Goal: Task Accomplishment & Management: Use online tool/utility

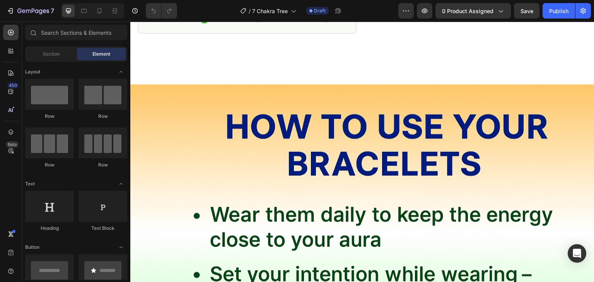
scroll to position [503, 0]
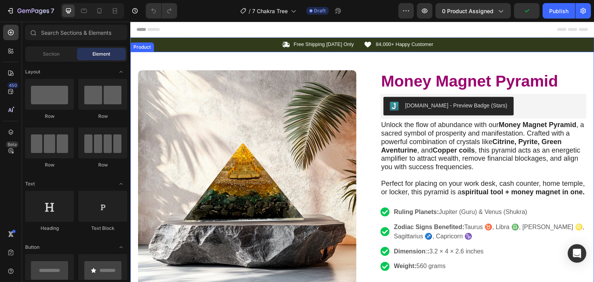
click at [173, 62] on div "Product Images Image Icon Icon Icon Icon Icon Icon List The Money Magnet Pyrami…" at bounding box center [362, 280] width 464 height 456
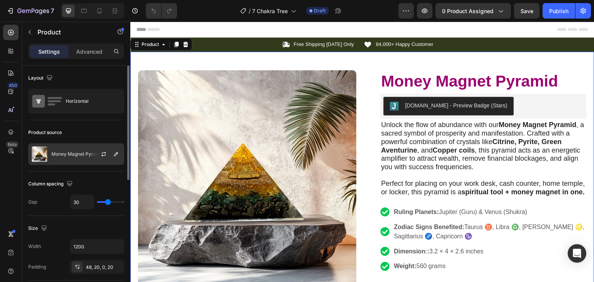
click at [73, 152] on p "Money Magnet Pyramid" at bounding box center [77, 154] width 53 height 5
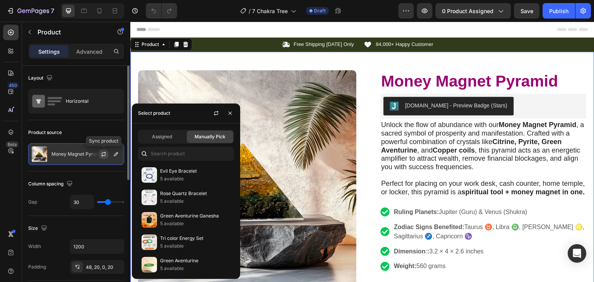
click at [104, 152] on icon "button" at bounding box center [104, 153] width 4 height 2
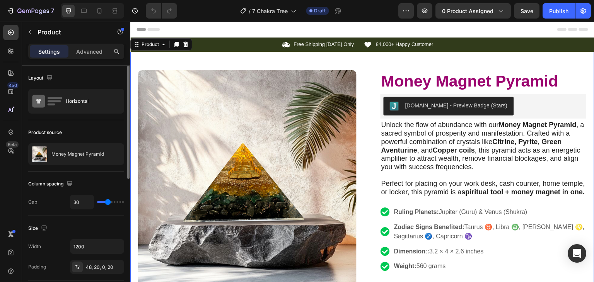
click at [78, 153] on p "Money Magnet Pyramid" at bounding box center [77, 154] width 53 height 5
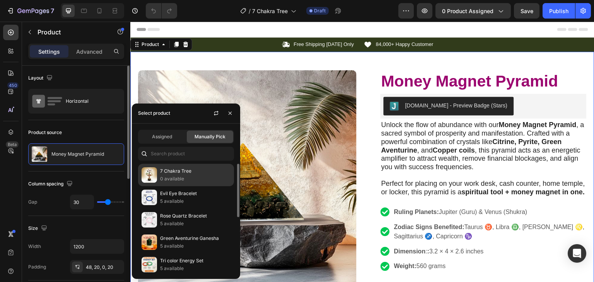
click at [158, 186] on div "7 Chakra Tree 0 available" at bounding box center [186, 197] width 96 height 22
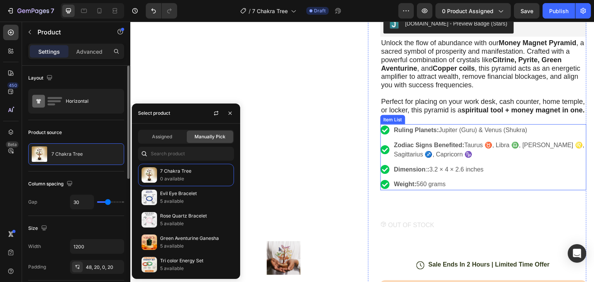
scroll to position [77, 0]
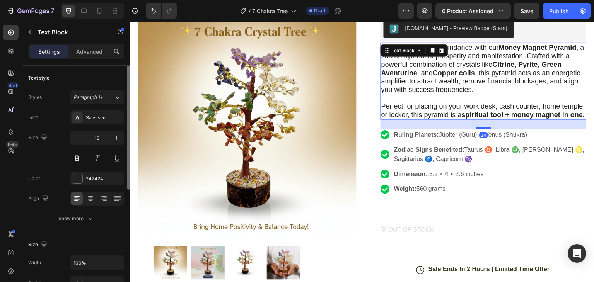
click at [455, 88] on span "Unlock the flow of abundance with our Money Magnet Pyramid , a sacred symbol of…" at bounding box center [482, 69] width 203 height 50
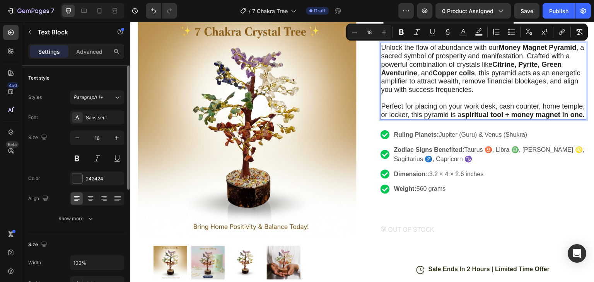
click at [472, 106] on span "Perfect for placing on your work desk, cash counter, home temple, or locker, th…" at bounding box center [483, 111] width 204 height 16
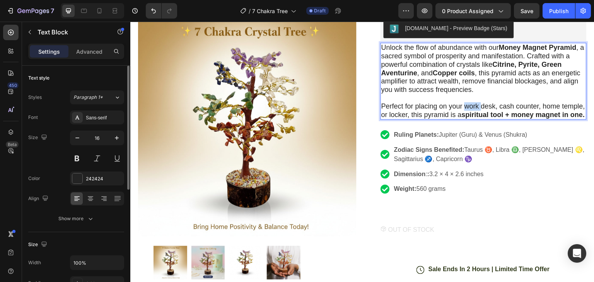
click at [472, 106] on span "Perfect for placing on your work desk, cash counter, home temple, or locker, th…" at bounding box center [483, 111] width 204 height 16
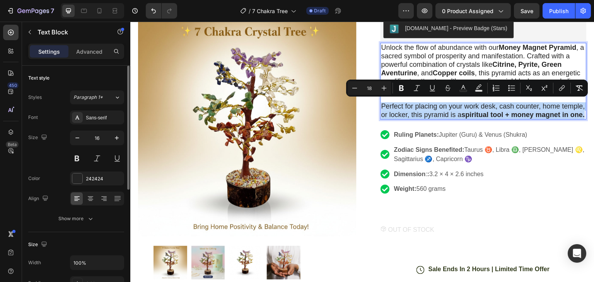
click at [470, 113] on span "Perfect for placing on your work desk, cash counter, home temple, or locker, th…" at bounding box center [483, 111] width 204 height 16
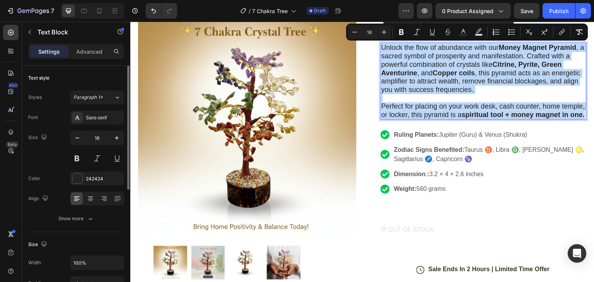
drag, startPoint x: 465, startPoint y: 117, endPoint x: 379, endPoint y: 49, distance: 109.4
click at [381, 49] on div "Unlock the flow of abundance with our Money Magnet Pyramid , a sacred symbol of…" at bounding box center [484, 81] width 206 height 77
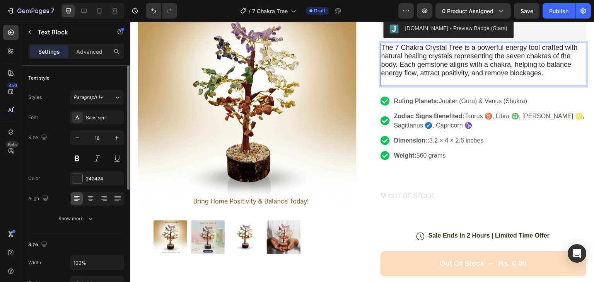
click at [384, 79] on p "The 7 Chakra Crystal Tree is a powerful energy tool crafted with natural healin…" at bounding box center [483, 65] width 205 height 42
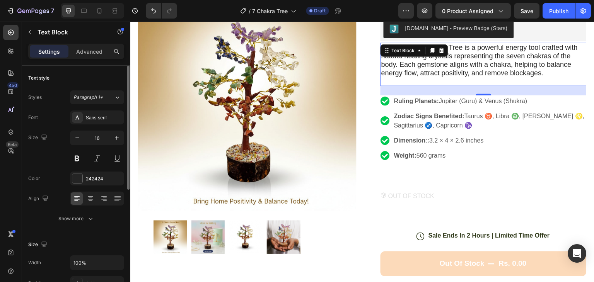
click at [392, 79] on p "The 7 Chakra Crystal Tree is a powerful energy tool crafted with natural healin…" at bounding box center [483, 65] width 205 height 42
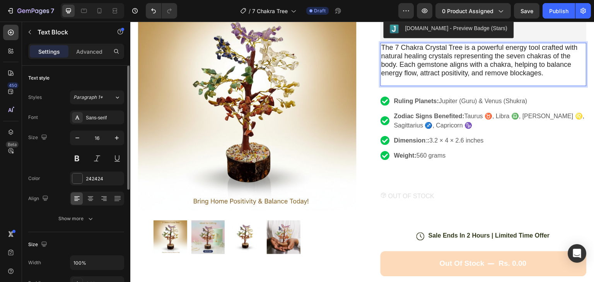
click at [540, 75] on span "The 7 Chakra Crystal Tree is a powerful energy tool crafted with natural healin…" at bounding box center [479, 60] width 197 height 33
click at [442, 64] on span "The 7 Chakra Crystal Tree is a powerful energy tool crafted with natural healin…" at bounding box center [479, 60] width 197 height 33
click at [547, 72] on p "The 7 Chakra Crystal Tree is a powerful energy tool crafted with natural healin…" at bounding box center [483, 65] width 205 height 42
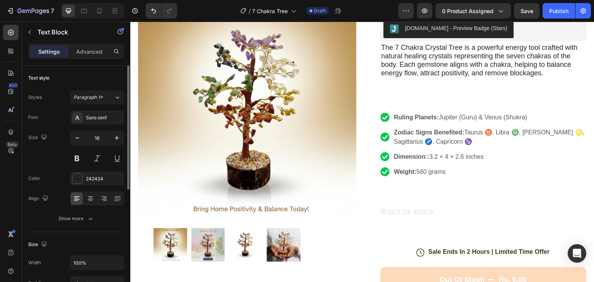
click at [467, 90] on p "Rich Text Editor. Editing area: main" at bounding box center [483, 93] width 205 height 16
click at [437, 65] on span "The 7 Chakra Crystal Tree is a powerful energy tool crafted with natural healin…" at bounding box center [479, 60] width 197 height 33
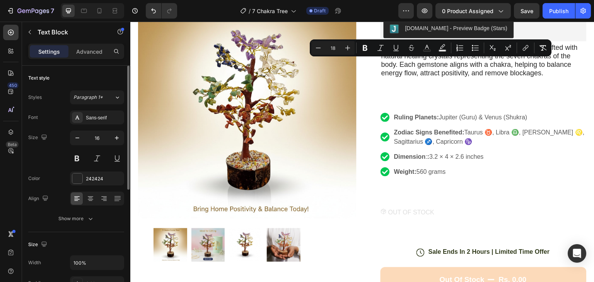
click at [501, 67] on span "The 7 Chakra Crystal Tree is a powerful energy tool crafted with natural healin…" at bounding box center [479, 60] width 197 height 33
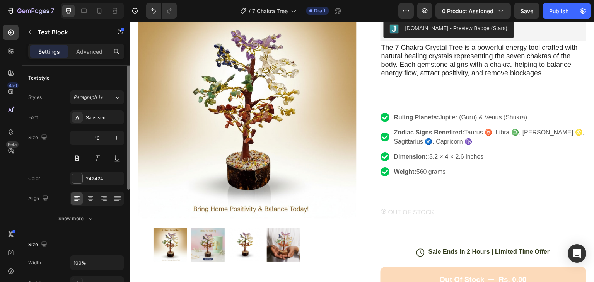
click at [533, 68] on span "The 7 Chakra Crystal Tree is a powerful energy tool crafted with natural healin…" at bounding box center [479, 60] width 197 height 33
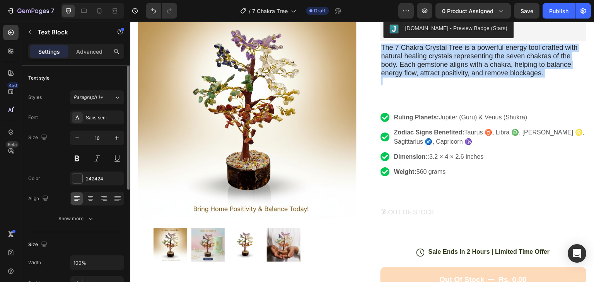
click at [533, 68] on span "The 7 Chakra Crystal Tree is a powerful energy tool crafted with natural healin…" at bounding box center [479, 60] width 197 height 33
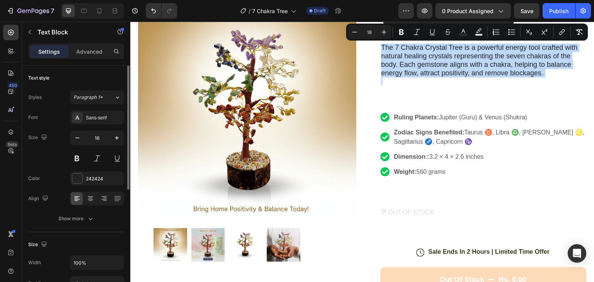
click at [546, 79] on p "Rich Text Editor. Editing area: main" at bounding box center [483, 81] width 205 height 8
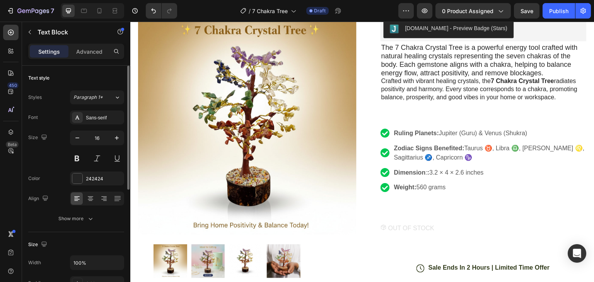
click at [541, 71] on p "The 7 Chakra Crystal Tree is a powerful energy tool crafted with natural healin…" at bounding box center [483, 61] width 205 height 34
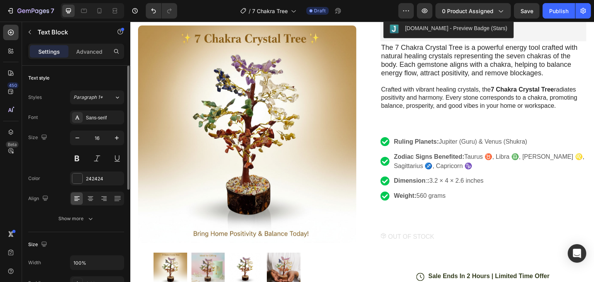
click at [511, 92] on p "Crafted with vibrant healing crystals, the 7 Chakra Crystal Tree radiates posit…" at bounding box center [483, 98] width 205 height 24
click at [412, 97] on p "Crafted with vibrant healing crystals, the 7 Chakra Crystal Tree radiates posit…" at bounding box center [483, 97] width 205 height 24
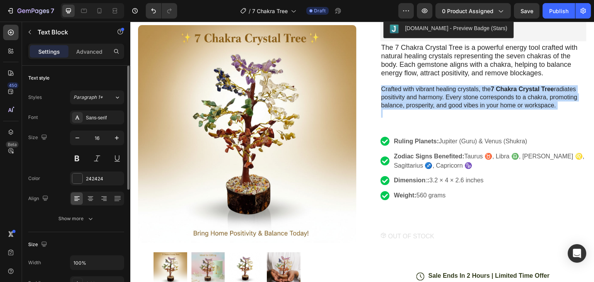
click at [412, 97] on p "Crafted with vibrant healing crystals, the 7 Chakra Crystal Tree radiates posit…" at bounding box center [483, 97] width 205 height 24
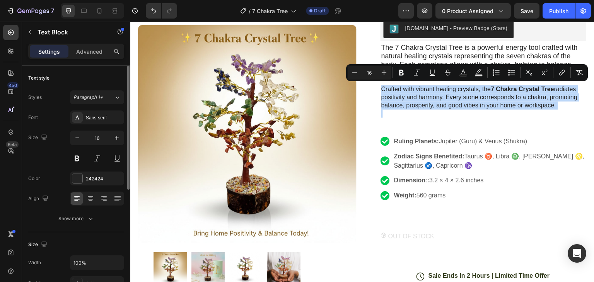
click at [566, 103] on p "Crafted with vibrant healing crystals, the 7 Chakra Crystal Tree radiates posit…" at bounding box center [483, 97] width 205 height 24
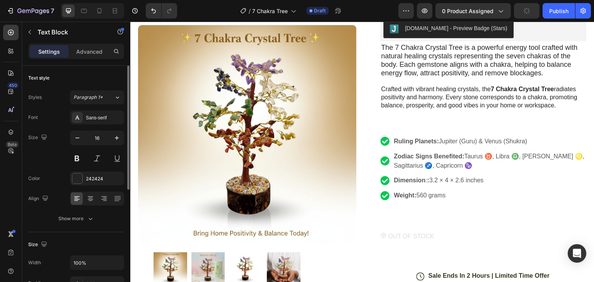
click at [546, 104] on p "Crafted with vibrant healing crystals, the 7 Chakra Crystal Tree radiates posit…" at bounding box center [483, 97] width 205 height 24
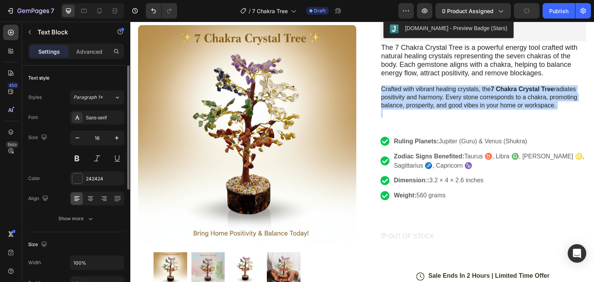
click at [546, 104] on p "Crafted with vibrant healing crystals, the 7 Chakra Crystal Tree radiates posit…" at bounding box center [483, 97] width 205 height 24
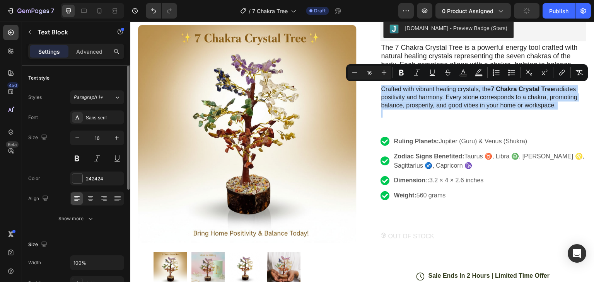
click at [552, 106] on p "Crafted with vibrant healing crystals, the 7 Chakra Crystal Tree radiates posit…" at bounding box center [483, 97] width 205 height 24
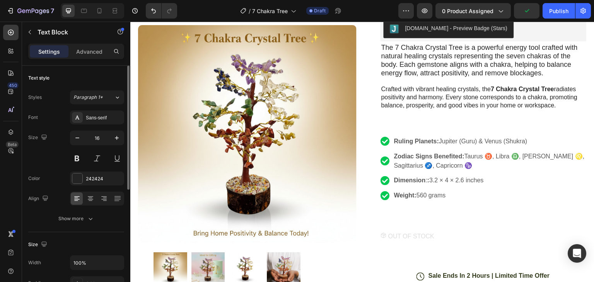
click at [452, 66] on span "The 7 Chakra Crystal Tree is a powerful energy tool crafted with natural healin…" at bounding box center [479, 60] width 197 height 33
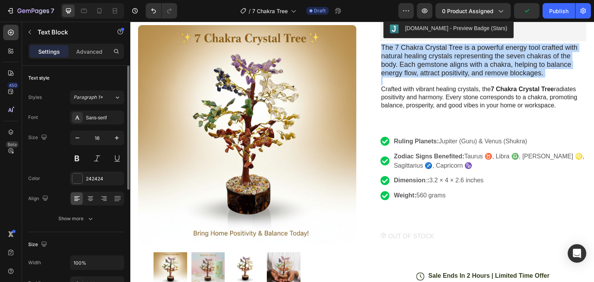
click at [452, 66] on span "The 7 Chakra Crystal Tree is a powerful energy tool crafted with natural healin…" at bounding box center [479, 60] width 197 height 33
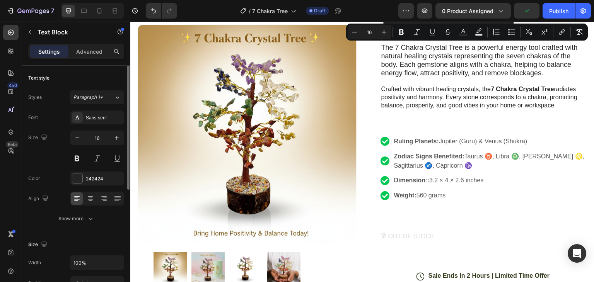
click at [548, 104] on p "Crafted with vibrant healing crystals, the 7 Chakra Crystal Tree radiates posit…" at bounding box center [483, 97] width 205 height 24
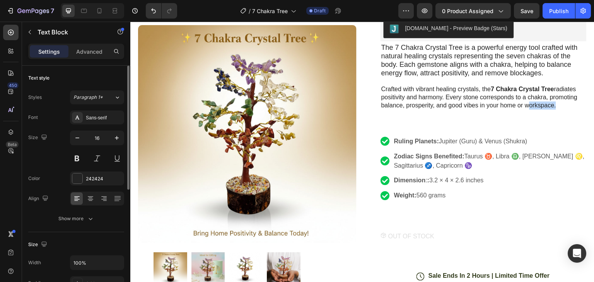
click at [548, 104] on p "Crafted with vibrant healing crystals, the 7 Chakra Crystal Tree radiates posit…" at bounding box center [483, 97] width 205 height 24
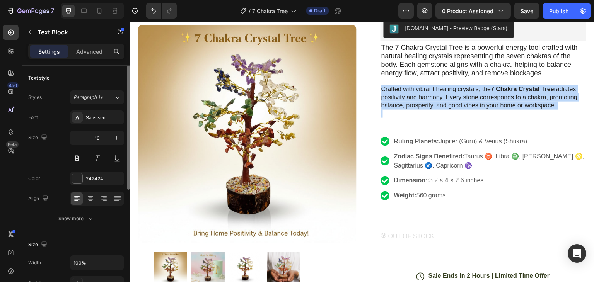
click at [548, 104] on p "Crafted with vibrant healing crystals, the 7 Chakra Crystal Tree radiates posit…" at bounding box center [483, 97] width 205 height 24
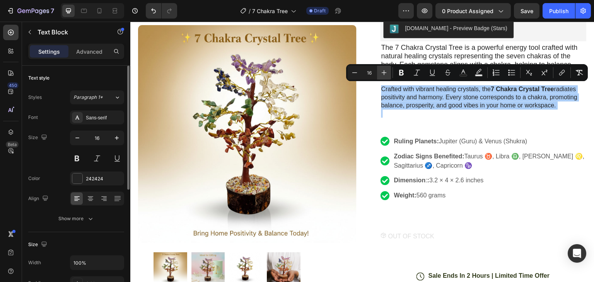
click at [385, 73] on icon "Editor contextual toolbar" at bounding box center [384, 72] width 5 height 5
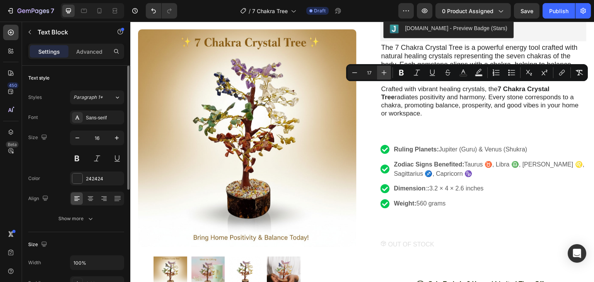
click at [385, 73] on icon "Editor contextual toolbar" at bounding box center [384, 72] width 5 height 5
type input "18"
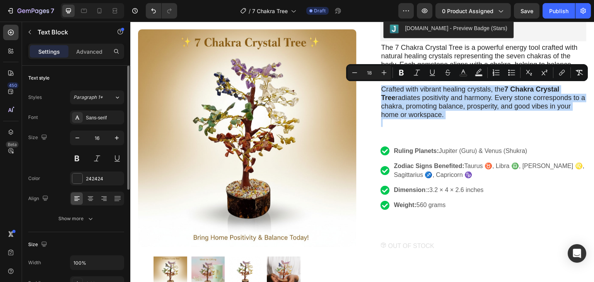
click at [452, 112] on p "Crafted with vibrant healing crystals, the 7 Chakra Crystal Tree radiates posit…" at bounding box center [483, 102] width 205 height 34
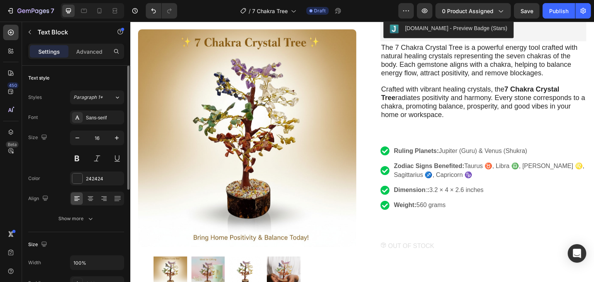
click at [413, 128] on p "Rich Text Editor. Editing area: main" at bounding box center [483, 127] width 205 height 16
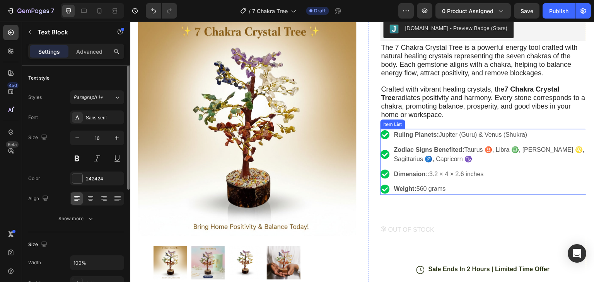
click at [420, 132] on strong "Ruling Planets:" at bounding box center [416, 135] width 45 height 7
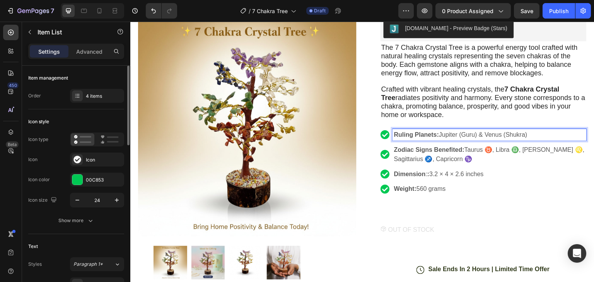
click at [420, 132] on strong "Ruling Planets:" at bounding box center [416, 135] width 45 height 7
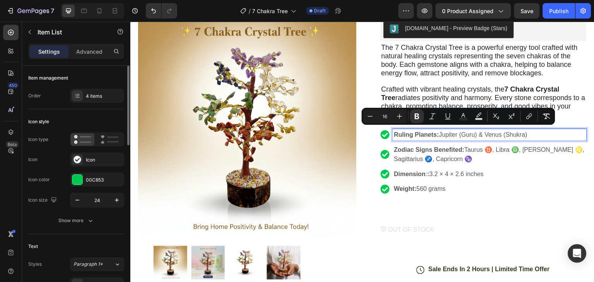
click at [406, 132] on strong "Ruling Planets:" at bounding box center [416, 135] width 45 height 7
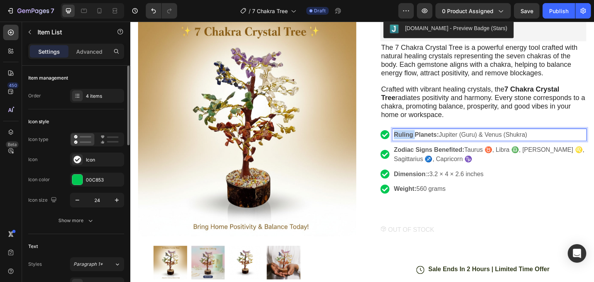
click at [406, 132] on strong "Ruling Planets:" at bounding box center [416, 135] width 45 height 7
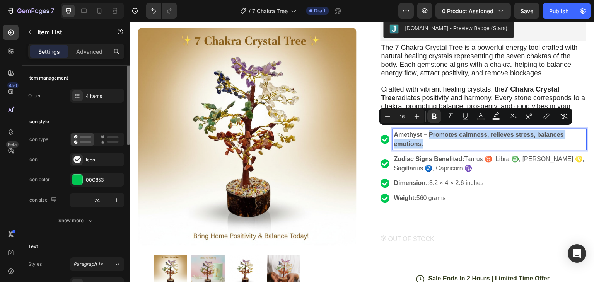
drag, startPoint x: 427, startPoint y: 130, endPoint x: 430, endPoint y: 140, distance: 10.5
click at [430, 140] on p "Amethyst – Promotes calmness, relieves stress, balances emotions." at bounding box center [490, 139] width 192 height 19
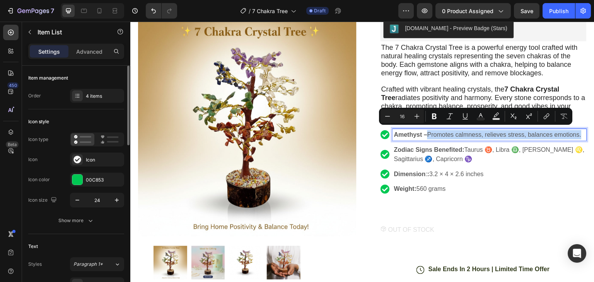
click at [430, 139] on p "Amethyst – Promotes calmness, relieves stress, balances emotions." at bounding box center [490, 134] width 192 height 9
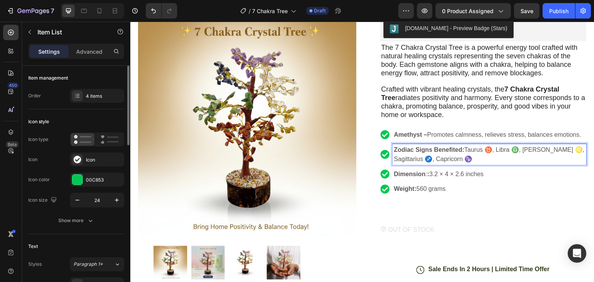
click at [405, 153] on strong "Zodiac Signs Benefited:" at bounding box center [429, 150] width 70 height 7
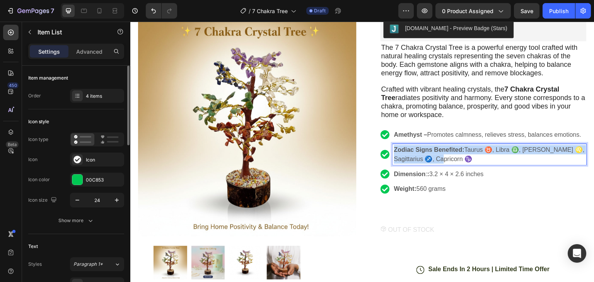
click at [405, 153] on strong "Zodiac Signs Benefited:" at bounding box center [429, 150] width 70 height 7
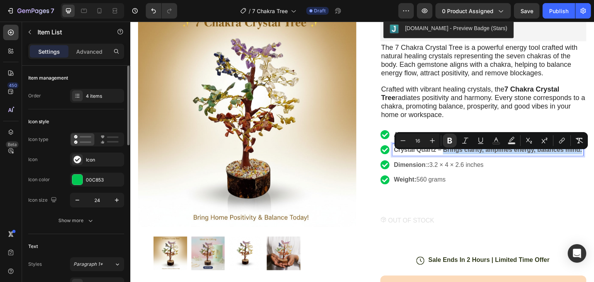
drag, startPoint x: 440, startPoint y: 157, endPoint x: 580, endPoint y: 151, distance: 139.4
click at [580, 151] on p "Crystal Quartz – Brings clarity, amplifies energy, balances mind." at bounding box center [488, 149] width 188 height 9
click at [554, 178] on div "Amethyst – Promotes calmness, relieves stress, balances emotions. Crystal Quart…" at bounding box center [482, 157] width 202 height 57
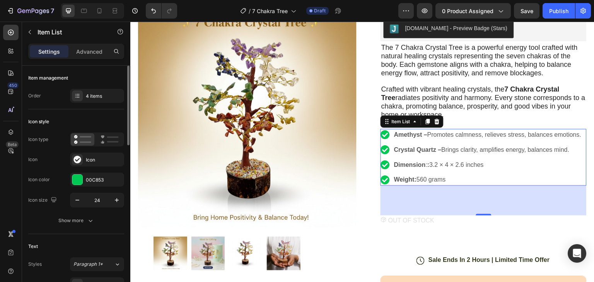
click at [508, 170] on p "Dimension : : 3.2 × 4 × 2.6 inches" at bounding box center [488, 165] width 188 height 9
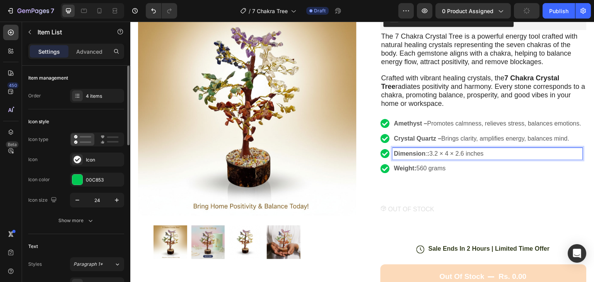
scroll to position [39, 0]
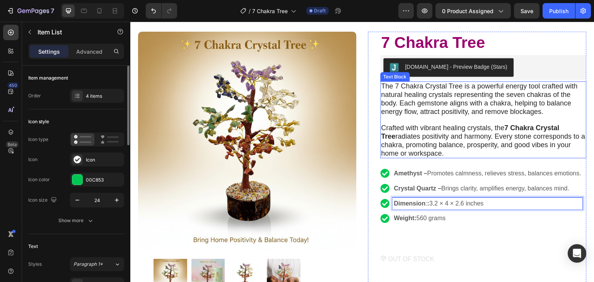
click at [446, 147] on p "Crafted with vibrant healing crystals, the 7 Chakra Crystal Tree radiates posit…" at bounding box center [483, 141] width 205 height 34
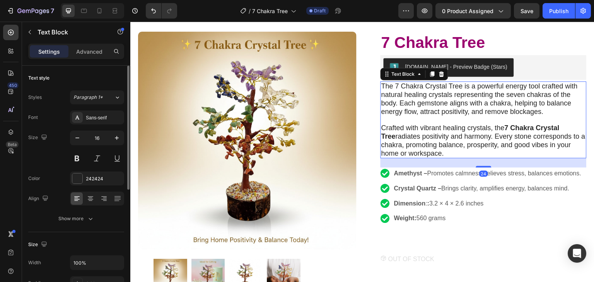
click at [445, 147] on p "Crafted with vibrant healing crystals, the 7 Chakra Crystal Tree radiates posit…" at bounding box center [483, 141] width 205 height 34
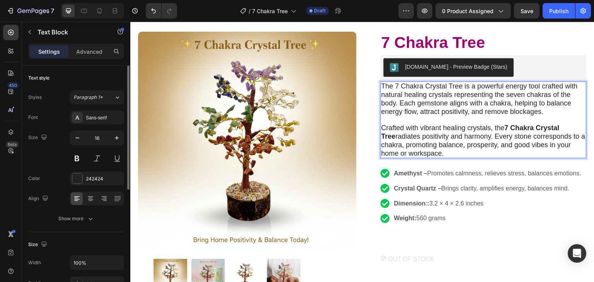
click at [445, 147] on p "Crafted with vibrant healing crystals, the 7 Chakra Crystal Tree radiates posit…" at bounding box center [483, 141] width 205 height 34
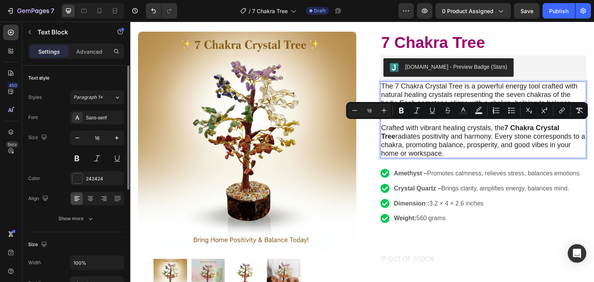
click at [445, 147] on p "Crafted with vibrant healing crystals, the 7 Chakra Crystal Tree radiates posit…" at bounding box center [483, 141] width 205 height 34
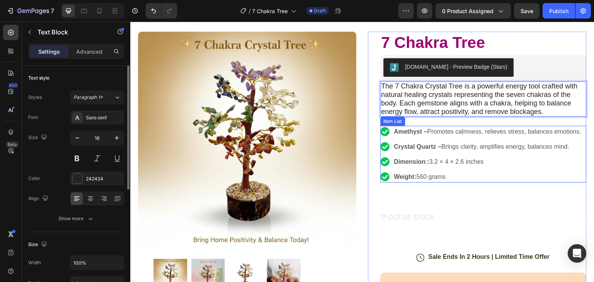
click at [409, 137] on p "Amethyst – Promotes calmness, relieves stress, balances emotions." at bounding box center [488, 131] width 188 height 9
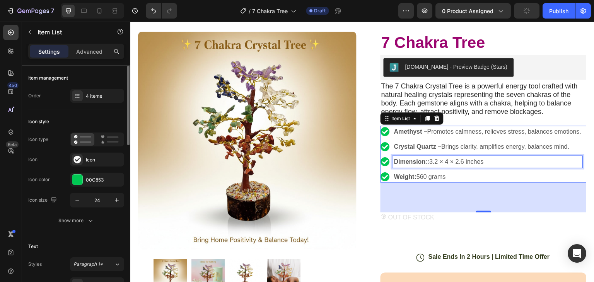
click at [441, 165] on span "3.2 × 4 × 2.6 inches" at bounding box center [457, 162] width 55 height 7
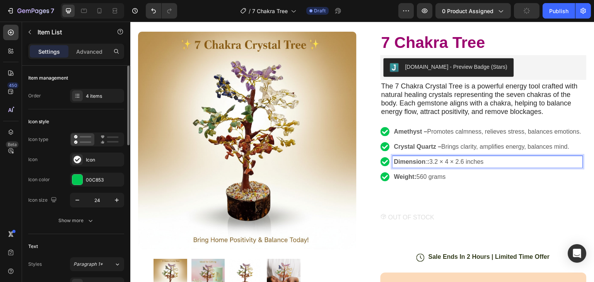
click at [441, 165] on span "3.2 × 4 × 2.6 inches" at bounding box center [457, 162] width 55 height 7
click at [434, 165] on strong "Lapis Lazuli – Enhances wisdom, confidence, and creativity." at bounding box center [482, 162] width 177 height 7
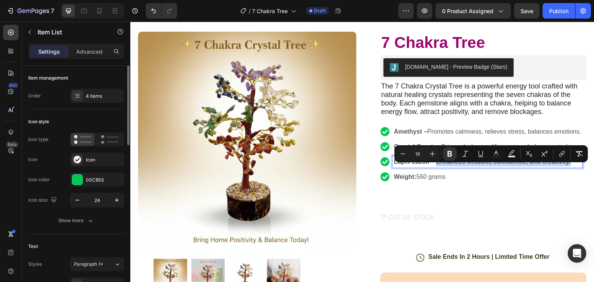
drag, startPoint x: 434, startPoint y: 168, endPoint x: 569, endPoint y: 172, distance: 135.1
click at [569, 167] on p "Lapis Lazuli – Enhances wisdom, confidence, and creativity." at bounding box center [488, 161] width 188 height 9
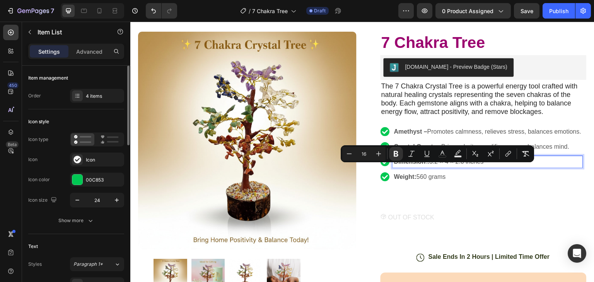
click at [434, 136] on p "Amethyst – Promotes calmness, relieves stress, balances emotions." at bounding box center [488, 131] width 188 height 9
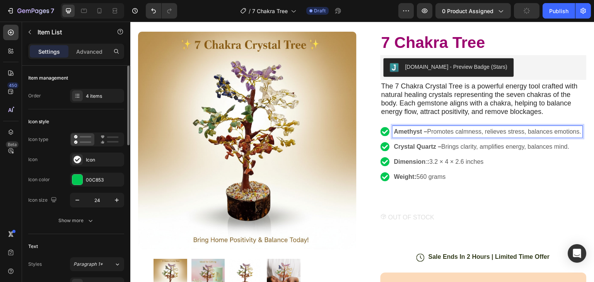
click at [471, 152] on p "Crystal Quartz – Brings clarity, amplifies energy, balances mind." at bounding box center [488, 146] width 188 height 9
click at [469, 137] on p "Amethyst – Promotes calmness, relieves stress, balances emotions." at bounding box center [488, 131] width 188 height 9
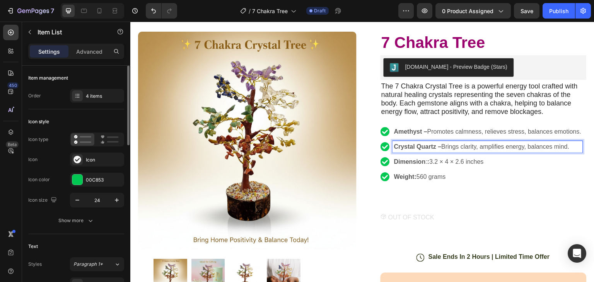
click at [470, 152] on p "Crystal Quartz – Brings clarity, amplifies energy, balances mind." at bounding box center [488, 146] width 188 height 9
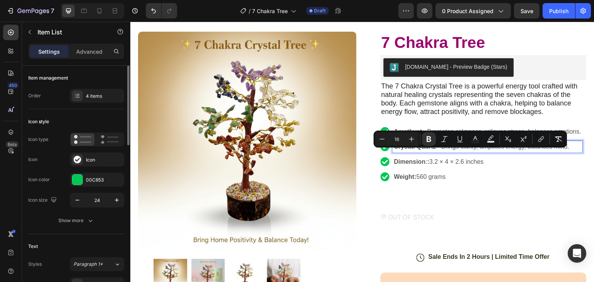
click at [448, 165] on span "3.2 × 4 × 2.6 inches" at bounding box center [457, 162] width 55 height 7
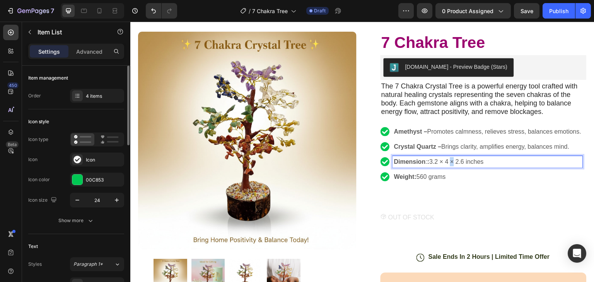
click at [448, 165] on span "3.2 × 4 × 2.6 inches" at bounding box center [457, 162] width 55 height 7
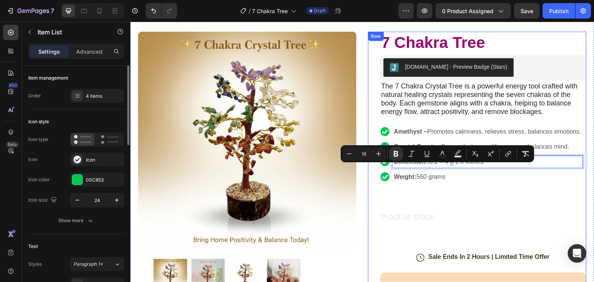
click at [442, 121] on div "7 Chakra Tree Product Title [DOMAIN_NAME] - Preview Badge (Stars) [DOMAIN_NAME]…" at bounding box center [484, 222] width 206 height 380
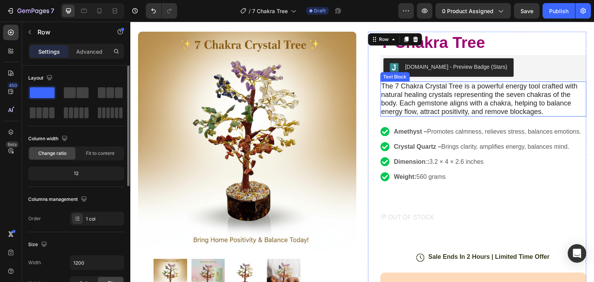
click at [457, 112] on span "The 7 Chakra Crystal Tree is a powerful energy tool crafted with natural healin…" at bounding box center [479, 98] width 197 height 33
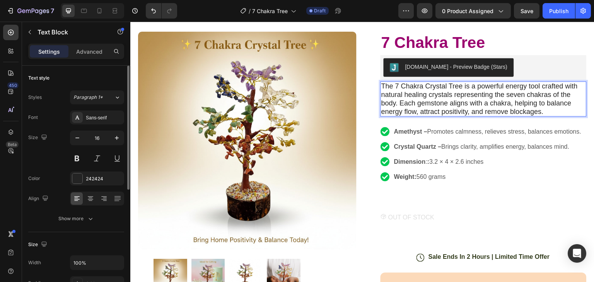
click at [464, 109] on span "The 7 Chakra Crystal Tree is a powerful energy tool crafted with natural healin…" at bounding box center [479, 98] width 197 height 33
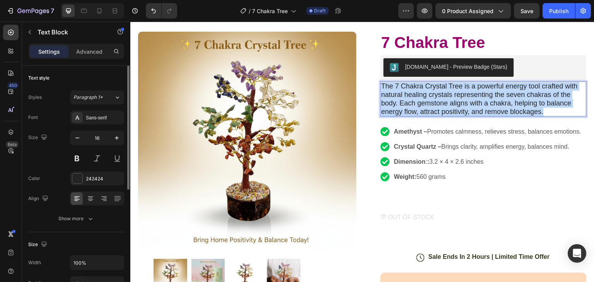
click at [464, 109] on span "The 7 Chakra Crystal Tree is a powerful energy tool crafted with natural healin…" at bounding box center [479, 98] width 197 height 33
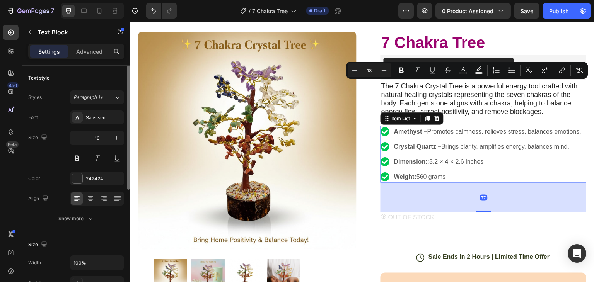
click at [483, 152] on p "Crystal Quartz – Brings clarity, amplifies energy, balances mind." at bounding box center [488, 146] width 188 height 9
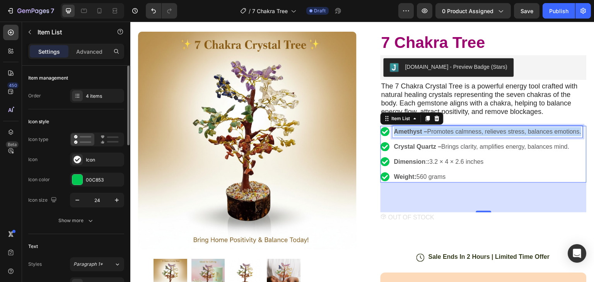
click at [438, 131] on p "Amethyst – Promotes calmness, relieves stress, balances emotions." at bounding box center [488, 131] width 188 height 9
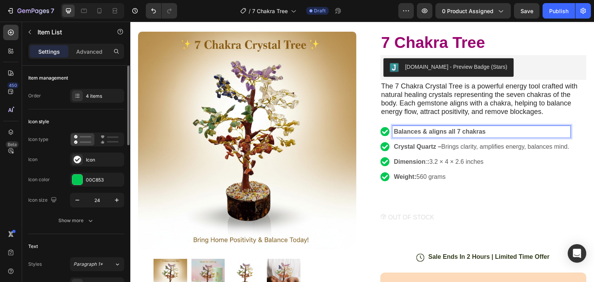
click at [440, 131] on strong "Balances & aligns all 7 chakras" at bounding box center [440, 131] width 92 height 7
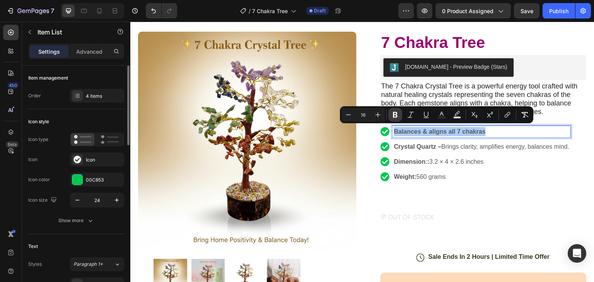
click at [398, 117] on icon "Editor contextual toolbar" at bounding box center [396, 115] width 8 height 8
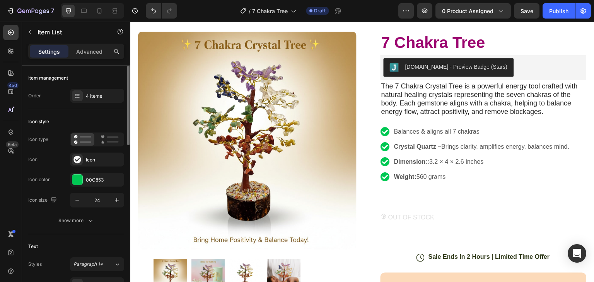
click at [503, 146] on p "Crystal Quartz – Brings clarity, amplifies energy, balances mind." at bounding box center [482, 146] width 176 height 9
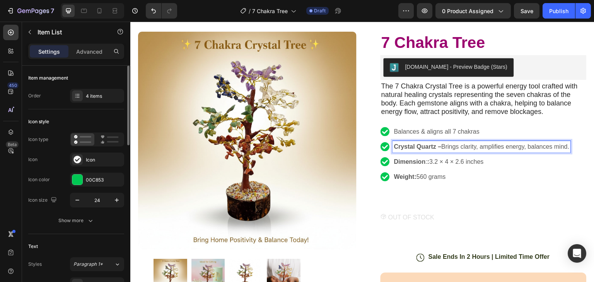
click at [461, 145] on p "Crystal Quartz – Brings clarity, amplifies energy, balances mind." at bounding box center [482, 146] width 176 height 9
click at [463, 146] on strong "Attracts peace, prosperity & abundance" at bounding box center [452, 147] width 117 height 7
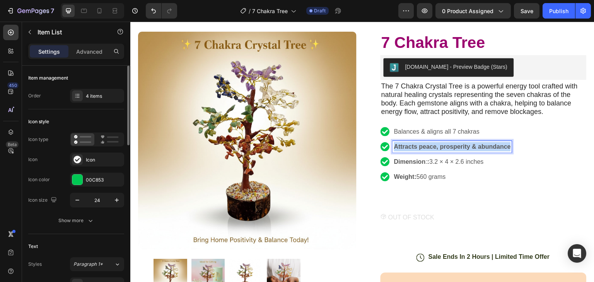
click at [463, 146] on strong "Attracts peace, prosperity & abundance" at bounding box center [452, 147] width 117 height 7
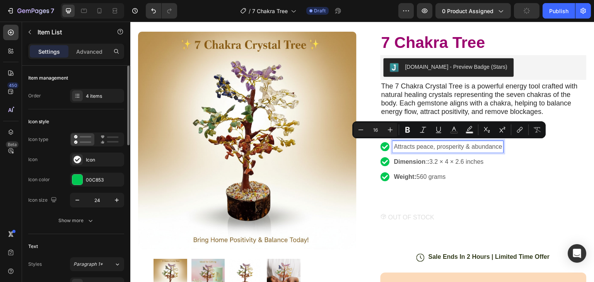
click at [481, 159] on span "3.2 × 4 × 2.6 inches" at bounding box center [457, 162] width 55 height 7
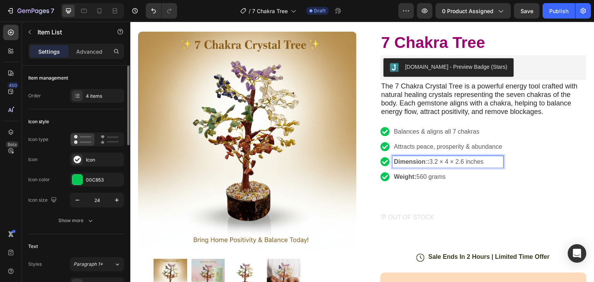
click at [400, 162] on strong "Dimension" at bounding box center [410, 162] width 32 height 7
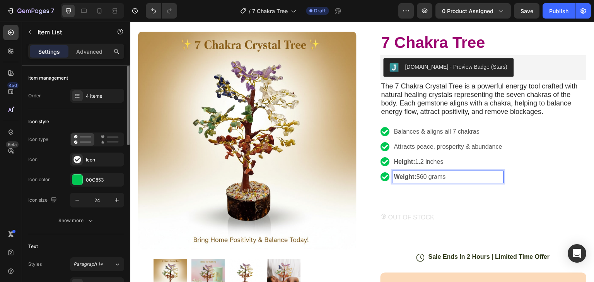
click at [420, 174] on span "560 grams" at bounding box center [431, 177] width 29 height 7
click at [422, 174] on span "60 grams" at bounding box center [430, 177] width 26 height 7
click at [439, 176] on span "65 grams" at bounding box center [430, 177] width 26 height 7
click at [395, 174] on strong "Weight:" at bounding box center [405, 177] width 22 height 7
drag, startPoint x: 495, startPoint y: 174, endPoint x: 492, endPoint y: 168, distance: 6.6
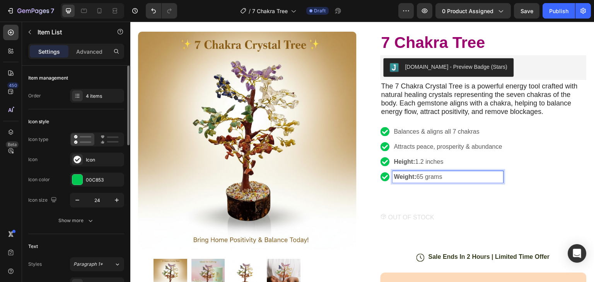
click at [492, 168] on div "Balances & aligns all 7 chakras Attracts peace, prosperity & abundance Height: …" at bounding box center [442, 154] width 123 height 57
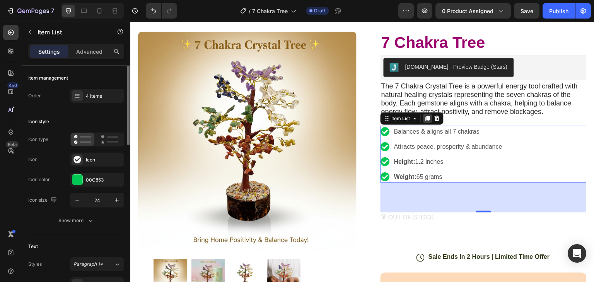
click at [425, 120] on icon at bounding box center [428, 119] width 6 height 6
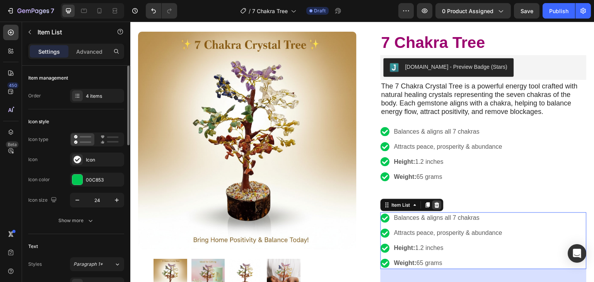
click at [436, 205] on icon at bounding box center [437, 205] width 6 height 6
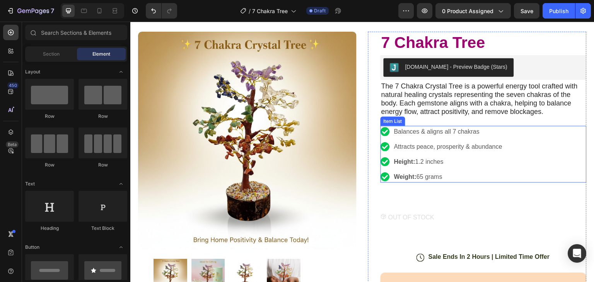
click at [452, 145] on p "Attracts peace, prosperity & abundance" at bounding box center [448, 146] width 108 height 9
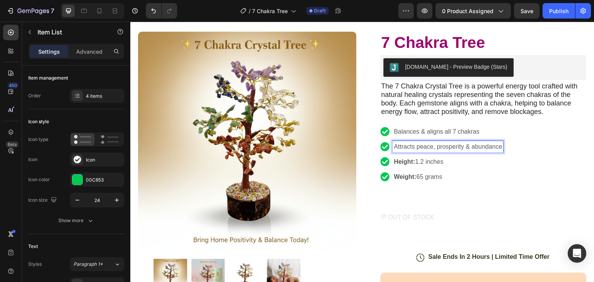
click at [403, 145] on p "Attracts peace, prosperity & abundance" at bounding box center [448, 146] width 108 height 9
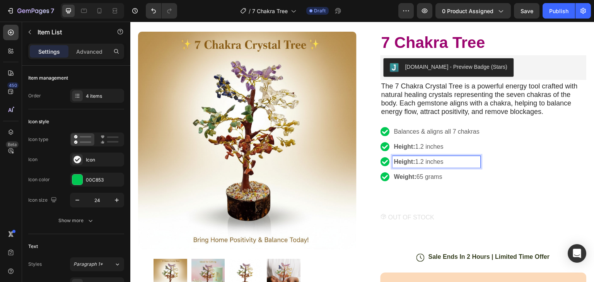
click at [456, 160] on p "Height: 1.2 inches" at bounding box center [436, 161] width 85 height 9
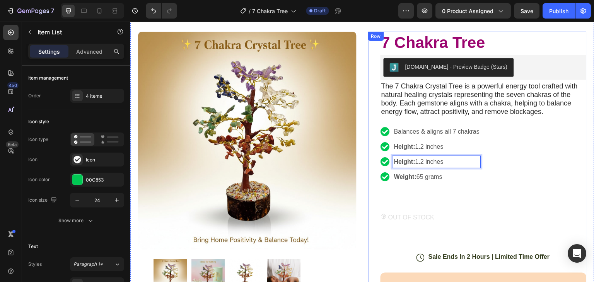
click at [427, 190] on div "7 Chakra Tree Product Title [DOMAIN_NAME] - Preview Badge (Stars) [DOMAIN_NAME]…" at bounding box center [484, 222] width 206 height 380
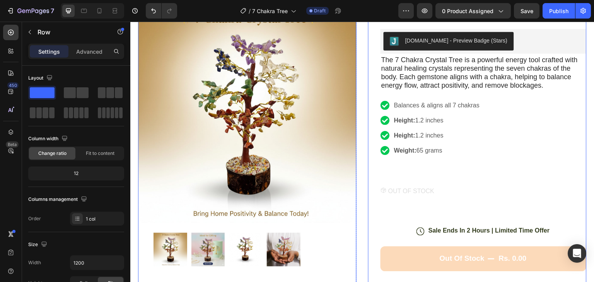
scroll to position [77, 0]
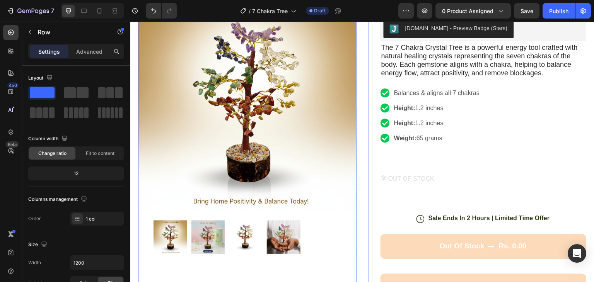
click at [213, 227] on img at bounding box center [209, 238] width 34 height 34
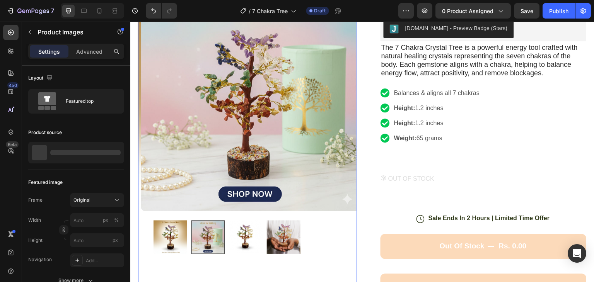
click at [243, 234] on img at bounding box center [246, 238] width 34 height 34
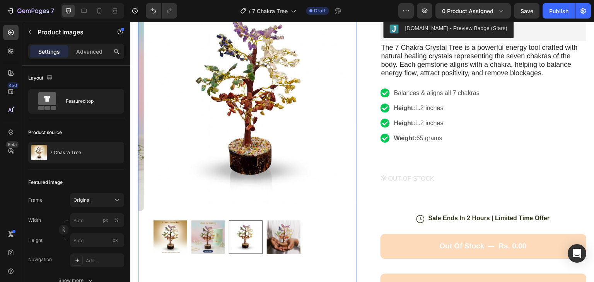
click at [281, 236] on img at bounding box center [284, 238] width 34 height 34
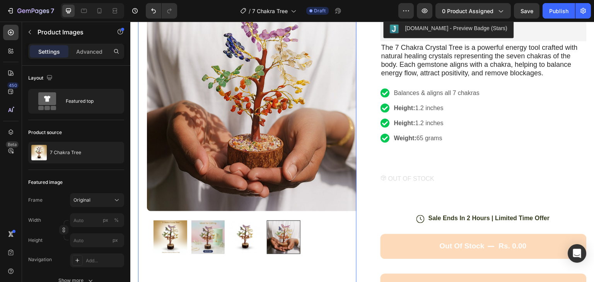
click at [255, 235] on div at bounding box center [248, 238] width 188 height 34
click at [247, 234] on img at bounding box center [246, 238] width 34 height 34
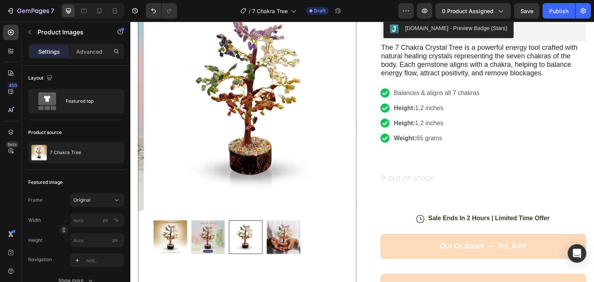
click at [222, 235] on img at bounding box center [209, 238] width 34 height 34
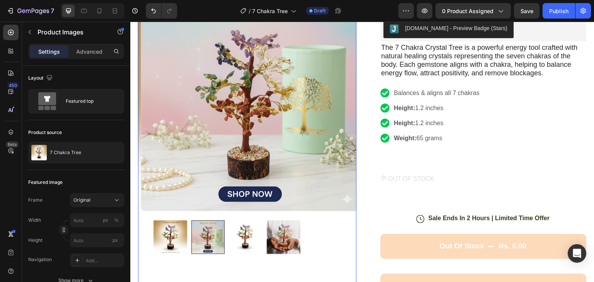
click at [178, 233] on img at bounding box center [171, 238] width 34 height 34
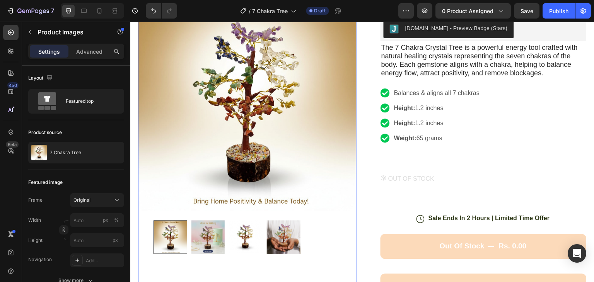
click at [213, 234] on img at bounding box center [209, 238] width 34 height 34
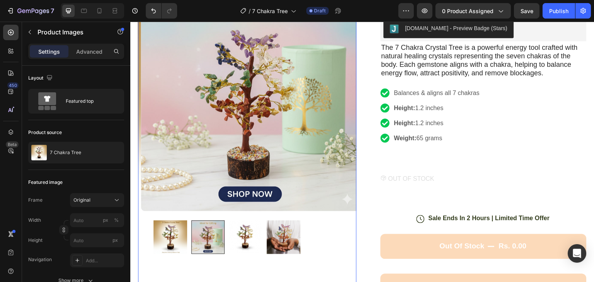
click at [236, 234] on img at bounding box center [246, 238] width 34 height 34
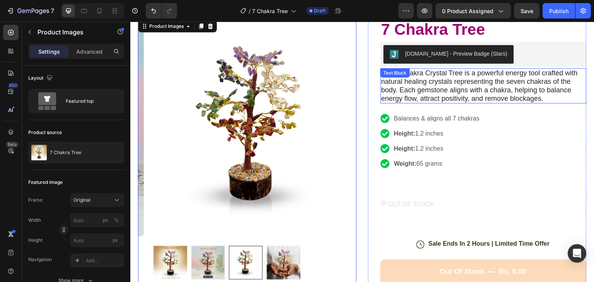
scroll to position [39, 0]
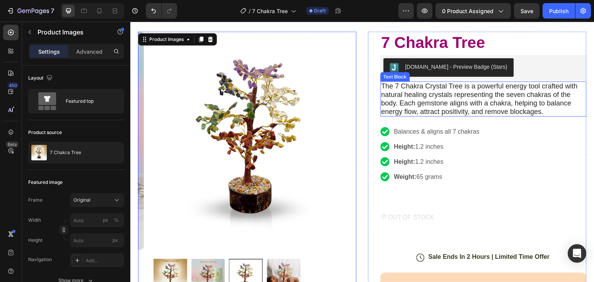
click at [545, 110] on p "The 7 Chakra Crystal Tree is a powerful energy tool crafted with natural healin…" at bounding box center [483, 99] width 205 height 34
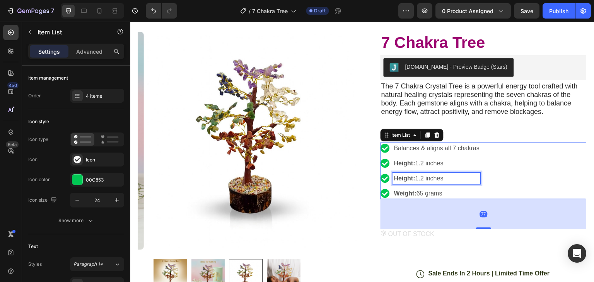
click at [439, 176] on p "Height: 1.2 inches" at bounding box center [436, 178] width 85 height 9
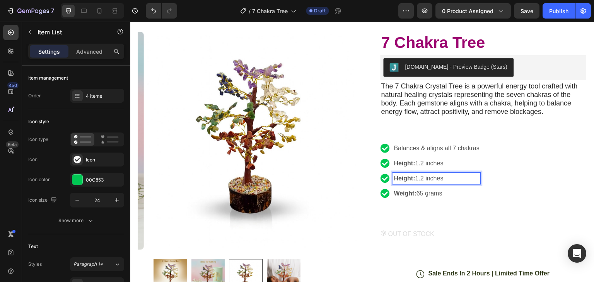
click at [439, 176] on p "Height: 1.2 inches" at bounding box center [436, 178] width 85 height 9
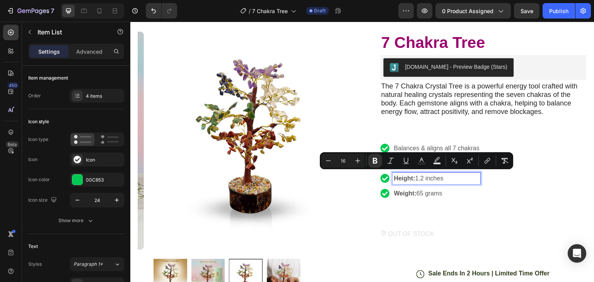
click at [439, 176] on p "Height: 1.2 inches" at bounding box center [436, 178] width 85 height 9
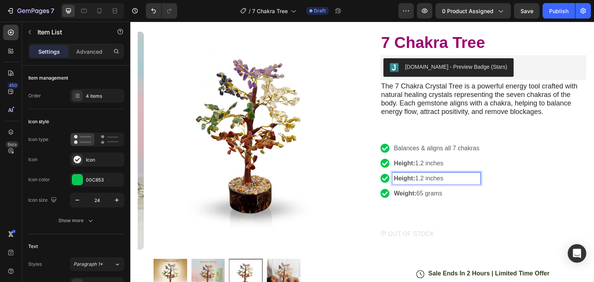
click at [420, 174] on p "Height: 1.2 inches" at bounding box center [436, 178] width 85 height 9
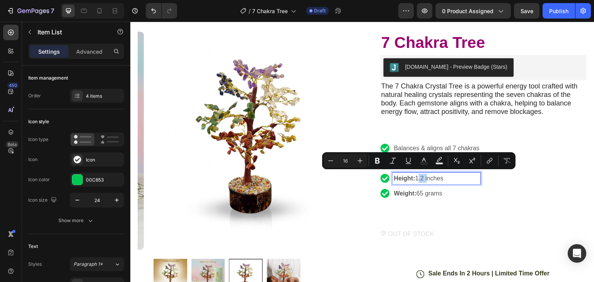
click at [421, 174] on p "Height: 1.2 inches" at bounding box center [436, 178] width 85 height 9
click at [420, 175] on p "Height: 1.2 inches" at bounding box center [436, 178] width 85 height 9
click at [422, 175] on p "Height: 1.2 inches" at bounding box center [436, 178] width 85 height 9
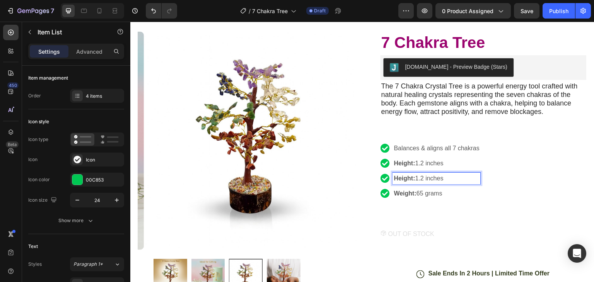
click at [433, 174] on p "Height: 1.2 inches" at bounding box center [436, 178] width 85 height 9
click at [436, 163] on p "Height: 1.2 inches" at bounding box center [436, 163] width 85 height 9
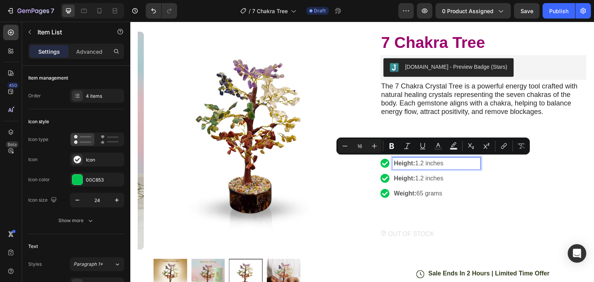
click at [437, 161] on p "Height: 1.2 inches" at bounding box center [436, 163] width 85 height 9
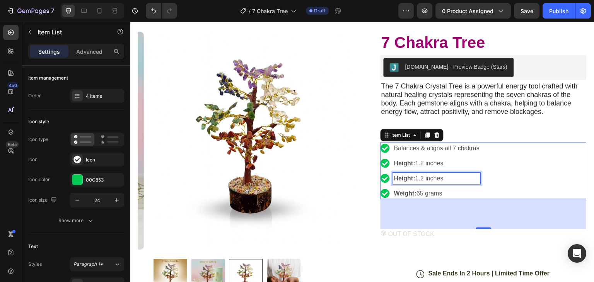
click at [421, 176] on p "Height: 1.2 inches" at bounding box center [436, 178] width 85 height 9
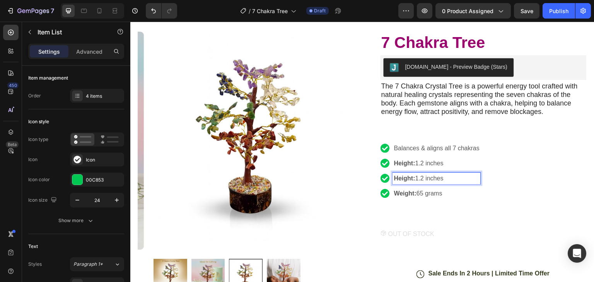
click at [417, 175] on p "Height: 1.2 inches" at bounding box center [436, 178] width 85 height 9
click at [427, 179] on p "Height: 1.2 inches" at bounding box center [436, 178] width 85 height 9
click at [420, 175] on p "Height: 1.2 inches" at bounding box center [436, 178] width 85 height 9
click at [425, 175] on p "Height: 1.2 inches" at bounding box center [436, 178] width 85 height 9
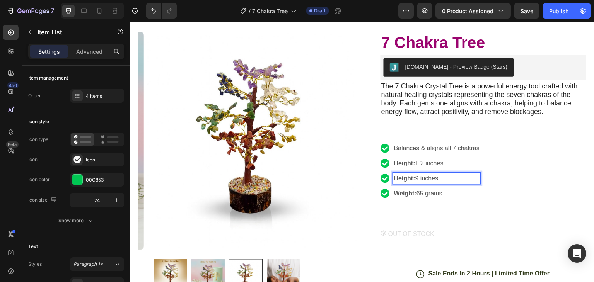
click at [439, 162] on p "Height: 1.2 inches" at bounding box center [436, 163] width 85 height 9
click at [442, 161] on p "Height: 1.2 inches" at bounding box center [436, 163] width 85 height 9
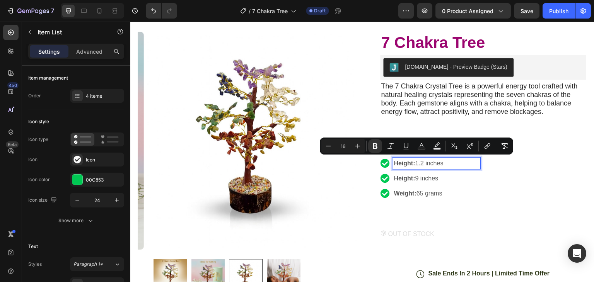
click at [443, 161] on p "Height: 1.2 inches" at bounding box center [436, 163] width 85 height 9
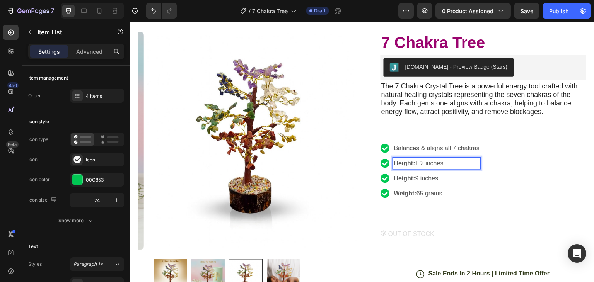
click at [421, 192] on span "65 grams" at bounding box center [430, 193] width 26 height 7
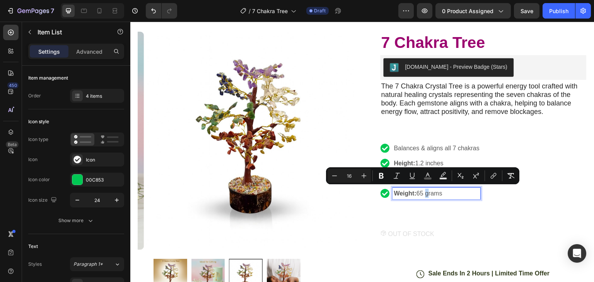
click at [421, 192] on span "65 grams" at bounding box center [430, 193] width 26 height 7
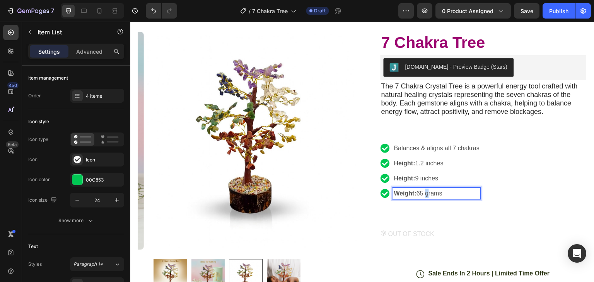
click at [421, 192] on span "65 grams" at bounding box center [430, 193] width 26 height 7
click at [418, 190] on span "65 grams" at bounding box center [430, 193] width 26 height 7
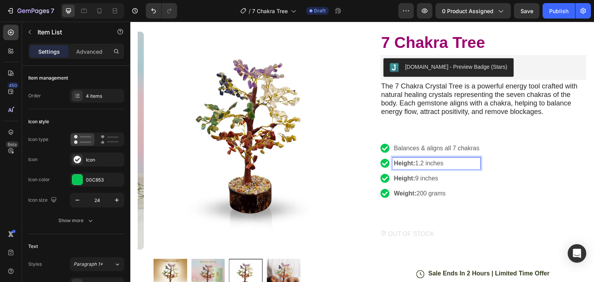
click at [431, 159] on p "Height: 1.2 inches" at bounding box center [436, 163] width 85 height 9
drag, startPoint x: 422, startPoint y: 162, endPoint x: 448, endPoint y: 162, distance: 25.9
click at [448, 162] on p "Height: 1.2 inches" at bounding box center [436, 163] width 85 height 9
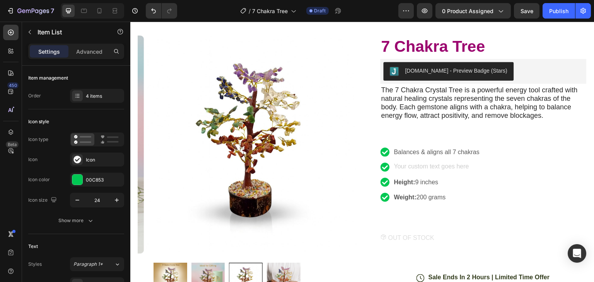
click at [441, 166] on div "Rich Text Editor. Editing area: main" at bounding box center [437, 168] width 88 height 12
click at [429, 162] on div "Rich Text Editor. Editing area: main" at bounding box center [437, 168] width 88 height 12
click at [409, 162] on div "Rich Text Editor. Editing area: main" at bounding box center [437, 168] width 88 height 12
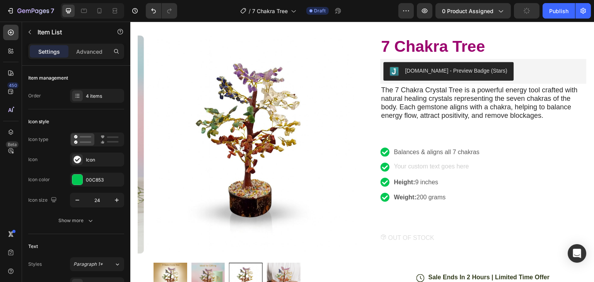
drag, startPoint x: 406, startPoint y: 168, endPoint x: 400, endPoint y: 166, distance: 6.4
click at [402, 166] on div "Rich Text Editor. Editing area: main" at bounding box center [437, 168] width 88 height 12
click at [381, 164] on icon at bounding box center [385, 167] width 9 height 9
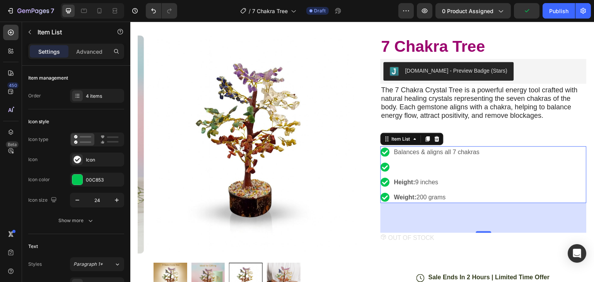
click at [385, 164] on icon at bounding box center [385, 167] width 9 height 9
click at [391, 138] on div "Item List" at bounding box center [401, 139] width 22 height 7
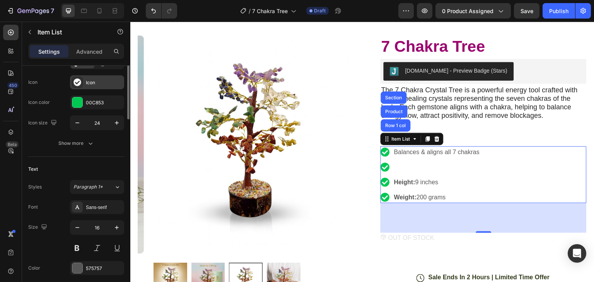
scroll to position [0, 0]
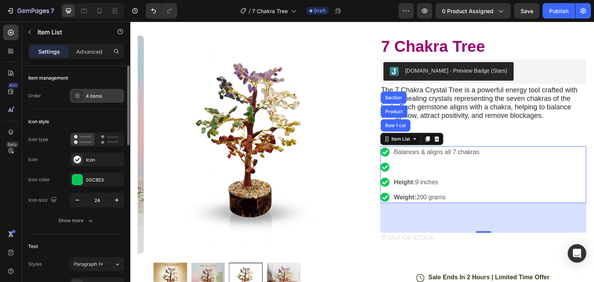
click at [104, 96] on div "4 items" at bounding box center [104, 96] width 36 height 7
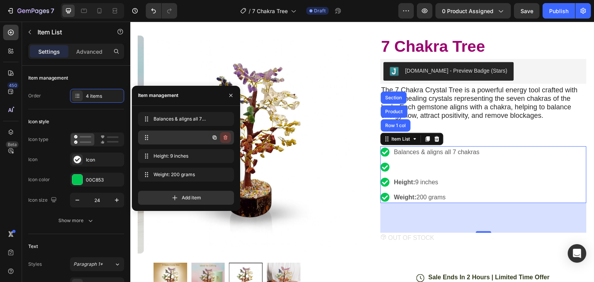
click at [226, 135] on icon "button" at bounding box center [226, 137] width 4 height 5
click at [225, 135] on div "Delete" at bounding box center [220, 137] width 14 height 7
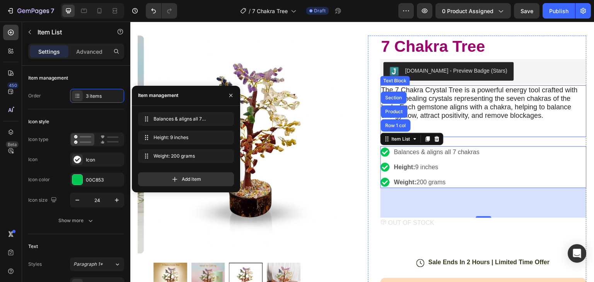
click at [469, 125] on p "Rich Text Editor. Editing area: main" at bounding box center [483, 124] width 205 height 8
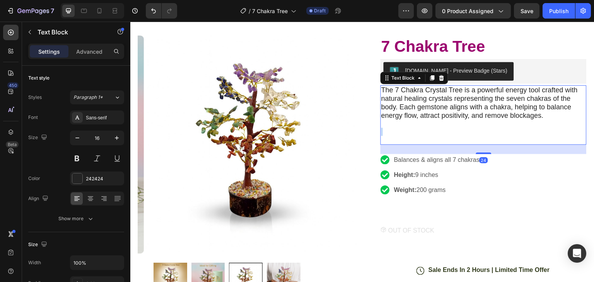
click at [422, 128] on p "⁠⁠⁠⁠⁠⁠⁠" at bounding box center [483, 136] width 205 height 16
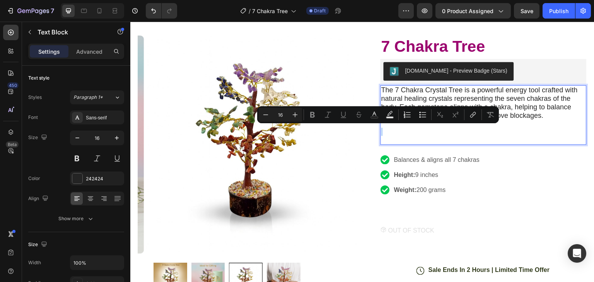
click at [410, 132] on p "Rich Text Editor. Editing area: main" at bounding box center [483, 136] width 205 height 16
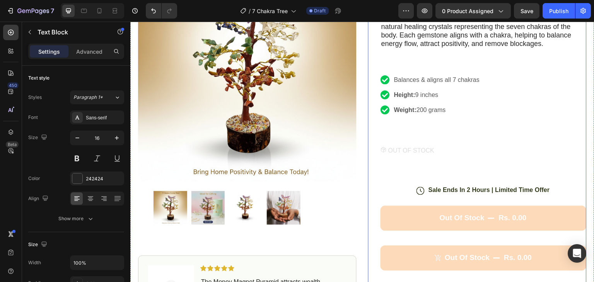
scroll to position [112, 0]
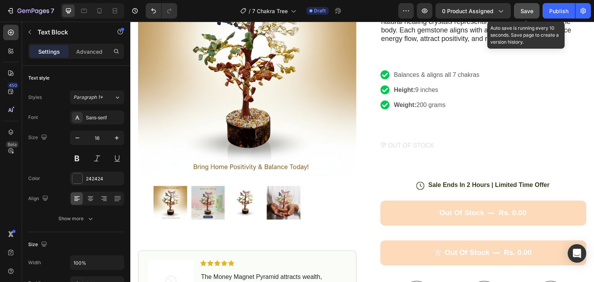
click at [525, 9] on span "Save" at bounding box center [527, 11] width 13 height 7
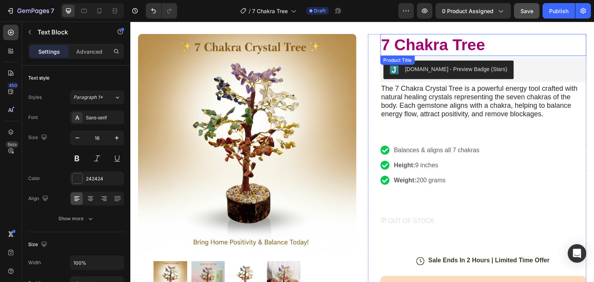
scroll to position [35, 0]
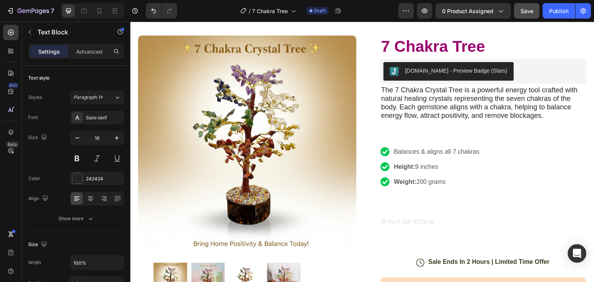
click at [440, 128] on p "Rich Text Editor. Editing area: main" at bounding box center [483, 132] width 205 height 8
click at [412, 98] on span "The 7 Chakra Crystal Tree is a powerful energy tool crafted with natural healin…" at bounding box center [479, 102] width 197 height 33
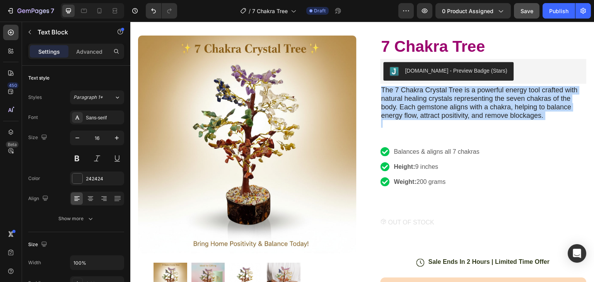
click at [412, 98] on span "The 7 Chakra Crystal Tree is a powerful energy tool crafted with natural healin…" at bounding box center [479, 102] width 197 height 33
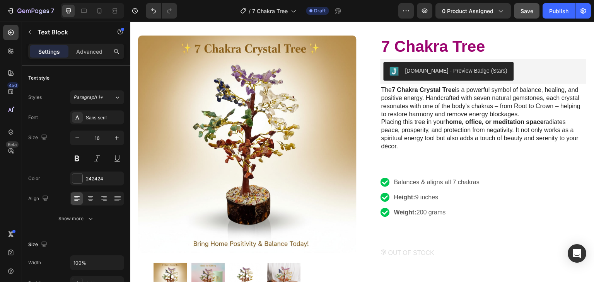
click at [522, 111] on p "The 7 Chakra Crystal Tree is a powerful symbol of balance, healing, and positiv…" at bounding box center [483, 102] width 205 height 32
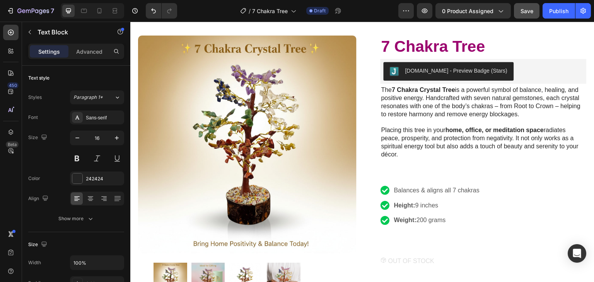
click at [414, 168] on p "Rich Text Editor. Editing area: main" at bounding box center [483, 171] width 205 height 8
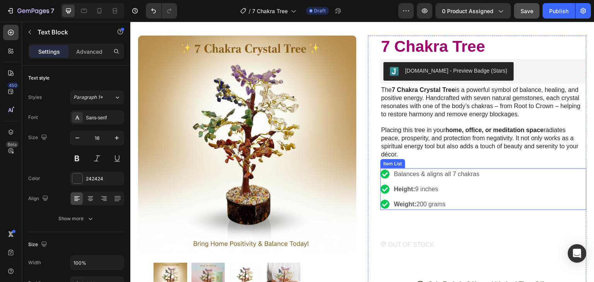
click at [461, 190] on p "Height: 9 inches" at bounding box center [436, 189] width 85 height 9
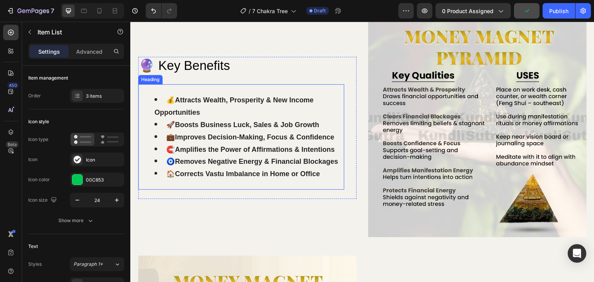
scroll to position [525, 0]
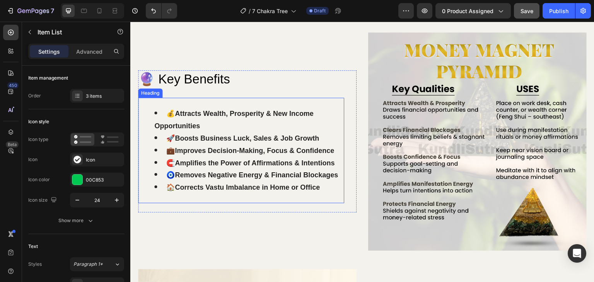
click at [192, 110] on strong "Attracts Wealth, Prosperity & New Income Opportunities" at bounding box center [233, 120] width 159 height 20
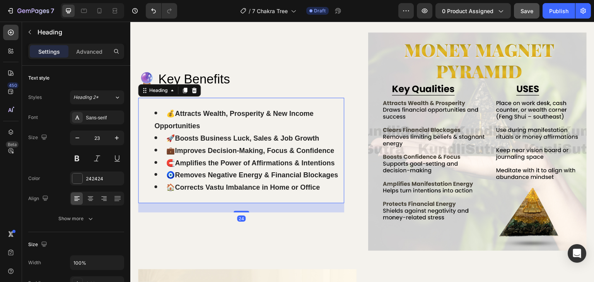
click at [192, 110] on strong "Attracts Wealth, Prosperity & New Income Opportunities" at bounding box center [233, 120] width 159 height 20
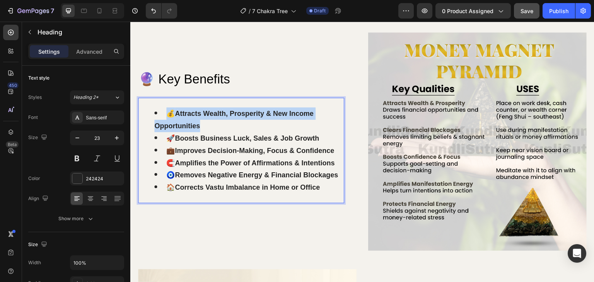
click at [192, 110] on strong "Attracts Wealth, Prosperity & New Income Opportunities" at bounding box center [233, 120] width 159 height 20
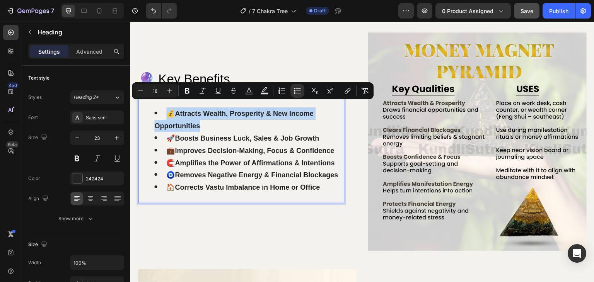
click at [186, 118] on strong "Attracts Wealth, Prosperity & New Income Opportunities" at bounding box center [233, 120] width 159 height 20
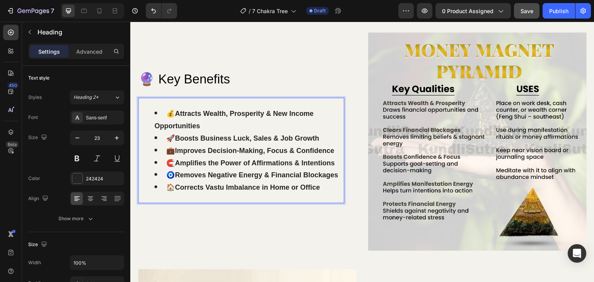
click at [198, 116] on strong "Attracts Wealth, Prosperity & New Income Opportunities" at bounding box center [233, 120] width 159 height 20
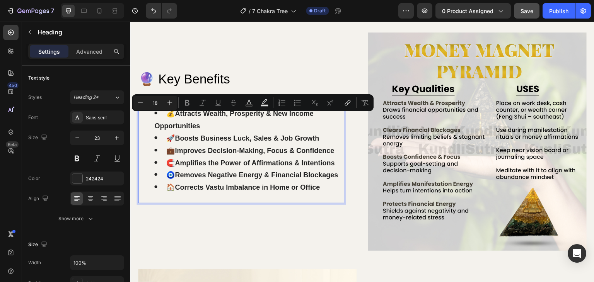
click at [198, 116] on strong "Attracts Wealth, Prosperity & New Income Opportunities" at bounding box center [233, 120] width 159 height 20
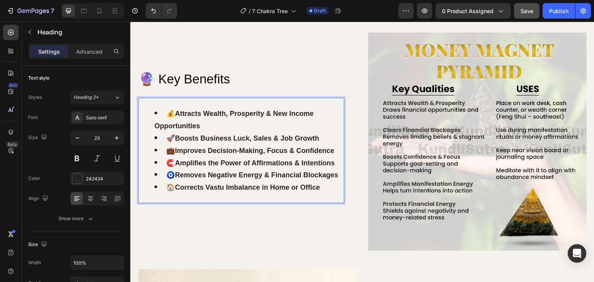
click at [198, 116] on strong "Attracts Wealth, Prosperity & New Income Opportunities" at bounding box center [233, 120] width 159 height 20
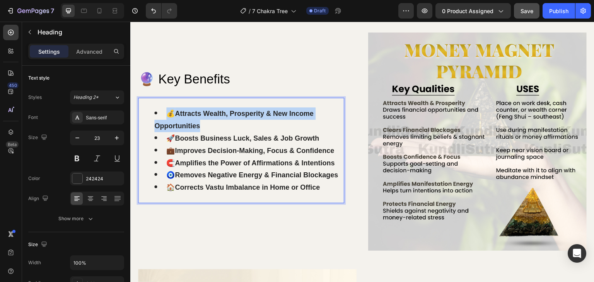
click at [198, 116] on strong "Attracts Wealth, Prosperity & New Income Opportunities" at bounding box center [233, 120] width 159 height 20
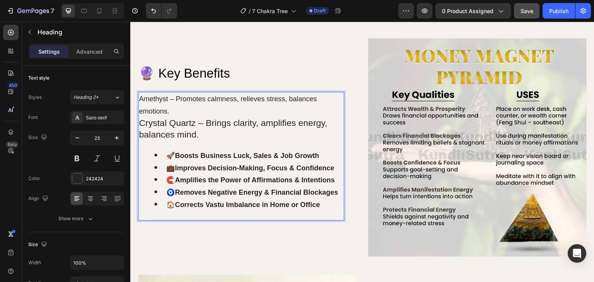
scroll to position [514, 0]
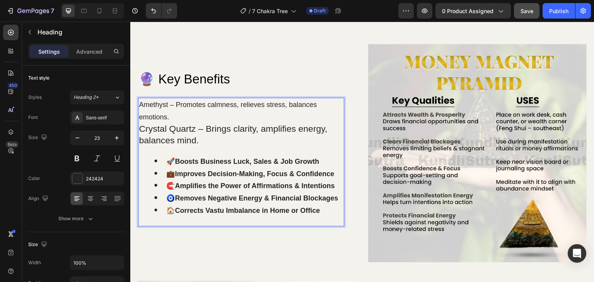
click at [191, 134] on p "Amethyst – Promotes calmness, relieves stress, balances emotions. Crystal Quart…" at bounding box center [241, 123] width 205 height 48
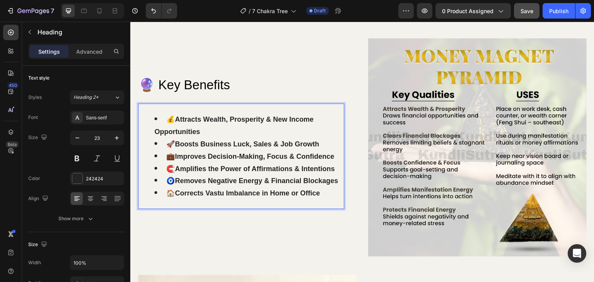
scroll to position [525, 0]
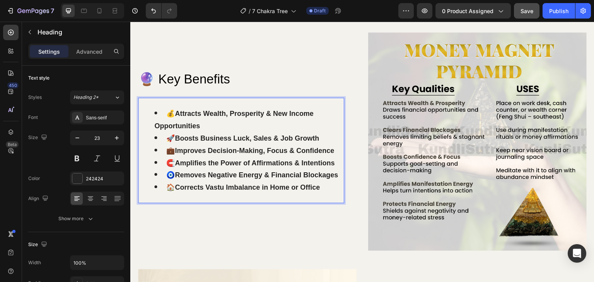
click at [190, 135] on strong "Boosts Business Luck, Sales & Job Growth" at bounding box center [247, 139] width 144 height 8
click at [178, 171] on strong "Removes Negative Energy & Financial Blockages" at bounding box center [256, 175] width 163 height 8
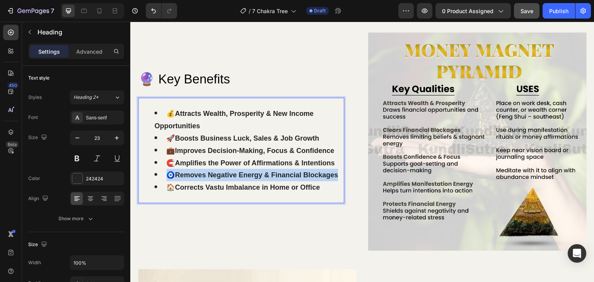
click at [178, 171] on strong "Removes Negative Energy & Financial Blockages" at bounding box center [256, 175] width 163 height 8
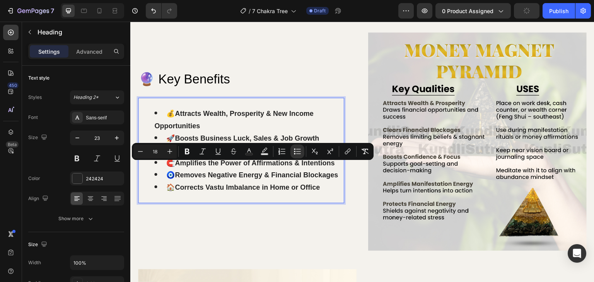
click at [157, 108] on li "💰 Attracts Wealth, Prosperity & New Income Opportunities" at bounding box center [248, 120] width 189 height 25
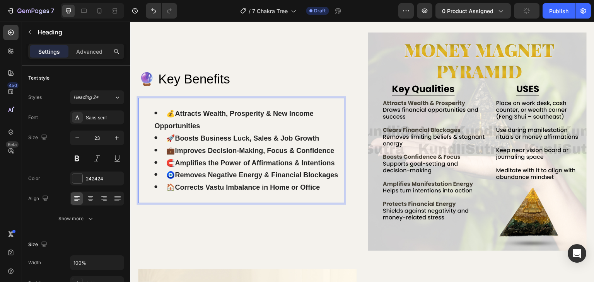
click at [157, 108] on li "💰 Attracts Wealth, Prosperity & New Income Opportunities" at bounding box center [248, 120] width 189 height 25
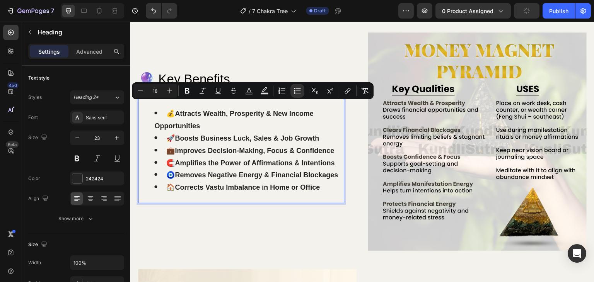
click at [150, 108] on ul "💰 Attracts Wealth, Prosperity & New Income Opportunities 🚀 Boosts Business Luck…" at bounding box center [241, 151] width 205 height 86
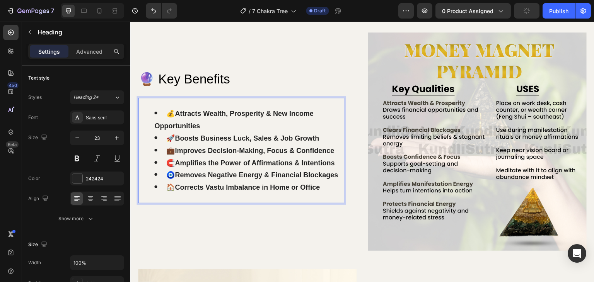
click at [150, 108] on ul "💰 Attracts Wealth, Prosperity & New Income Opportunities 🚀 Boosts Business Luck…" at bounding box center [241, 151] width 205 height 86
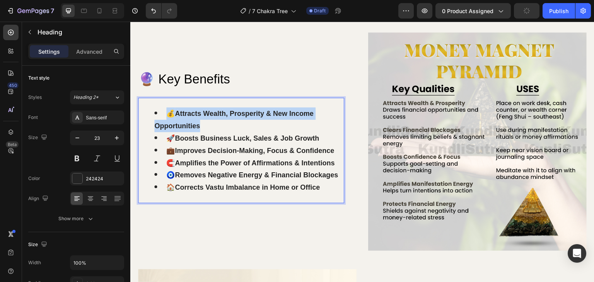
click at [150, 108] on ul "💰 Attracts Wealth, Prosperity & New Income Opportunities 🚀 Boosts Business Luck…" at bounding box center [241, 151] width 205 height 86
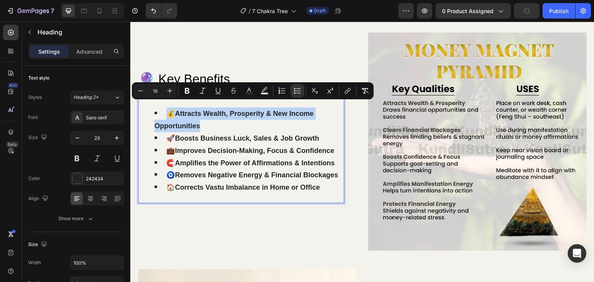
click at [150, 108] on ul "💰 Attracts Wealth, Prosperity & New Income Opportunities 🚀 Boosts Business Luck…" at bounding box center [241, 151] width 205 height 86
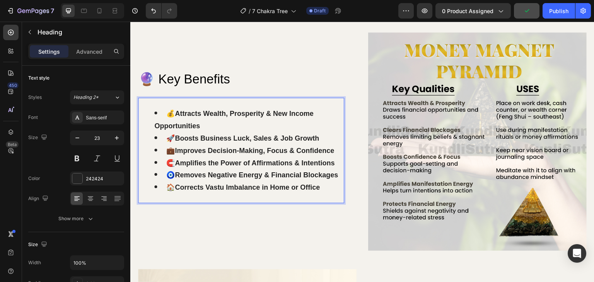
click at [181, 147] on strong "Improves Decision-Making, Focus & Confidence" at bounding box center [254, 151] width 159 height 8
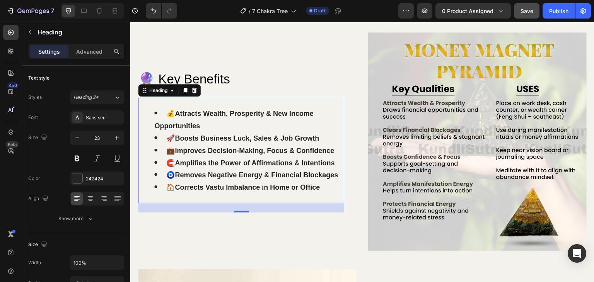
click at [194, 111] on li "💰 Attracts Wealth, Prosperity & New Income Opportunities" at bounding box center [248, 120] width 189 height 25
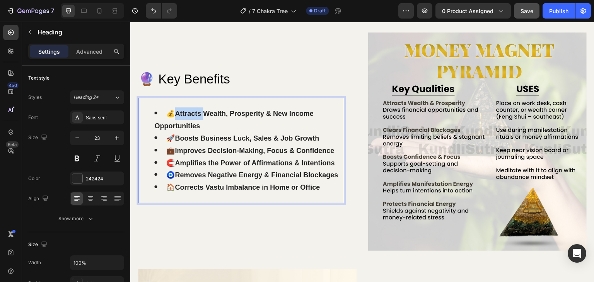
click at [194, 111] on li "💰 Attracts Wealth, Prosperity & New Income Opportunities" at bounding box center [248, 120] width 189 height 25
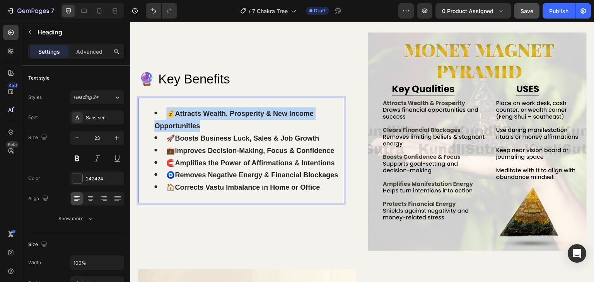
click at [194, 111] on li "💰 Attracts Wealth, Prosperity & New Income Opportunities" at bounding box center [248, 120] width 189 height 25
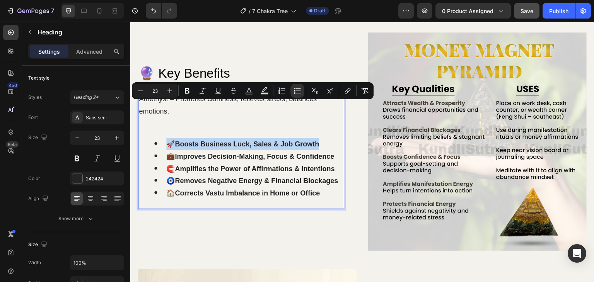
scroll to position [520, 0]
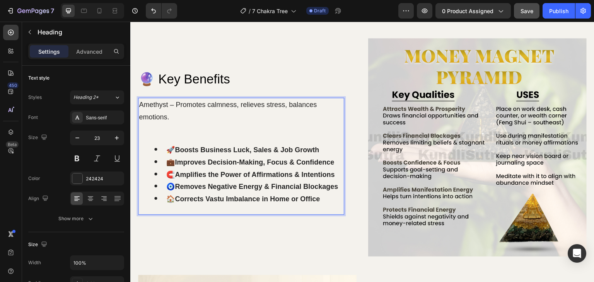
click at [187, 111] on p "Amethyst – Promotes calmness, relieves stress, balances emotions." at bounding box center [241, 117] width 205 height 36
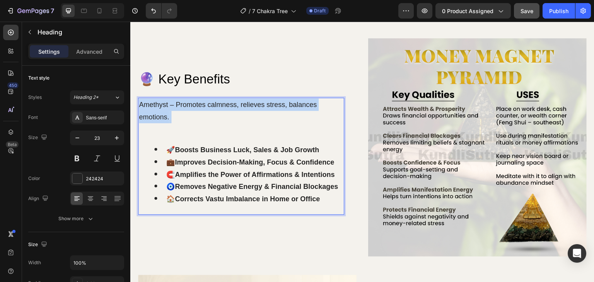
click at [187, 111] on p "Amethyst – Promotes calmness, relieves stress, balances emotions." at bounding box center [241, 117] width 205 height 36
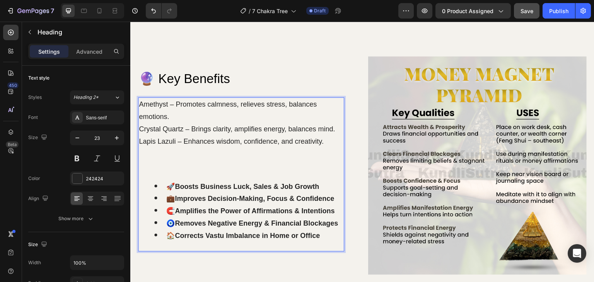
scroll to position [508, 0]
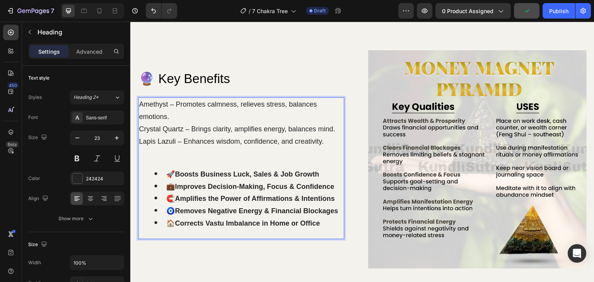
click at [191, 109] on p "Amethyst – Promotes calmness, relieves stress, balances emotions. Crystal Quart…" at bounding box center [241, 128] width 205 height 61
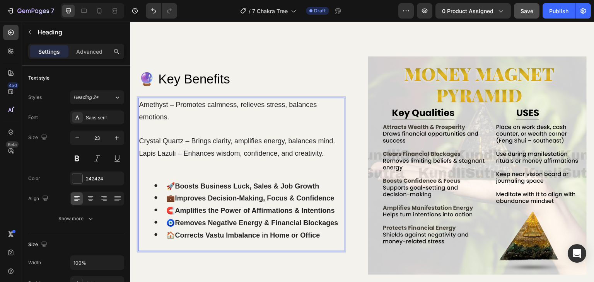
click at [335, 137] on span "Crystal Quartz – Brings clarity, amplifies energy, balances mind." at bounding box center [237, 141] width 197 height 8
click at [181, 119] on p "Amethyst – Promotes calmness, relieves stress, balances emotions. Crystal Quart…" at bounding box center [241, 135] width 205 height 72
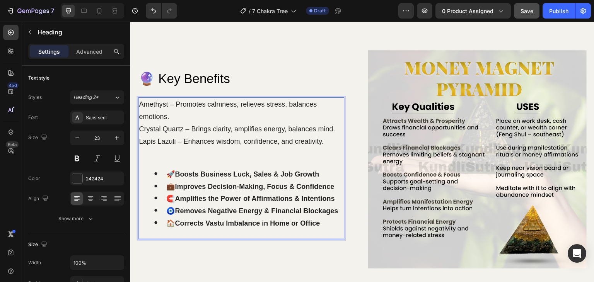
click at [172, 149] on p "Amethyst – Promotes calmness, relieves stress, balances emotions. Crystal Quart…" at bounding box center [241, 128] width 205 height 61
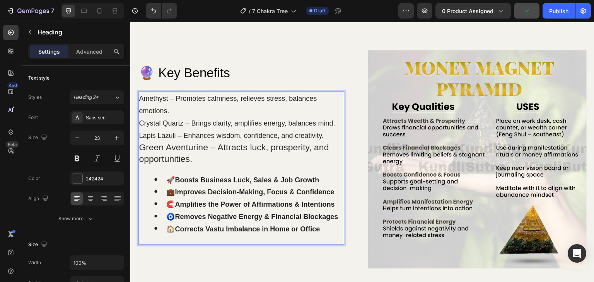
scroll to position [501, 0]
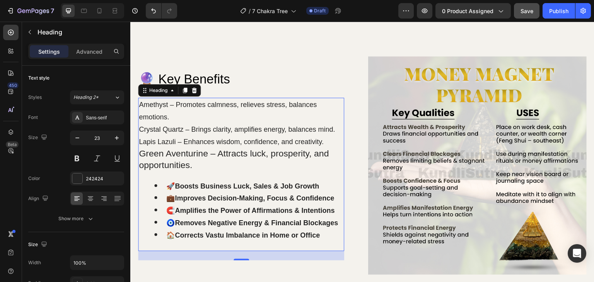
click at [231, 166] on h2 "Amethyst – Promotes calmness, relieves stress, balances emotions. Crystal Quart…" at bounding box center [241, 175] width 206 height 154
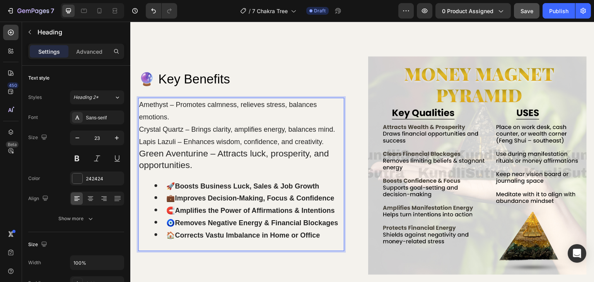
click at [222, 161] on p "Amethyst – Promotes calmness, relieves stress, balances emotions. Crystal Quart…" at bounding box center [241, 135] width 205 height 72
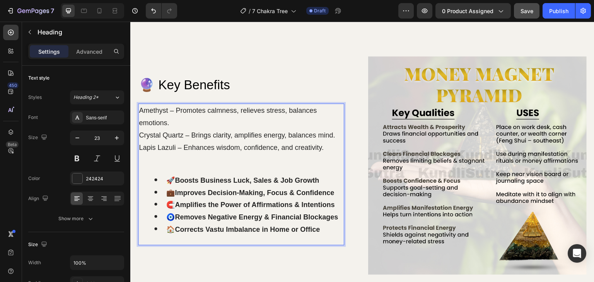
scroll to position [508, 0]
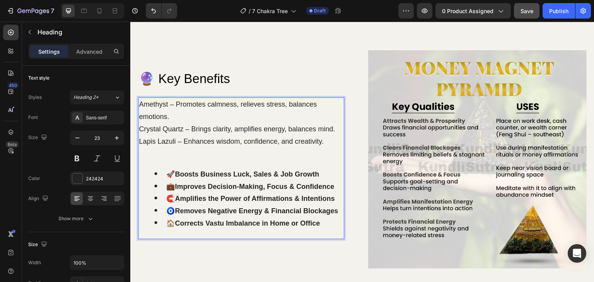
click at [329, 135] on p "Amethyst – Promotes calmness, relieves stress, balances emotions. Crystal Quart…" at bounding box center [241, 128] width 205 height 61
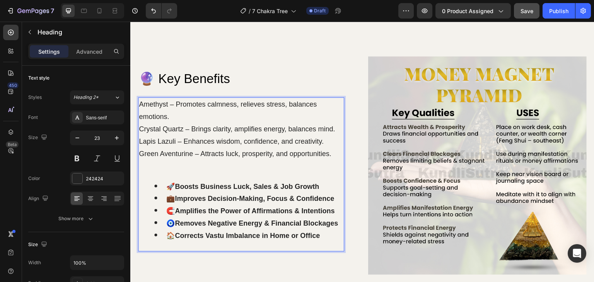
click at [331, 150] on span "Green Aventurine – Attracts luck, prosperity, and opportunities." at bounding box center [235, 154] width 193 height 8
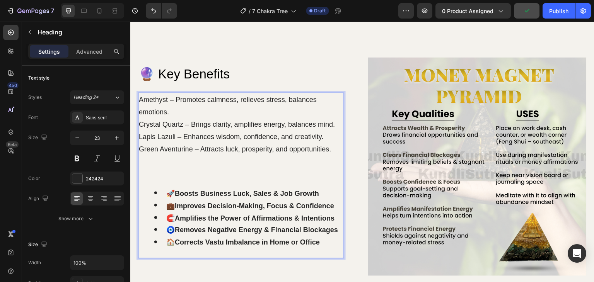
scroll to position [494, 0]
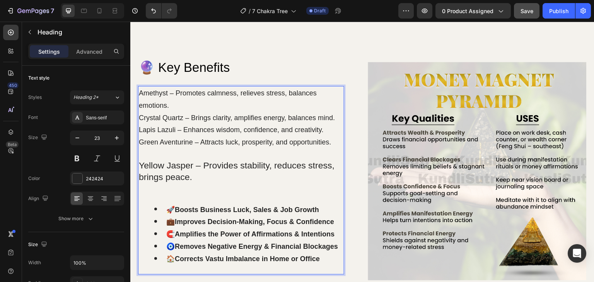
click at [209, 176] on p "Amethyst – Promotes calmness, relieves stress, balances emotions. Crystal Quart…" at bounding box center [241, 141] width 205 height 108
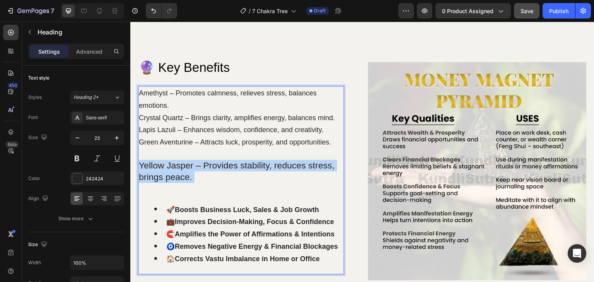
click at [209, 176] on p "Amethyst – Promotes calmness, relieves stress, balances emotions. Crystal Quart…" at bounding box center [241, 141] width 205 height 108
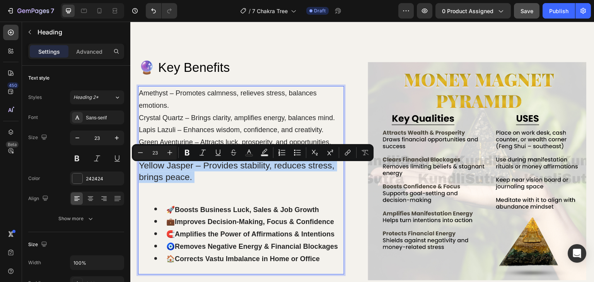
click at [209, 176] on p "Amethyst – Promotes calmness, relieves stress, balances emotions. Crystal Quart…" at bounding box center [241, 141] width 205 height 108
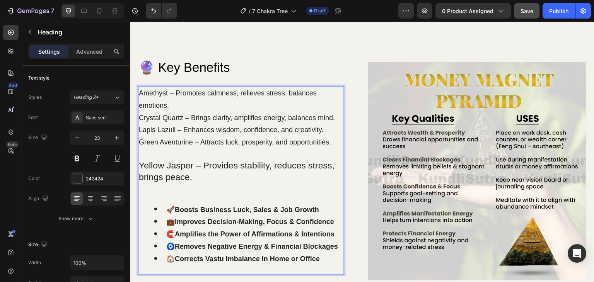
click at [165, 134] on span "Lapis Lazuli – Enhances wisdom, confidence, and creativity." at bounding box center [231, 130] width 185 height 8
click at [163, 143] on span "Green Aventurine – Attracts luck, prosperity, and opportunities." at bounding box center [235, 143] width 193 height 8
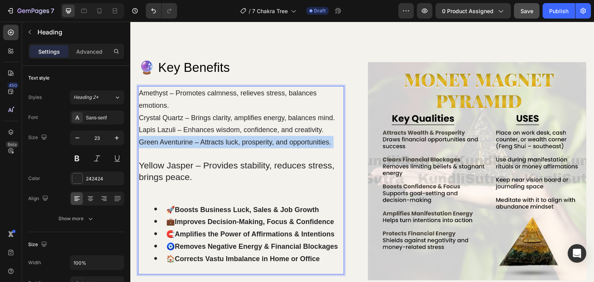
click at [163, 143] on span "Green Aventurine – Attracts luck, prosperity, and opportunities." at bounding box center [235, 143] width 193 height 8
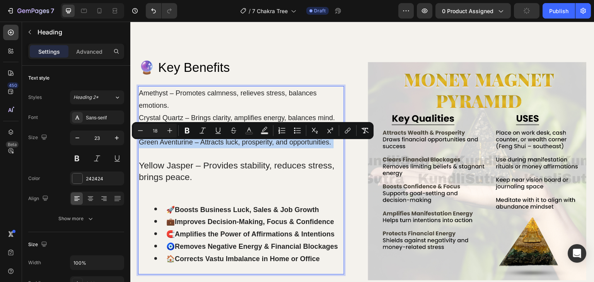
type input "23"
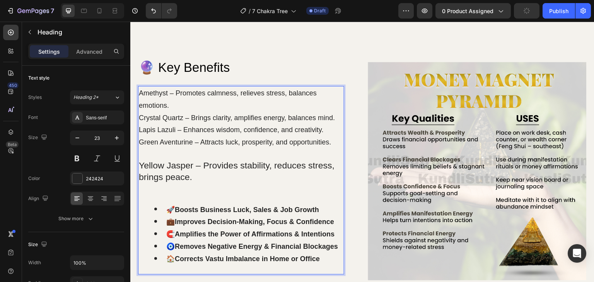
click at [160, 168] on p "Amethyst – Promotes calmness, relieves stress, balances emotions. Crystal Quart…" at bounding box center [241, 141] width 205 height 108
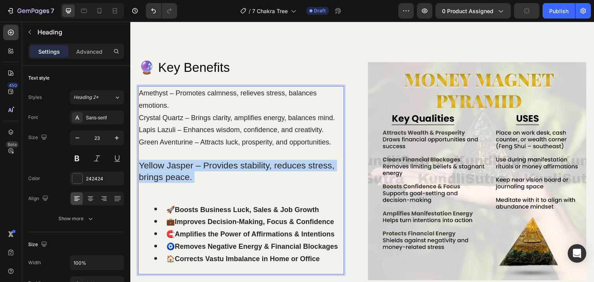
click at [161, 168] on p "Amethyst – Promotes calmness, relieves stress, balances emotions. Crystal Quart…" at bounding box center [241, 141] width 205 height 108
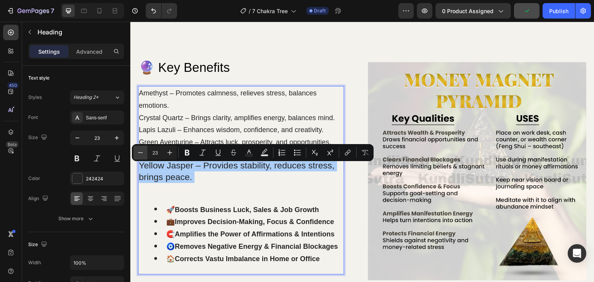
click at [140, 154] on icon "Editor contextual toolbar" at bounding box center [141, 153] width 8 height 8
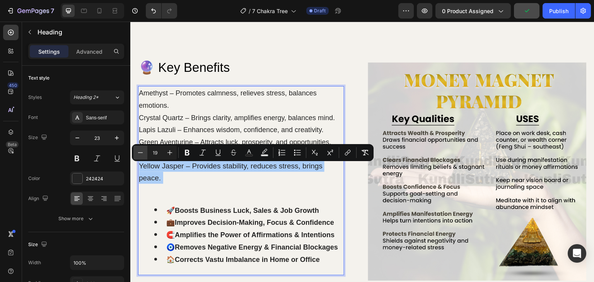
click at [140, 154] on icon "Editor contextual toolbar" at bounding box center [141, 153] width 8 height 8
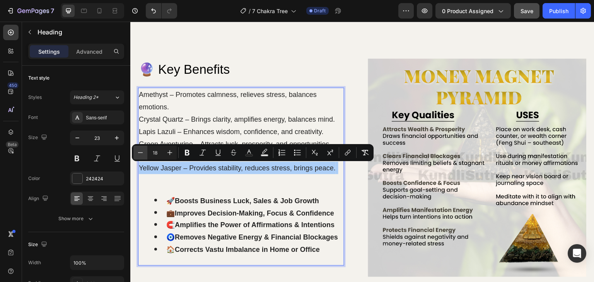
click at [140, 154] on icon "Editor contextual toolbar" at bounding box center [141, 153] width 8 height 8
click at [169, 154] on icon "Editor contextual toolbar" at bounding box center [170, 153] width 8 height 8
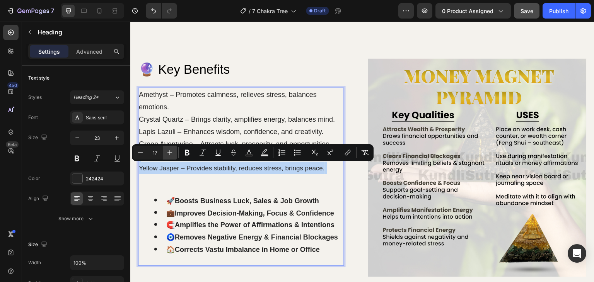
type input "18"
click at [172, 169] on span "Yellow Jasper – Provides stability, reduces stress, brings peace." at bounding box center [237, 168] width 197 height 8
click at [166, 172] on span "Yellow Jasper – Provides stability, reduces stress, brings peace." at bounding box center [237, 168] width 197 height 8
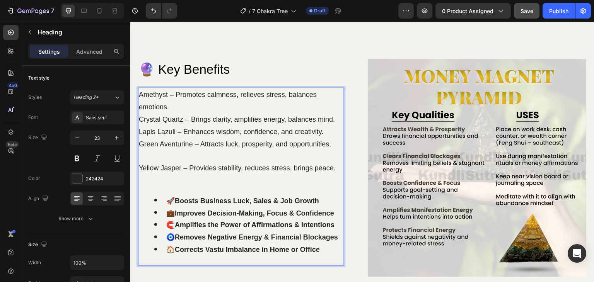
click at [141, 171] on span "Yellow Jasper – Provides stability, reduces stress, brings peace." at bounding box center [237, 168] width 197 height 8
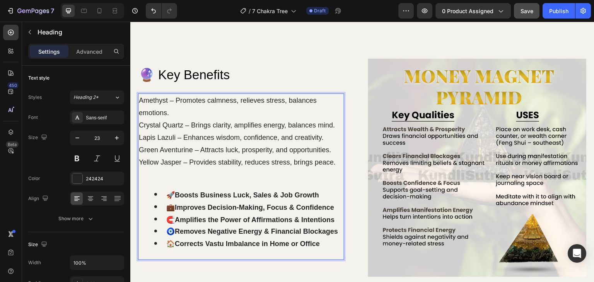
scroll to position [495, 0]
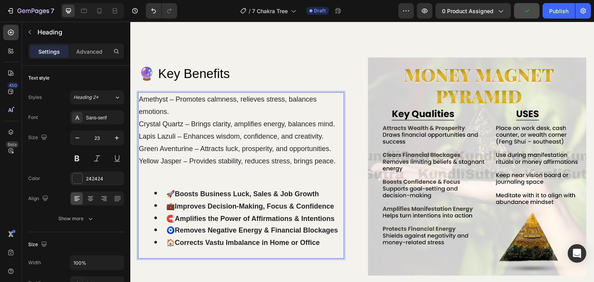
click at [338, 158] on p "Amethyst – Promotes calmness, relieves stress, balances emotions. Crystal Quart…" at bounding box center [241, 135] width 205 height 85
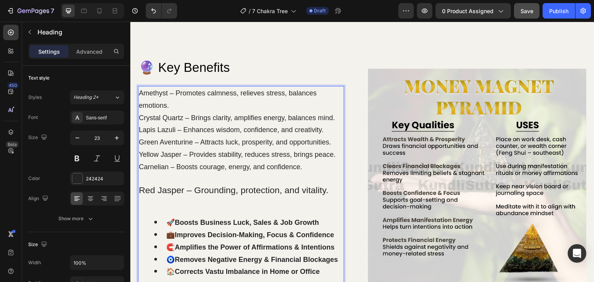
click at [271, 195] on p "Amethyst – Promotes calmness, relieves stress, balances emotions. Crystal Quart…" at bounding box center [241, 147] width 205 height 121
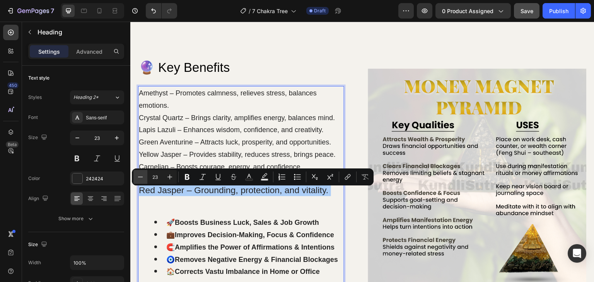
click at [138, 178] on icon "Editor contextual toolbar" at bounding box center [141, 177] width 8 height 8
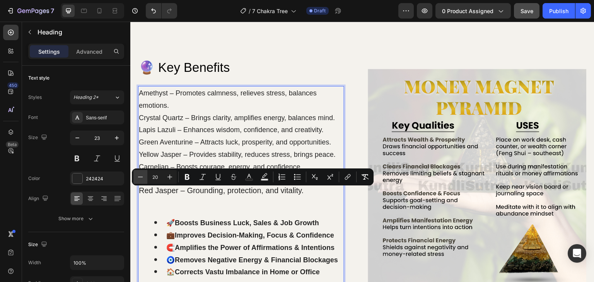
click at [138, 178] on icon "Editor contextual toolbar" at bounding box center [141, 177] width 8 height 8
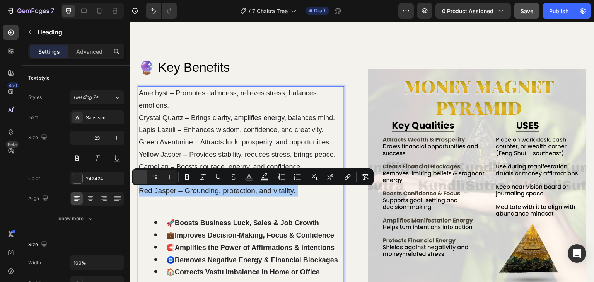
click at [138, 178] on icon "Editor contextual toolbar" at bounding box center [141, 177] width 8 height 8
type input "18"
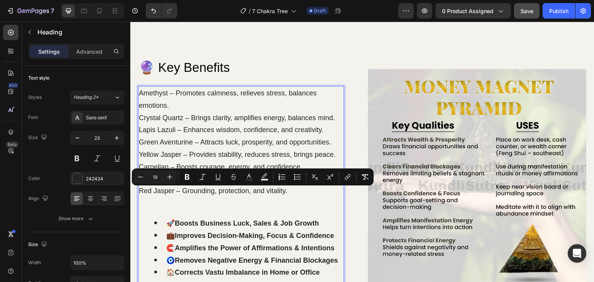
click at [193, 205] on p "Amethyst – Promotes calmness, relieves stress, balances emotions. Crystal Quart…" at bounding box center [241, 148] width 205 height 122
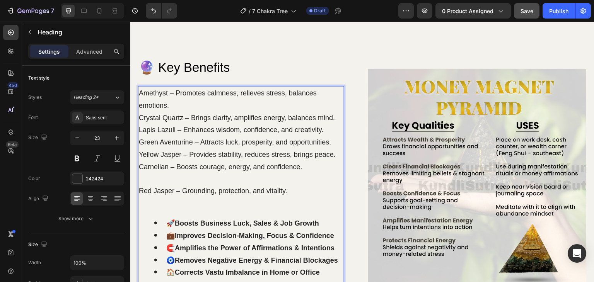
click at [145, 183] on p "Amethyst – Promotes calmness, relieves stress, balances emotions. Crystal Quart…" at bounding box center [241, 148] width 205 height 122
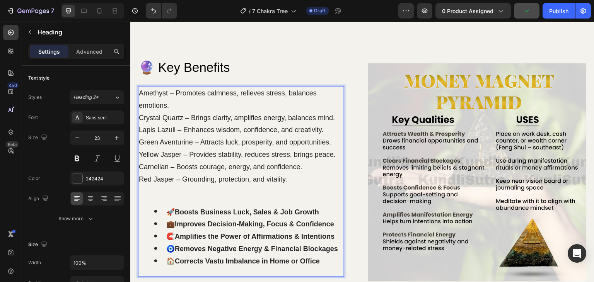
click at [207, 215] on strong "Boosts Business Luck, Sales & Job Growth" at bounding box center [247, 213] width 144 height 8
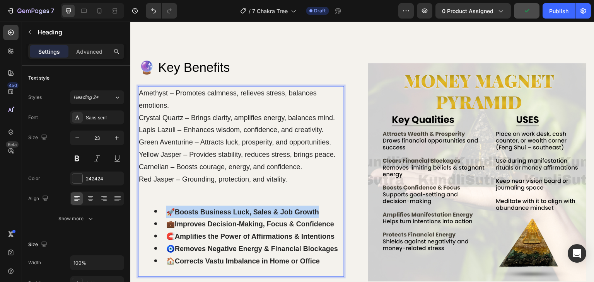
click at [207, 215] on strong "Boosts Business Luck, Sales & Job Growth" at bounding box center [247, 213] width 144 height 8
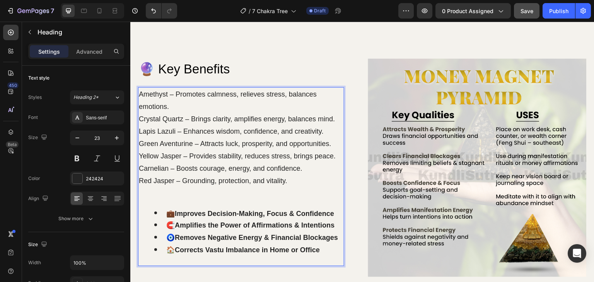
click at [224, 236] on strong "Removes Negative Energy & Financial Blockages" at bounding box center [256, 238] width 163 height 8
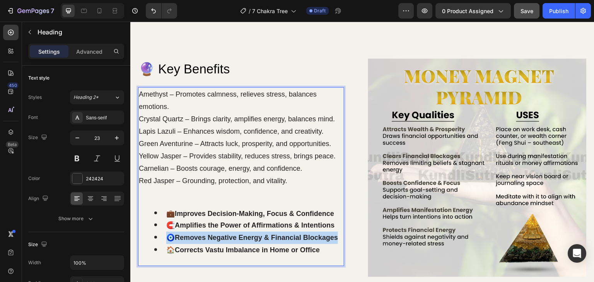
click at [224, 236] on strong "Removes Negative Energy & Financial Blockages" at bounding box center [256, 238] width 163 height 8
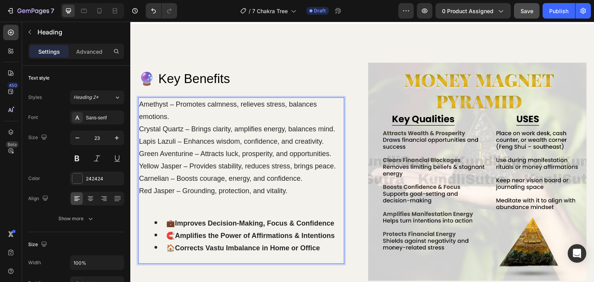
scroll to position [501, 0]
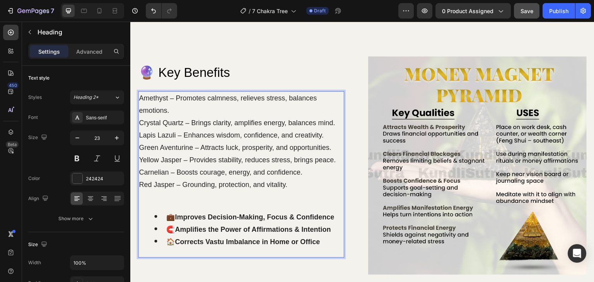
click at [253, 245] on li "🏠 Corrects Vastu Imbalance in Home or Office" at bounding box center [248, 242] width 189 height 12
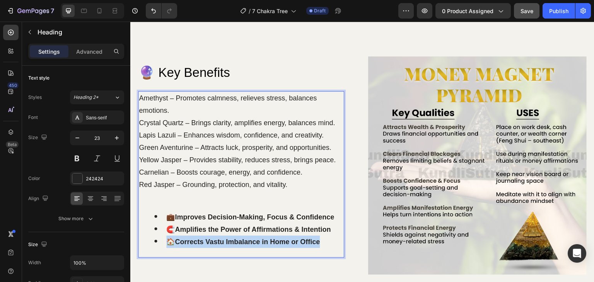
click at [253, 245] on li "🏠 Corrects Vastu Imbalance in Home or Office" at bounding box center [248, 242] width 189 height 12
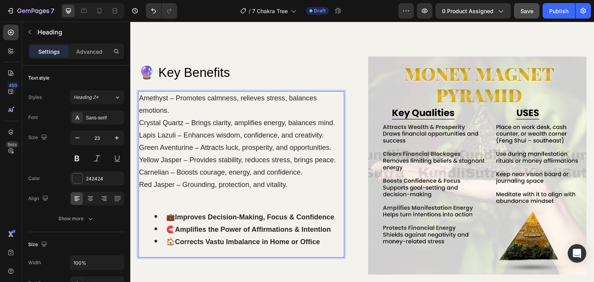
click at [150, 207] on h2 "Amethyst – Promotes calmness, relieves stress, balances emotions. Crystal Quart…" at bounding box center [241, 174] width 206 height 167
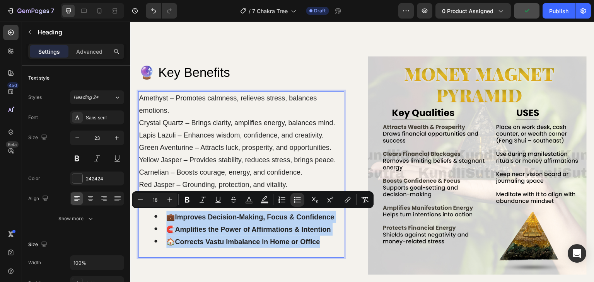
drag, startPoint x: 150, startPoint y: 212, endPoint x: 329, endPoint y: 246, distance: 181.6
click at [329, 246] on h2 "Amethyst – Promotes calmness, relieves stress, balances emotions. Crystal Quart…" at bounding box center [241, 174] width 206 height 167
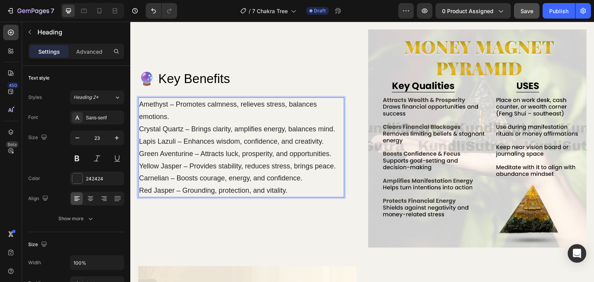
scroll to position [534, 0]
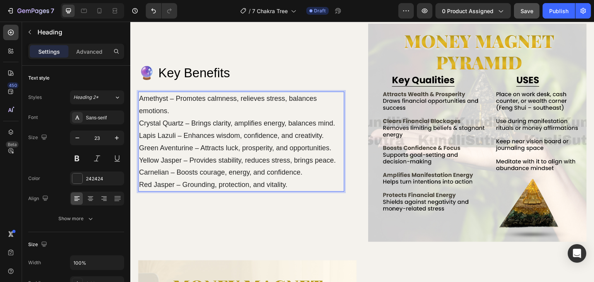
click at [297, 176] on p "Amethyst – Promotes calmness, relieves stress, balances emotions. Crystal Quart…" at bounding box center [241, 141] width 205 height 99
click at [143, 92] on p "Amethyst – Promotes calmness, relieves stress, balances emotions. Crystal Quart…" at bounding box center [241, 141] width 205 height 99
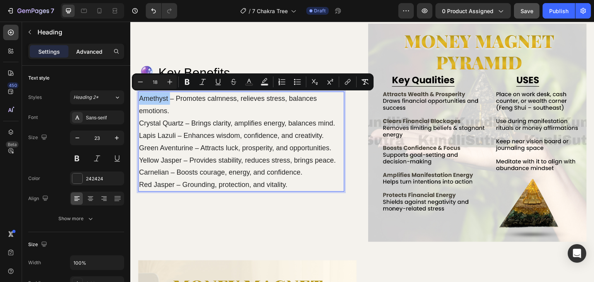
click at [86, 50] on p "Advanced" at bounding box center [89, 52] width 26 height 8
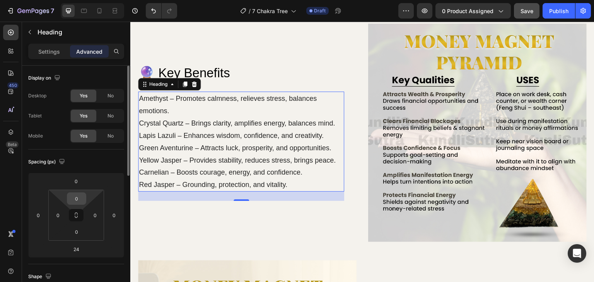
click at [79, 201] on input "0" at bounding box center [76, 199] width 15 height 12
click at [78, 201] on input "0" at bounding box center [76, 199] width 15 height 12
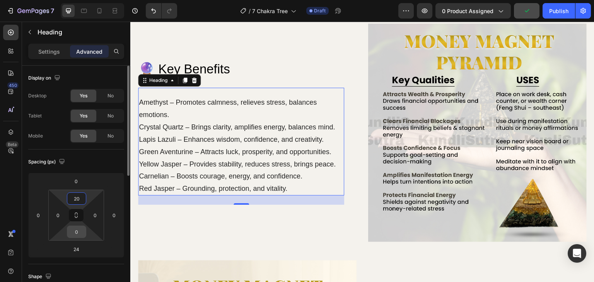
type input "20"
click at [77, 233] on input "0" at bounding box center [76, 232] width 15 height 12
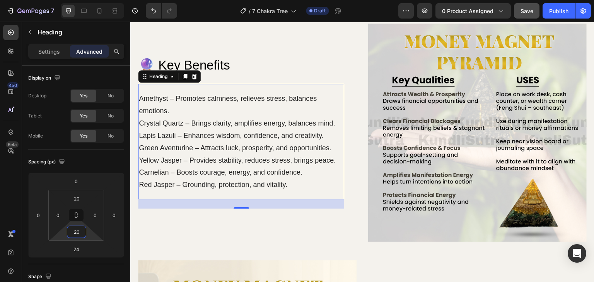
type input "20"
click at [259, 193] on div "⁠⁠⁠⁠⁠⁠⁠ Amethyst – Promotes calmness, relieves stress, balances emotions. Cryst…" at bounding box center [241, 142] width 206 height 116
click at [256, 190] on div "⁠⁠⁠⁠⁠⁠⁠ Amethyst – Promotes calmness, relieves stress, balances emotions. Cryst…" at bounding box center [241, 142] width 206 height 116
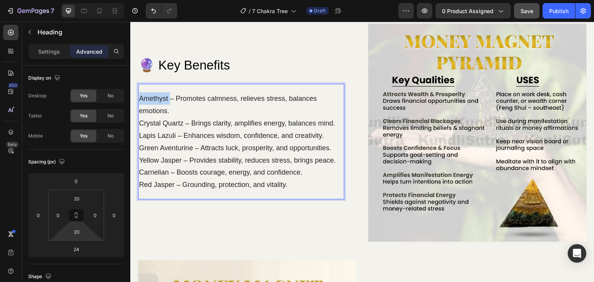
click at [166, 95] on span "Amethyst – Promotes calmness, relieves stress, balances emotions." at bounding box center [228, 105] width 178 height 20
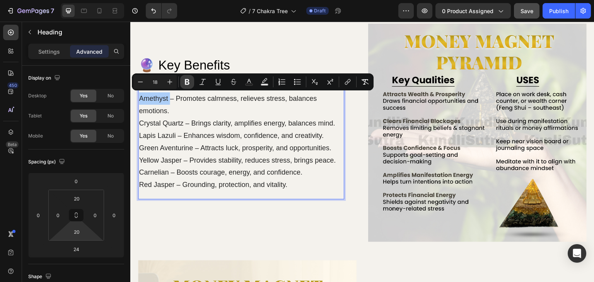
click at [184, 80] on icon "Editor contextual toolbar" at bounding box center [187, 82] width 8 height 8
click at [167, 120] on span "Crystal Quartz – Brings clarity, amplifies energy, balances mind." at bounding box center [237, 124] width 197 height 8
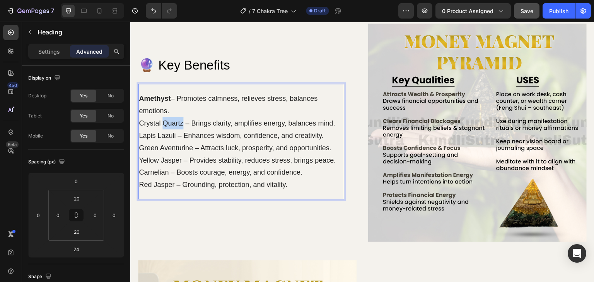
click at [167, 120] on span "Crystal Quartz – Brings clarity, amplifies energy, balances mind." at bounding box center [237, 124] width 197 height 8
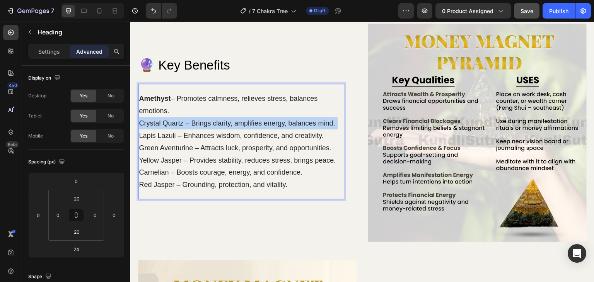
click at [167, 120] on span "Crystal Quartz – Brings clarity, amplifies energy, balances mind." at bounding box center [237, 124] width 197 height 8
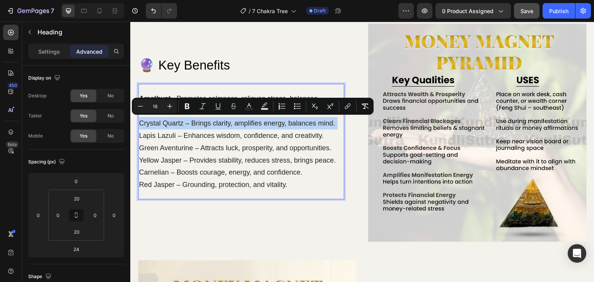
click at [181, 121] on span "Crystal Quartz – Brings clarity, amplifies energy, balances mind." at bounding box center [237, 124] width 197 height 8
click at [185, 121] on span "Crystal Quartz – Brings clarity, amplifies energy, balances mind." at bounding box center [237, 124] width 197 height 8
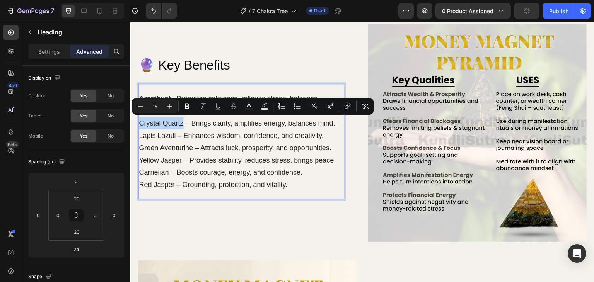
drag, startPoint x: 184, startPoint y: 123, endPoint x: 139, endPoint y: 120, distance: 45.4
click at [139, 120] on span "Crystal Quartz – Brings clarity, amplifies energy, balances mind." at bounding box center [237, 124] width 197 height 8
click at [186, 107] on icon "Editor contextual toolbar" at bounding box center [187, 107] width 5 height 6
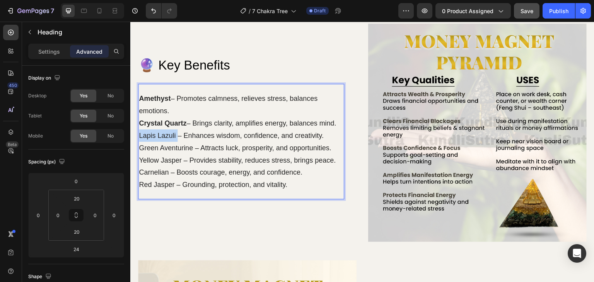
drag, startPoint x: 177, startPoint y: 133, endPoint x: 138, endPoint y: 132, distance: 39.1
click at [138, 132] on h2 "Amethyst – Promotes calmness, relieves stress, balances emotions. Crystal Quart…" at bounding box center [241, 142] width 206 height 100
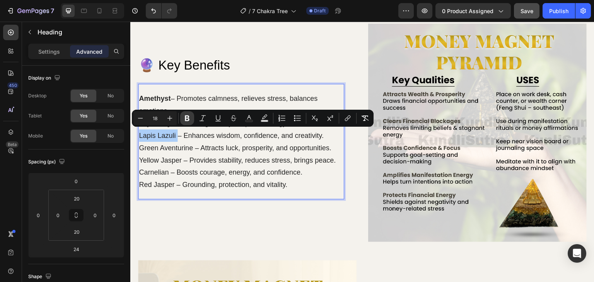
click at [186, 118] on icon "Editor contextual toolbar" at bounding box center [187, 119] width 5 height 6
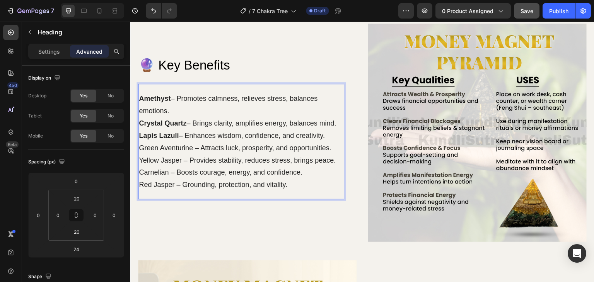
click at [164, 147] on span "Green Aventurine – Attracts luck, prosperity, and opportunities." at bounding box center [235, 148] width 193 height 8
click at [165, 147] on span "Green Aventurine – Attracts luck, prosperity, and opportunities." at bounding box center [235, 148] width 193 height 8
drag, startPoint x: 193, startPoint y: 146, endPoint x: 140, endPoint y: 148, distance: 53.0
click at [140, 148] on span "Green Aventurine – Attracts luck, prosperity, and opportunities." at bounding box center [235, 148] width 193 height 8
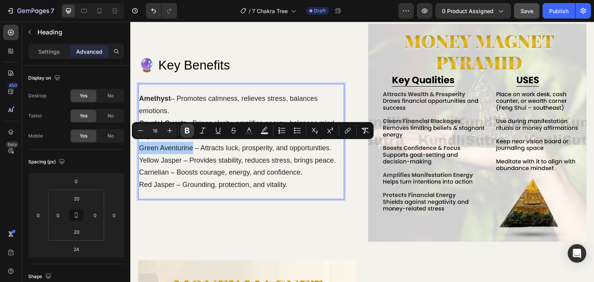
click at [186, 131] on icon "Editor contextual toolbar" at bounding box center [187, 131] width 8 height 8
click at [183, 158] on span "Yellow Jasper – Provides stability, reduces stress, brings peace." at bounding box center [237, 161] width 197 height 8
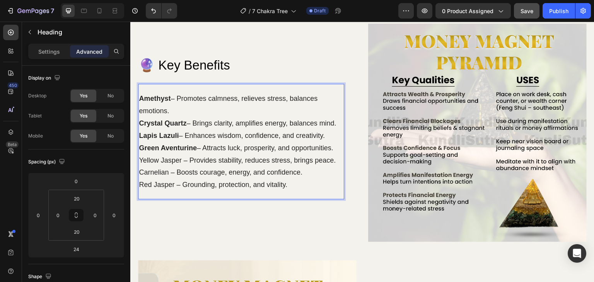
click at [181, 159] on span "Yellow Jasper – Provides stability, reduces stress, brings peace." at bounding box center [237, 161] width 197 height 8
drag, startPoint x: 180, startPoint y: 158, endPoint x: 299, endPoint y: 168, distance: 119.5
click at [130, 154] on html "Header 🔮 Key Benefits Heading Amethyst – Promotes calmness, relieves stress, ba…" at bounding box center [362, 253] width 464 height 1532
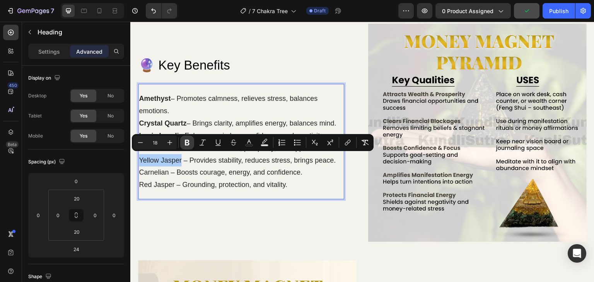
click at [188, 145] on icon "Editor contextual toolbar" at bounding box center [187, 143] width 5 height 6
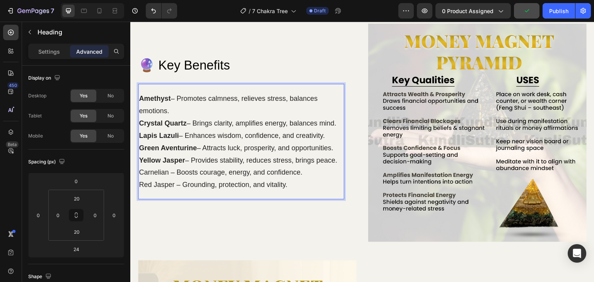
click at [168, 169] on span "Carnelian – Boosts courage, energy, and confidence." at bounding box center [221, 173] width 164 height 8
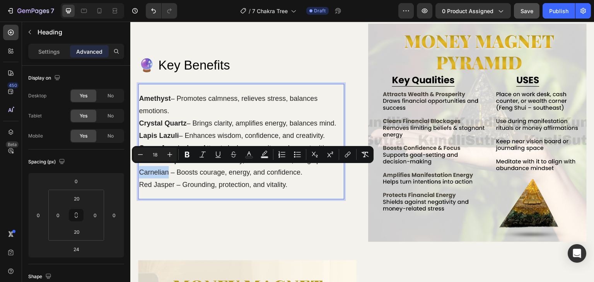
drag, startPoint x: 168, startPoint y: 171, endPoint x: 139, endPoint y: 169, distance: 28.3
click at [139, 169] on span "Carnelian – Boosts courage, energy, and confidence." at bounding box center [221, 173] width 164 height 8
click at [194, 153] on button "Bold" at bounding box center [187, 155] width 14 height 14
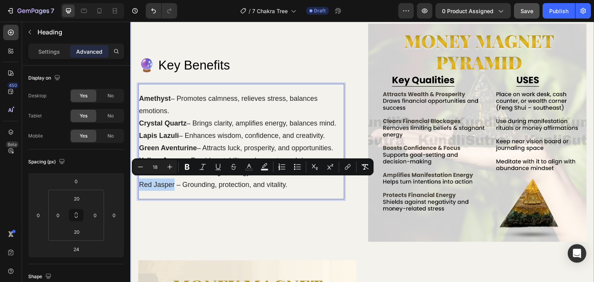
drag, startPoint x: 175, startPoint y: 182, endPoint x: 137, endPoint y: 179, distance: 38.1
click at [137, 179] on div "🔮 Key Benefits Heading Amethyst – Promotes calmness, relieves stress, balances …" at bounding box center [362, 251] width 464 height 533
click at [188, 168] on icon "Editor contextual toolbar" at bounding box center [187, 167] width 8 height 8
click at [182, 113] on p "Amethyst – Promotes calmness, relieves stress, balances emotions. Crystal Quart…" at bounding box center [241, 141] width 205 height 99
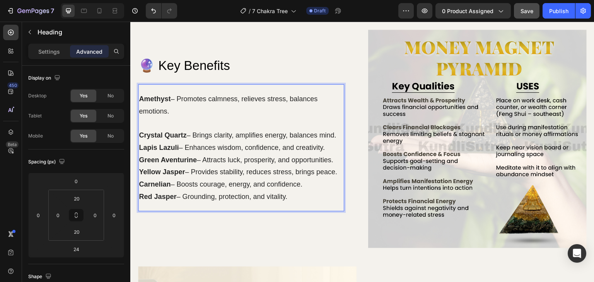
scroll to position [528, 0]
click at [162, 119] on p "Amethyst – Promotes calmness, relieves stress, balances emotions. Crystal Quart…" at bounding box center [241, 147] width 205 height 110
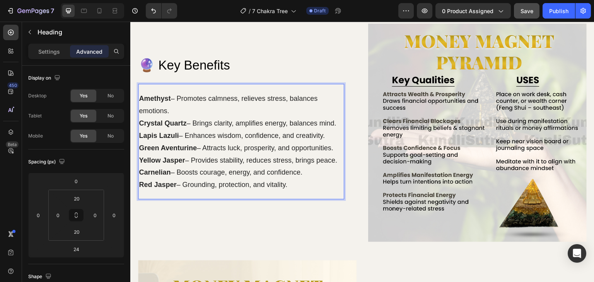
click at [287, 185] on span "Red Jasper – Grounding, protection, and vitality." at bounding box center [213, 185] width 149 height 8
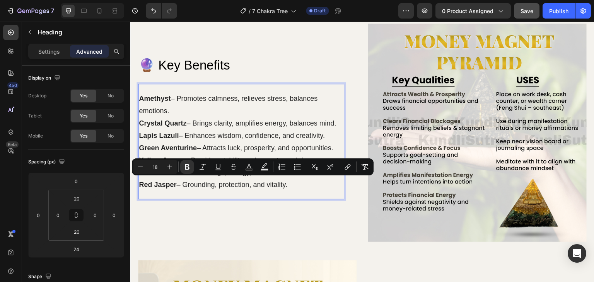
click at [161, 98] on strong "Amethyst" at bounding box center [155, 99] width 32 height 8
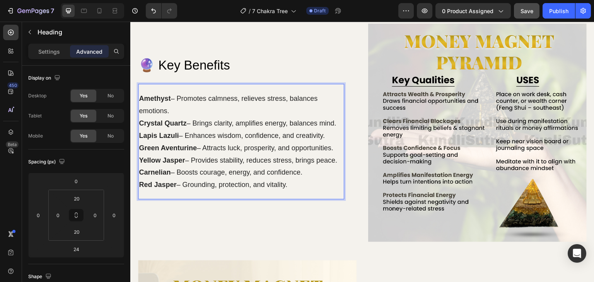
drag, startPoint x: 140, startPoint y: 96, endPoint x: 293, endPoint y: 183, distance: 175.9
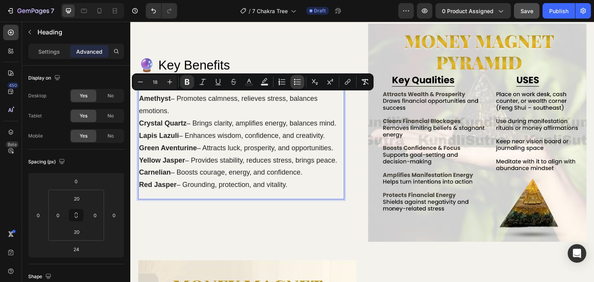
click at [296, 82] on icon "Editor contextual toolbar" at bounding box center [295, 82] width 2 height 2
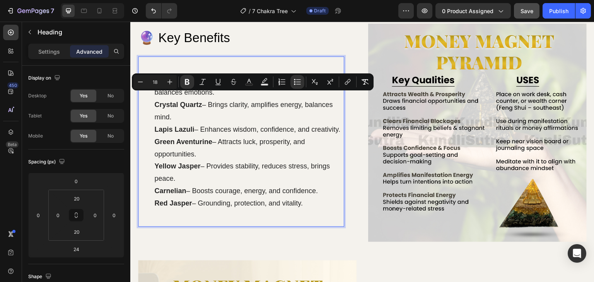
click at [267, 114] on li "Amethyst – Promotes calmness, relieves stress, balances emotions. Crystal Quart…" at bounding box center [248, 142] width 189 height 136
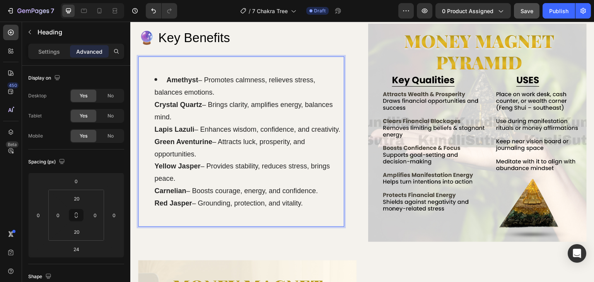
click at [158, 101] on strong "Crystal Quartz" at bounding box center [178, 105] width 48 height 8
click at [152, 99] on ul "Amethyst – Promotes calmness, relieves stress, balances emotions. Crystal Quart…" at bounding box center [241, 142] width 205 height 136
click at [223, 87] on li "Amethyst – Promotes calmness, relieves stress, balances emotions. Crystal Quart…" at bounding box center [248, 142] width 189 height 136
drag, startPoint x: 152, startPoint y: 98, endPoint x: 339, endPoint y: 102, distance: 186.9
click at [183, 112] on ul "Amethyst – Promotes calmness, relieves stress, balances emotions. Crystal Quart…" at bounding box center [241, 142] width 205 height 136
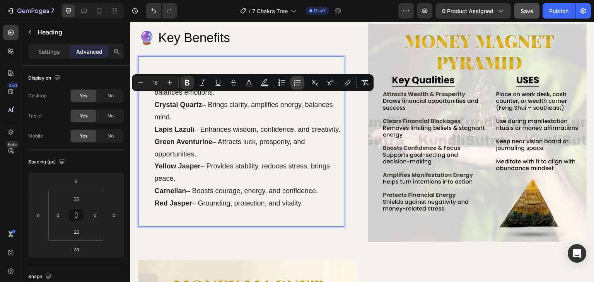
click at [297, 84] on icon "Editor contextual toolbar" at bounding box center [298, 83] width 8 height 8
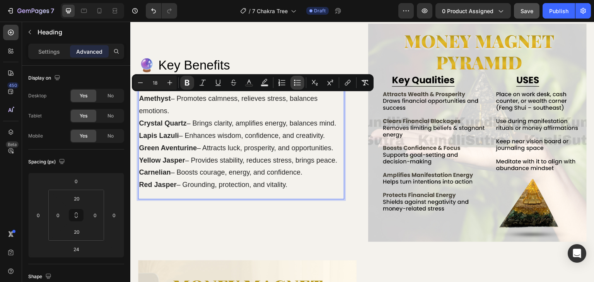
click at [302, 84] on button "Bulleted List" at bounding box center [298, 83] width 14 height 14
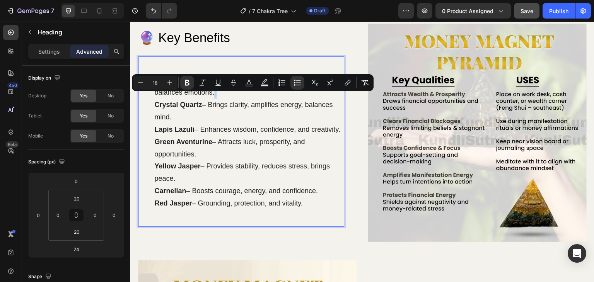
click at [261, 106] on li "Amethyst – Promotes calmness, relieves stress, balances emotions. Crystal Quart…" at bounding box center [248, 142] width 189 height 136
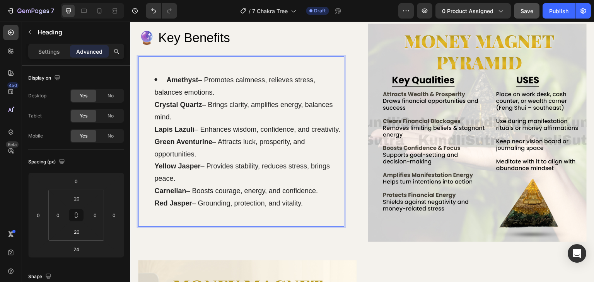
click at [158, 87] on span "Amethyst – Promotes calmness, relieves stress, balances emotions." at bounding box center [234, 86] width 161 height 20
click at [230, 89] on li "Amethyst – Promotes calmness, relieves stress, balances emotions. Crystal Quart…" at bounding box center [248, 142] width 189 height 136
click at [164, 75] on li "Amethyst – Promotes calmness, relieves stress, balances emotions. Crystal Quart…" at bounding box center [248, 142] width 189 height 136
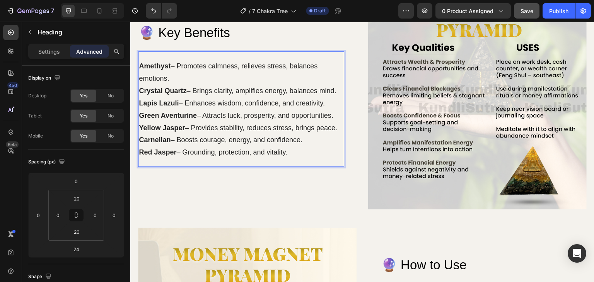
click at [163, 75] on span "Amethyst – Promotes calmness, relieves stress, balances emotions." at bounding box center [228, 72] width 179 height 20
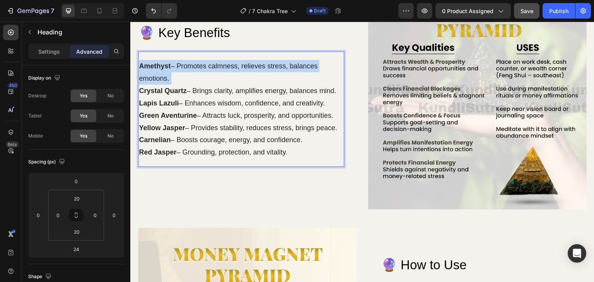
click at [163, 75] on span "Amethyst – Promotes calmness, relieves stress, balances emotions." at bounding box center [228, 72] width 179 height 20
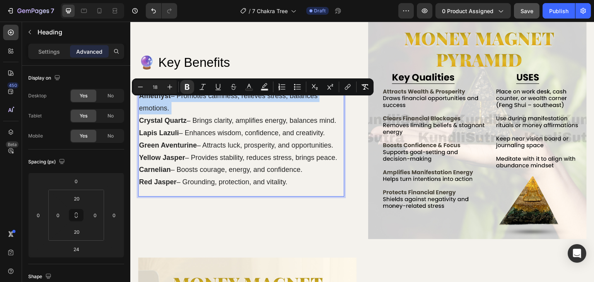
scroll to position [528, 0]
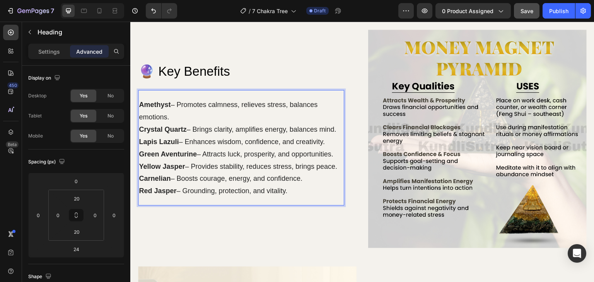
click at [312, 183] on p "Amethyst – Promotes calmness, relieves stress, balances emotions. Crystal Quart…" at bounding box center [241, 148] width 205 height 99
click at [313, 183] on p "Amethyst – Promotes calmness, relieves stress, balances emotions. Crystal Quart…" at bounding box center [241, 148] width 205 height 99
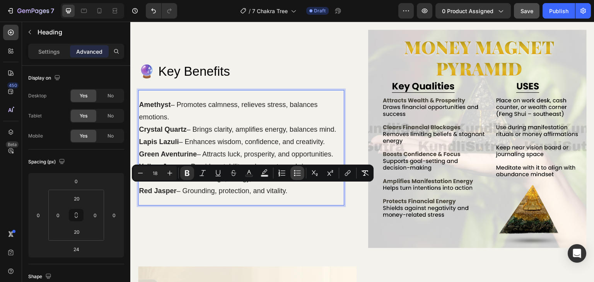
click at [297, 178] on button "Bulleted List" at bounding box center [298, 173] width 14 height 14
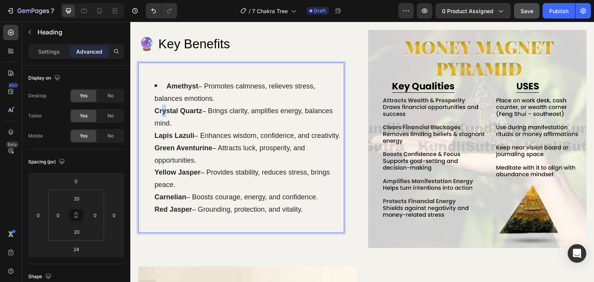
click at [164, 107] on strong "Crystal Quartz" at bounding box center [178, 111] width 48 height 8
click at [165, 107] on strong "Crystal Quartz" at bounding box center [178, 111] width 48 height 8
click at [168, 114] on span "Crystal Quartz – Brings clarity, amplifies energy, balances mind." at bounding box center [243, 117] width 179 height 20
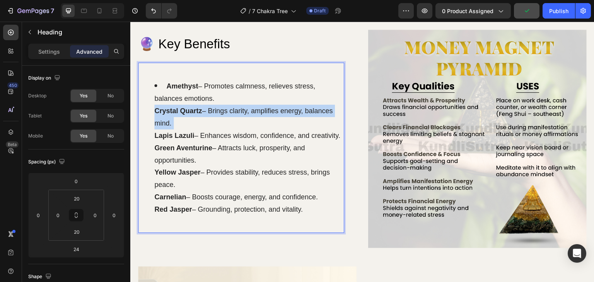
click at [168, 114] on span "Crystal Quartz – Brings clarity, amplifies energy, balances mind." at bounding box center [243, 117] width 179 height 20
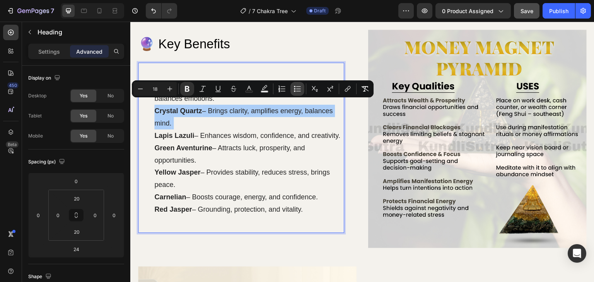
click at [295, 89] on icon "Editor contextual toolbar" at bounding box center [295, 89] width 2 height 2
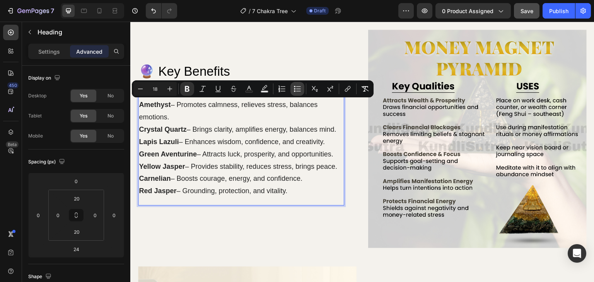
click at [295, 89] on icon "Editor contextual toolbar" at bounding box center [295, 89] width 2 height 2
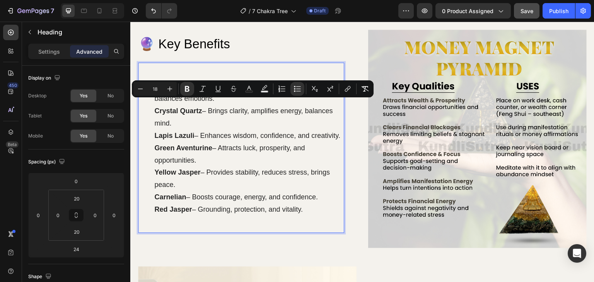
click at [256, 132] on span "Lapis Lazuli – Enhances wisdom, confidence, and creativity." at bounding box center [247, 136] width 186 height 8
drag, startPoint x: 153, startPoint y: 104, endPoint x: 177, endPoint y: 116, distance: 26.5
click at [177, 116] on ul "Amethyst – Promotes calmness, relieves stress, balances emotions. Crystal Quart…" at bounding box center [241, 148] width 205 height 136
click at [281, 91] on icon "Editor contextual toolbar" at bounding box center [282, 89] width 8 height 8
click at [295, 88] on icon "Editor contextual toolbar" at bounding box center [295, 89] width 2 height 2
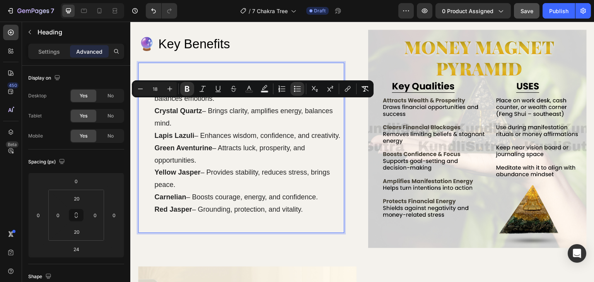
click at [266, 113] on li "Amethyst – Promotes calmness, relieves stress, balances emotions. Crystal Quart…" at bounding box center [248, 148] width 189 height 136
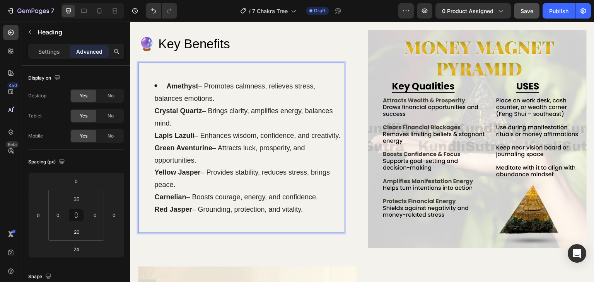
click at [153, 106] on ul "Amethyst – Promotes calmness, relieves stress, balances emotions. Crystal Quart…" at bounding box center [241, 148] width 205 height 136
click at [165, 83] on li "Amethyst – Promotes calmness, relieves stress, balances emotions. Crystal Quart…" at bounding box center [248, 148] width 189 height 136
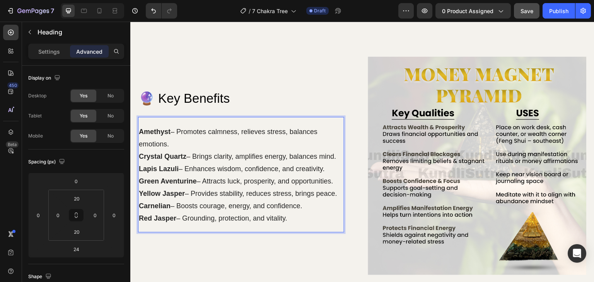
scroll to position [483, 0]
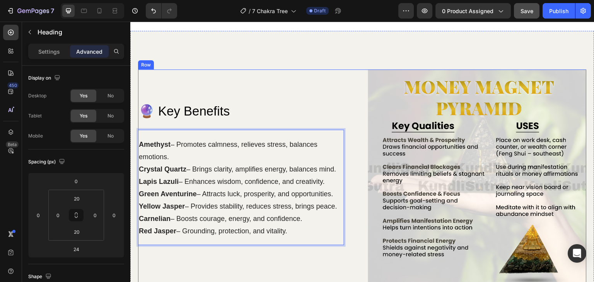
click at [299, 102] on div "🔮 Key Benefits Heading Amethyst – Promotes calmness, relieves stress, balances …" at bounding box center [247, 179] width 219 height 219
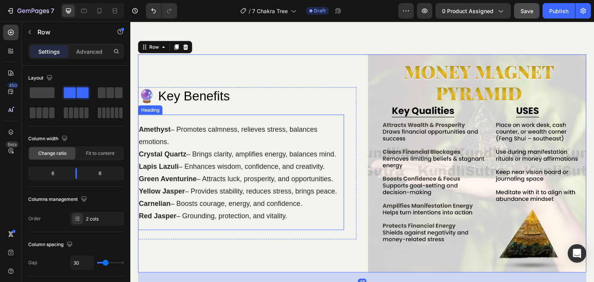
scroll to position [522, 0]
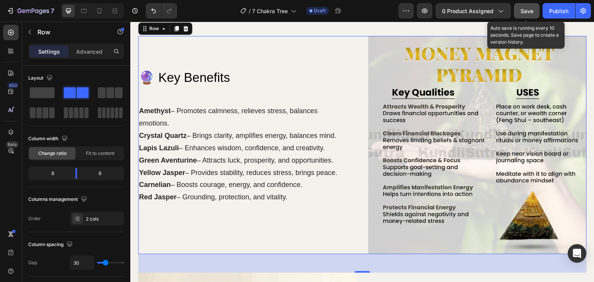
click at [532, 14] on div "Save" at bounding box center [527, 11] width 13 height 8
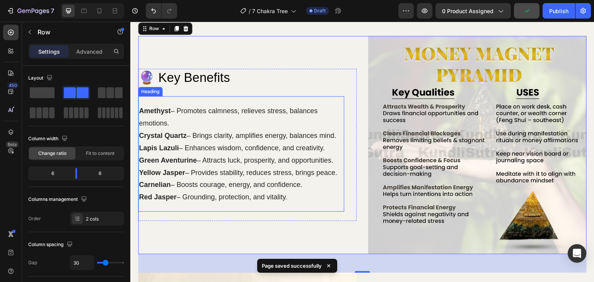
click at [190, 122] on p "⁠⁠⁠⁠⁠⁠⁠ Amethyst – Promotes calmness, relieves stress, balances emotions. Cryst…" at bounding box center [241, 154] width 205 height 99
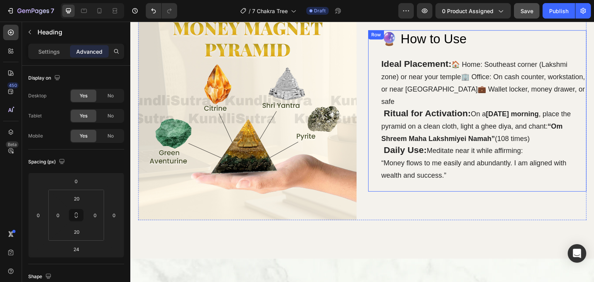
scroll to position [793, 0]
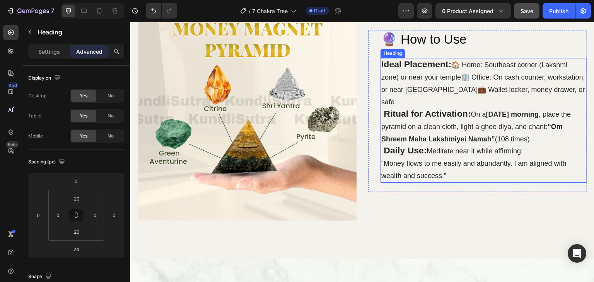
click at [408, 64] on strong "Ideal Placement:" at bounding box center [416, 64] width 70 height 10
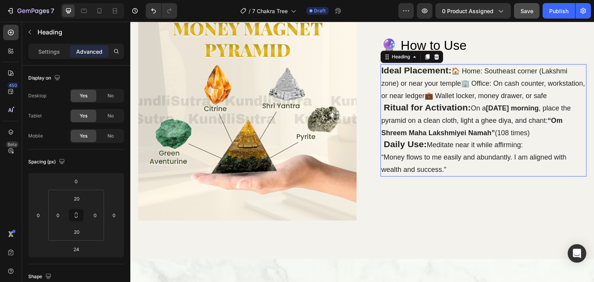
click at [408, 65] on strong "Ideal Placement:" at bounding box center [416, 70] width 70 height 10
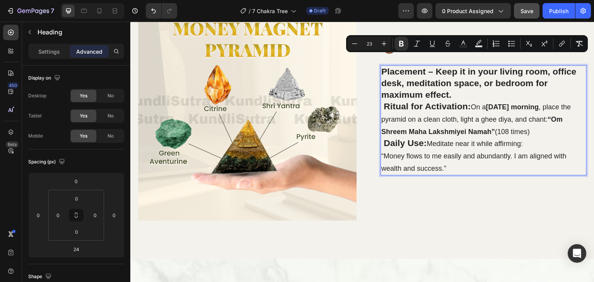
scroll to position [800, 0]
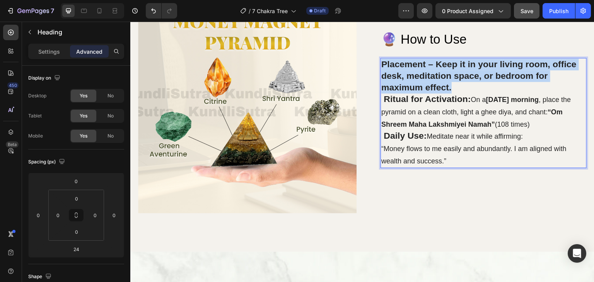
drag, startPoint x: 443, startPoint y: 61, endPoint x: 450, endPoint y: 84, distance: 23.4
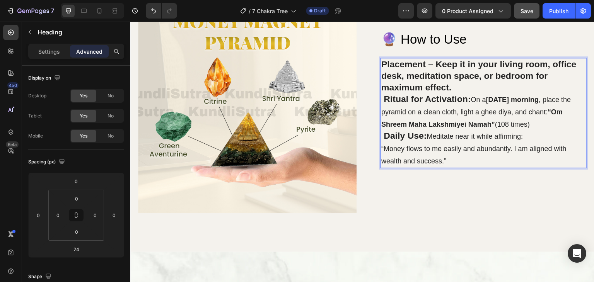
click at [450, 83] on p "Placement – Keep it in your living room, office desk, meditation space, or bedr…" at bounding box center [483, 113] width 205 height 109
click at [467, 101] on p "Placement – Keep it in your living room, office desk, meditation space, or bedr…" at bounding box center [483, 113] width 205 height 109
click at [384, 95] on strong "Ritual for Activation:" at bounding box center [427, 99] width 87 height 10
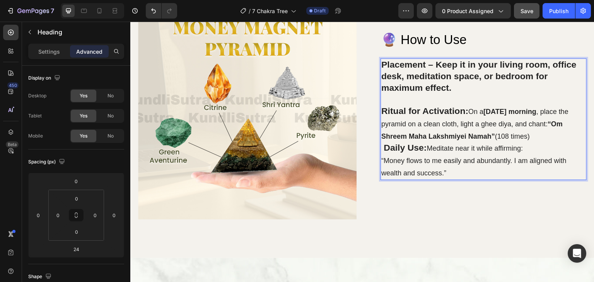
click at [431, 84] on strong "Placement – Keep it in your living room, office desk, meditation space, or bedr…" at bounding box center [478, 76] width 195 height 33
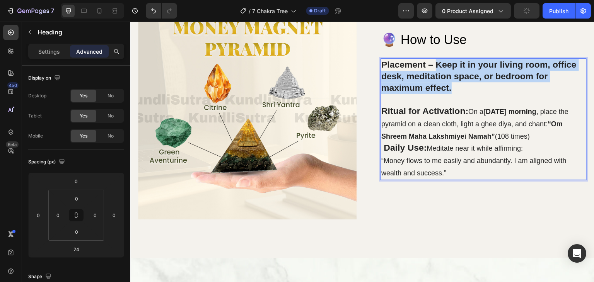
drag, startPoint x: 434, startPoint y: 58, endPoint x: 453, endPoint y: 81, distance: 29.4
click at [453, 81] on p "Placement – Keep it in your living room, office desk, meditation space, or bedr…" at bounding box center [483, 119] width 205 height 120
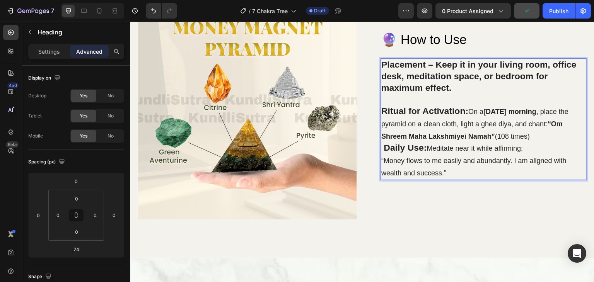
click at [467, 108] on span "On a [DATE] morning , place the pyramid on a clean cloth, light a ghee diya, an…" at bounding box center [474, 124] width 187 height 32
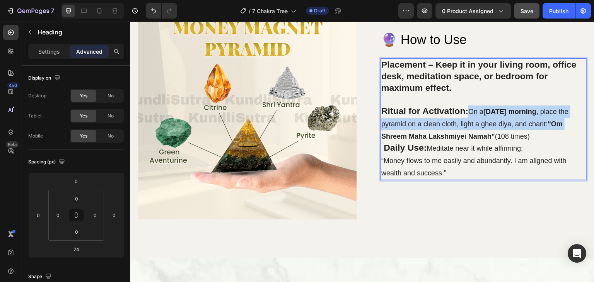
drag, startPoint x: 467, startPoint y: 106, endPoint x: 567, endPoint y: 121, distance: 101.0
click at [567, 121] on p "Placement – Keep it in your living room, office desk, meditation space, or bedr…" at bounding box center [483, 119] width 205 height 120
click at [565, 120] on p "Placement – Keep it in your living room, office desk, meditation space, or bedr…" at bounding box center [483, 119] width 205 height 120
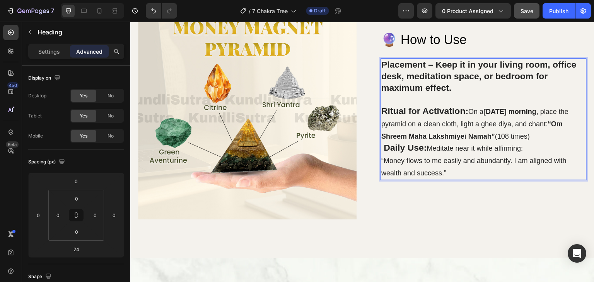
click at [565, 120] on p "Placement – Keep it in your living room, office desk, meditation space, or bedr…" at bounding box center [483, 119] width 205 height 120
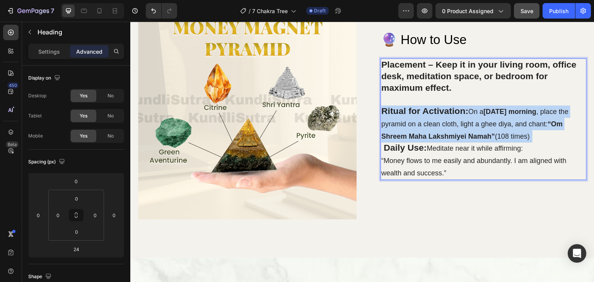
click at [565, 120] on p "Placement – Keep it in your living room, office desk, meditation space, or bedr…" at bounding box center [483, 119] width 205 height 120
click at [486, 109] on strong "[DATE] morning" at bounding box center [510, 112] width 53 height 8
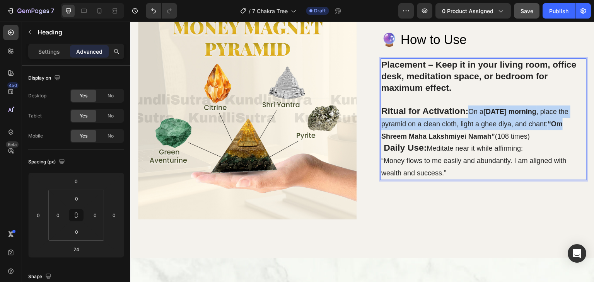
drag, startPoint x: 465, startPoint y: 106, endPoint x: 590, endPoint y: 116, distance: 125.4
click at [545, 112] on p "Placement – Keep it in your living room, office desk, meditation space, or bedr…" at bounding box center [483, 119] width 205 height 120
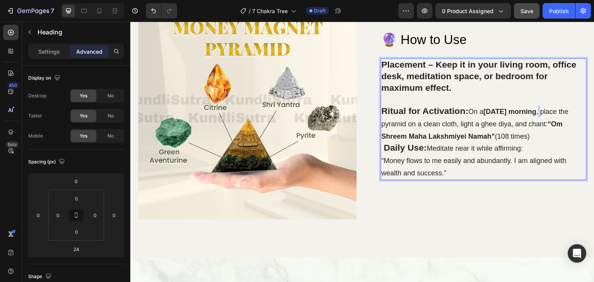
click at [545, 112] on p "Placement – Keep it in your living room, office desk, meditation space, or bedr…" at bounding box center [483, 119] width 205 height 120
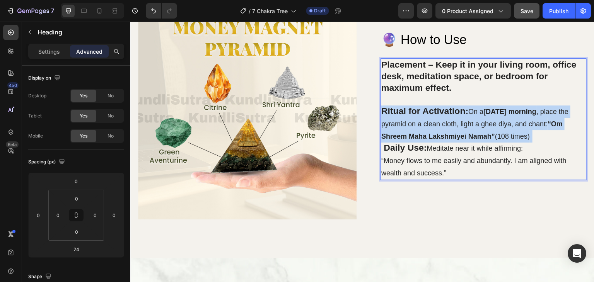
click at [545, 112] on p "Placement – Keep it in your living room, office desk, meditation space, or bedr…" at bounding box center [483, 119] width 205 height 120
click at [518, 108] on strong "[DATE] morning" at bounding box center [510, 112] width 53 height 8
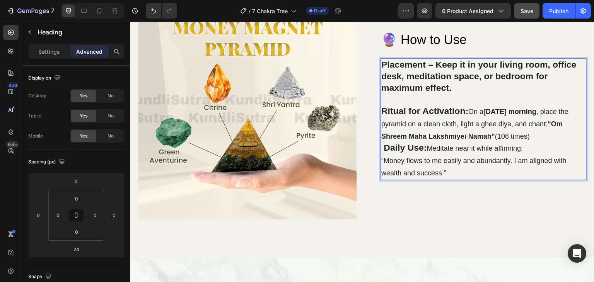
click at [455, 79] on p "Placement – Keep it in your living room, office desk, meditation space, or bedr…" at bounding box center [483, 119] width 205 height 120
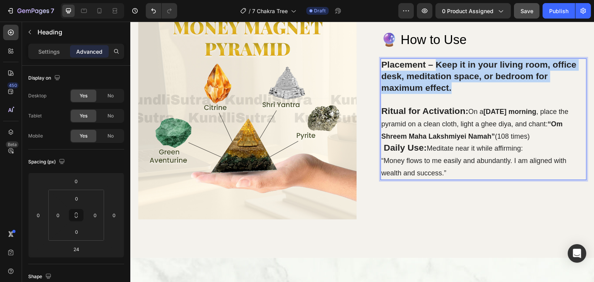
drag, startPoint x: 432, startPoint y: 59, endPoint x: 449, endPoint y: 82, distance: 28.5
click at [449, 82] on p "Placement – Keep it in your living room, office desk, meditation space, or bedr…" at bounding box center [483, 119] width 205 height 120
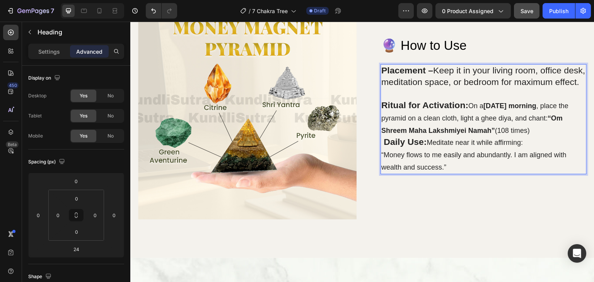
click at [456, 82] on p "Placement – Keep it in your living room, office desk, meditation space, or bedr…" at bounding box center [483, 119] width 205 height 109
click at [422, 80] on p "Placement – Keep it in your living room, office desk, meditation space, or bedr…" at bounding box center [483, 119] width 205 height 109
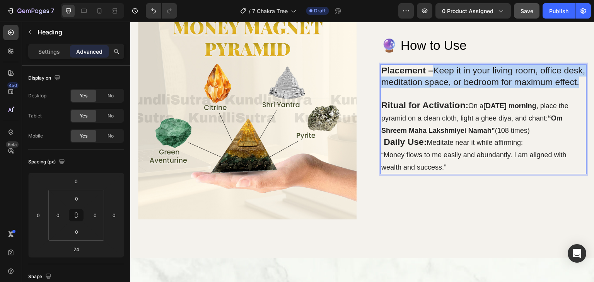
drag, startPoint x: 406, startPoint y: 82, endPoint x: 433, endPoint y: 60, distance: 34.4
click at [433, 65] on p "Placement – Keep it in your living room, office desk, meditation space, or bedr…" at bounding box center [483, 119] width 205 height 109
click at [441, 65] on p "Placement – Keep it in your living room, office desk, meditation space, or bedr…" at bounding box center [483, 119] width 205 height 109
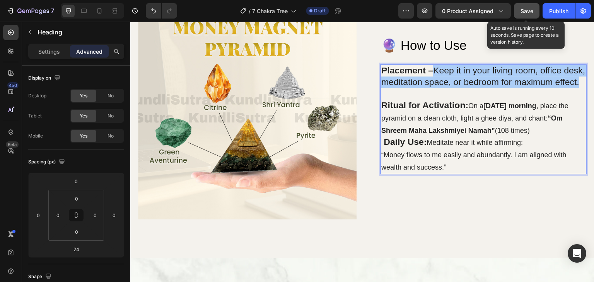
click at [525, 13] on span "Save" at bounding box center [527, 11] width 13 height 7
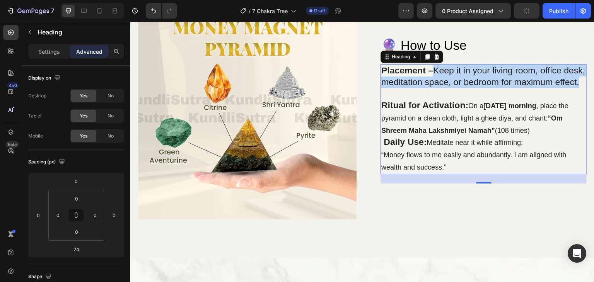
click at [466, 80] on p "Placement – Keep it in your living room, office desk, meditation space, or bedr…" at bounding box center [483, 119] width 205 height 109
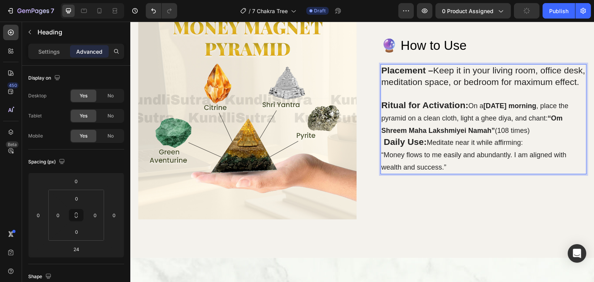
click at [433, 72] on p "Placement – Keep it in your living room, office desk, meditation space, or bedr…" at bounding box center [483, 119] width 205 height 109
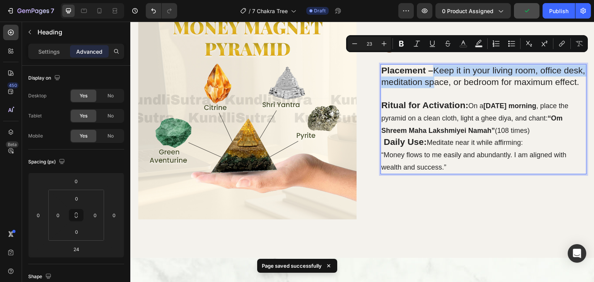
drag, startPoint x: 433, startPoint y: 58, endPoint x: 456, endPoint y: 78, distance: 30.7
click at [456, 78] on p "Placement – Keep it in your living room, office desk, meditation space, or bedr…" at bounding box center [483, 119] width 205 height 109
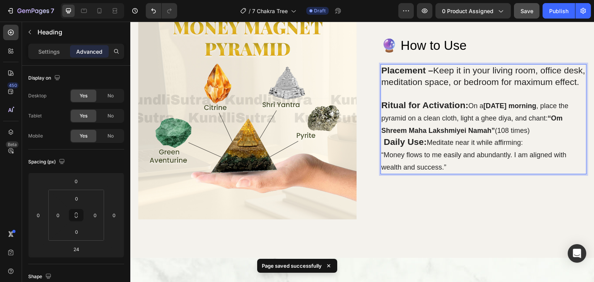
drag, startPoint x: 456, startPoint y: 79, endPoint x: 430, endPoint y: 82, distance: 26.6
click at [456, 79] on p "Placement – Keep it in your living room, office desk, meditation space, or bedr…" at bounding box center [483, 119] width 205 height 109
drag, startPoint x: 416, startPoint y: 84, endPoint x: 463, endPoint y: 96, distance: 49.0
click at [393, 85] on p "Placement – Keep it in your living room, office desk, meditation space, or bedr…" at bounding box center [483, 119] width 205 height 109
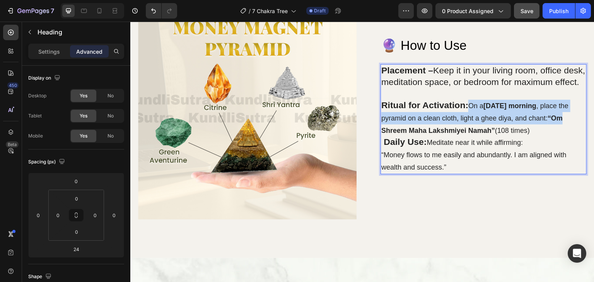
drag, startPoint x: 467, startPoint y: 106, endPoint x: 563, endPoint y: 120, distance: 97.0
click at [563, 120] on p "Placement – Keep it in your living room, office desk, meditation space, or bedr…" at bounding box center [483, 119] width 205 height 109
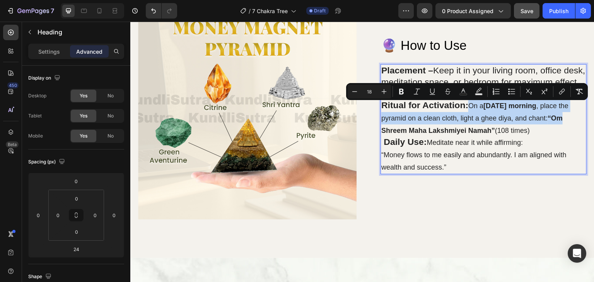
click at [560, 121] on p "Placement – Keep it in your living room, office desk, meditation space, or bedr…" at bounding box center [483, 119] width 205 height 109
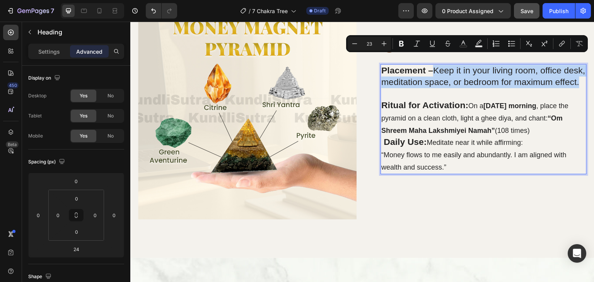
drag, startPoint x: 433, startPoint y: 60, endPoint x: 457, endPoint y: 80, distance: 31.9
click at [457, 80] on p "Placement – Keep it in your living room, office desk, meditation space, or bedr…" at bounding box center [483, 119] width 205 height 109
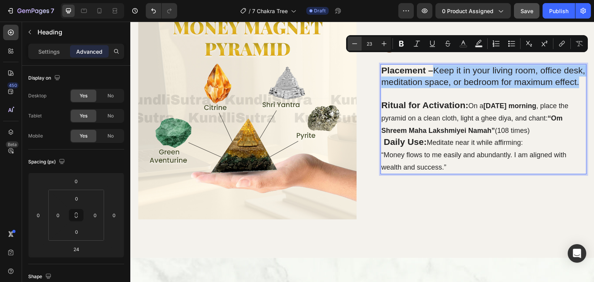
click at [357, 43] on icon "Editor contextual toolbar" at bounding box center [355, 44] width 8 height 8
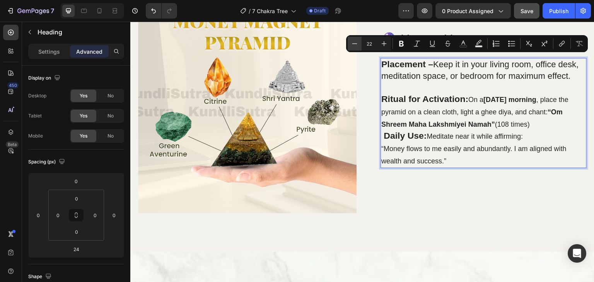
click at [357, 43] on icon "Editor contextual toolbar" at bounding box center [355, 44] width 8 height 8
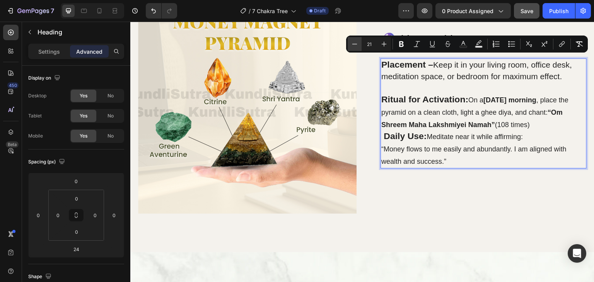
click at [357, 43] on icon "Editor contextual toolbar" at bounding box center [355, 44] width 8 height 8
type input "18"
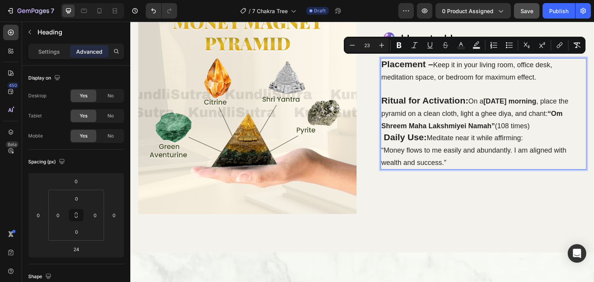
click at [510, 80] on p "Placement – Keep it in your living room, office desk, meditation space, or bedr…" at bounding box center [483, 114] width 205 height 110
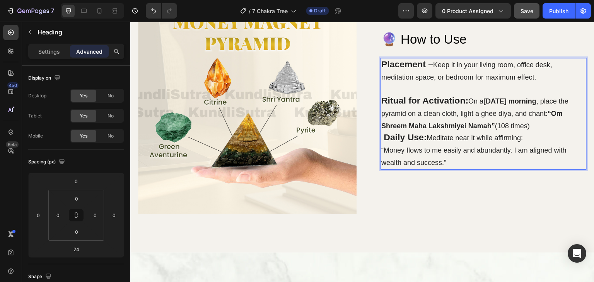
click at [554, 77] on p "Placement – Keep it in your living room, office desk, meditation space, or bedr…" at bounding box center [483, 114] width 205 height 110
click at [467, 97] on span "On a [DATE] morning , place the pyramid on a clean cloth, light a ghee diya, an…" at bounding box center [474, 113] width 187 height 32
click at [409, 109] on span "On a [DATE] morning , place the pyramid on a clean cloth, light a ghee diya, an…" at bounding box center [474, 113] width 187 height 32
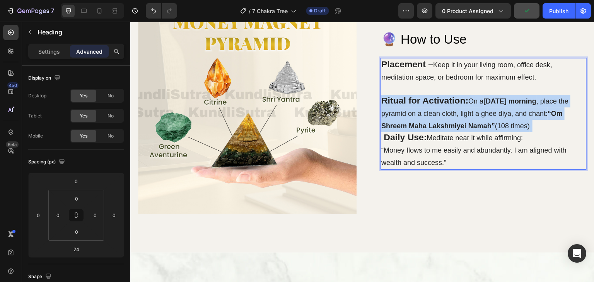
click at [409, 109] on span "On a [DATE] morning , place the pyramid on a clean cloth, light a ghee diya, an…" at bounding box center [474, 113] width 187 height 32
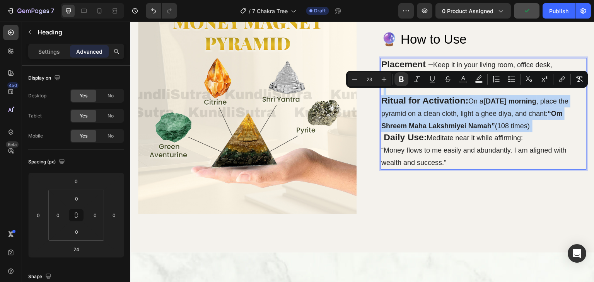
click at [409, 109] on span "On a [DATE] morning , place the pyramid on a clean cloth, light a ghee diya, an…" at bounding box center [474, 113] width 187 height 32
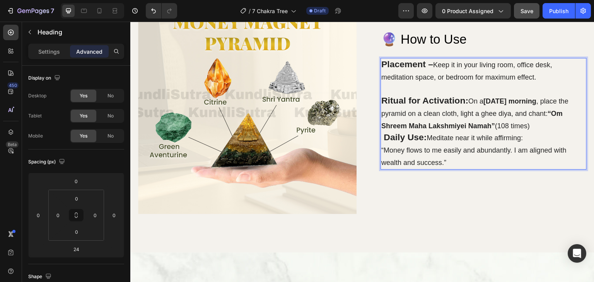
click at [393, 85] on p "Placement – Keep it in your living room, office desk, meditation space, or bedr…" at bounding box center [483, 114] width 205 height 110
click at [522, 121] on span "On a [DATE] morning , place the pyramid on a clean cloth, light a ghee diya, an…" at bounding box center [474, 113] width 187 height 32
click at [537, 118] on p "Placement – Keep it in your living room, office desk, meditation space, or bedr…" at bounding box center [483, 114] width 205 height 110
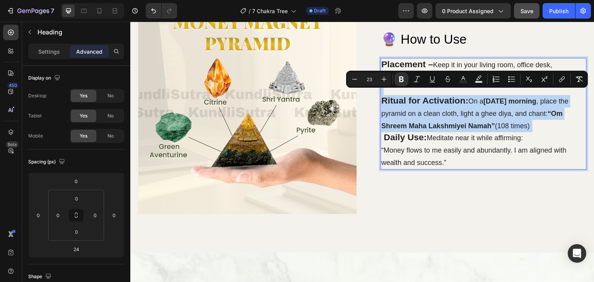
drag, startPoint x: 537, startPoint y: 118, endPoint x: 380, endPoint y: 97, distance: 158.9
click at [381, 96] on p "Placement – Keep it in your living room, office desk, meditation space, or bedr…" at bounding box center [483, 114] width 205 height 110
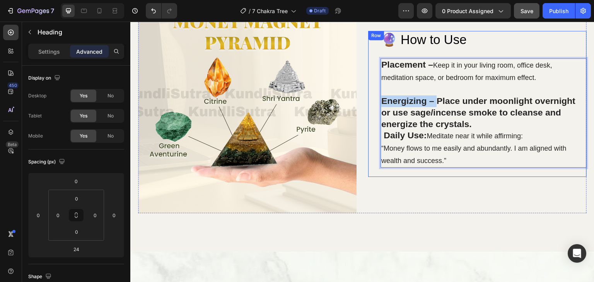
drag, startPoint x: 433, startPoint y: 97, endPoint x: 374, endPoint y: 97, distance: 58.4
click at [374, 97] on div "🔮 How to Use Heading Placement – Keep it in your living room, office desk, medi…" at bounding box center [477, 104] width 219 height 146
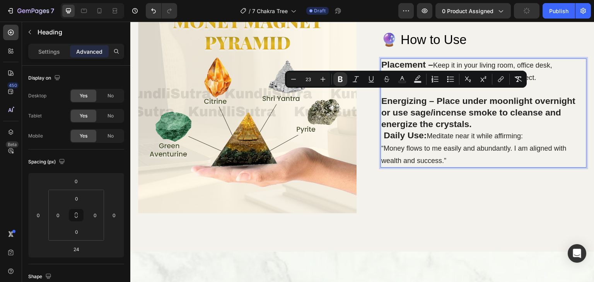
click at [438, 96] on strong "Energizing – Place under moonlight overnight or use sage/incense smoke to clean…" at bounding box center [478, 112] width 194 height 33
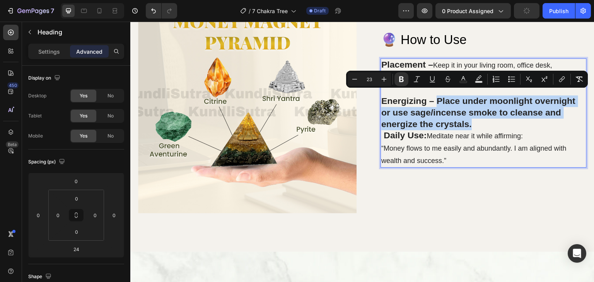
drag, startPoint x: 435, startPoint y: 96, endPoint x: 481, endPoint y: 122, distance: 52.8
click at [481, 122] on p "Placement – Keep it in your living room, office desk, meditation space, or bedr…" at bounding box center [483, 113] width 205 height 108
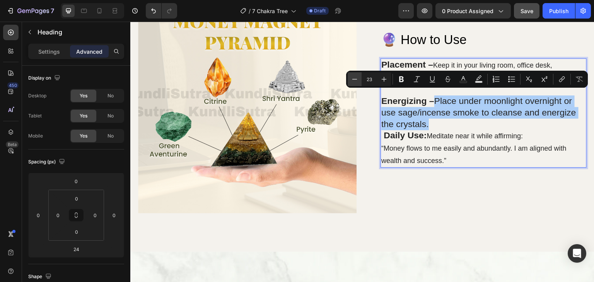
click at [358, 81] on icon "Editor contextual toolbar" at bounding box center [355, 79] width 8 height 8
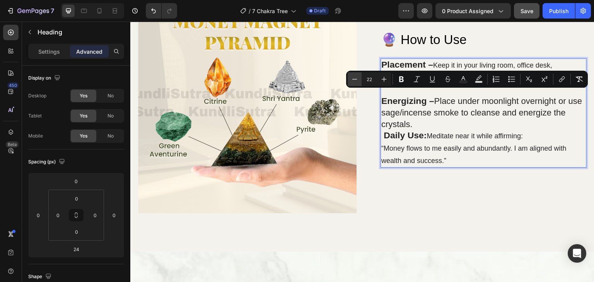
click at [358, 81] on icon "Editor contextual toolbar" at bounding box center [355, 79] width 8 height 8
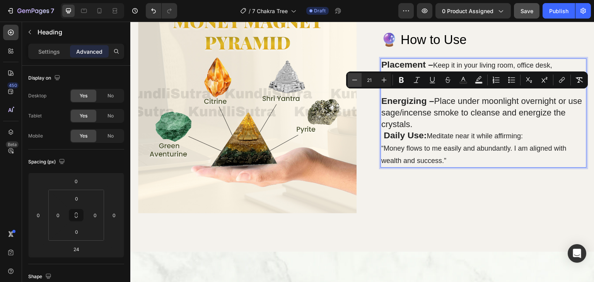
scroll to position [800, 0]
click at [358, 81] on icon "Editor contextual toolbar" at bounding box center [355, 80] width 8 height 8
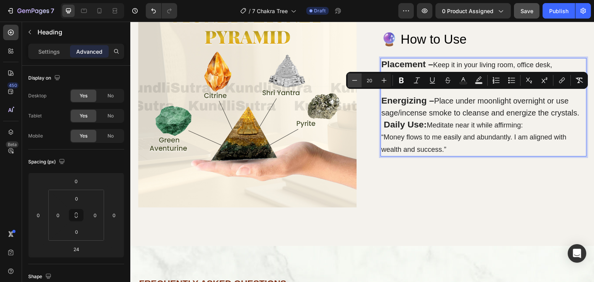
click at [359, 82] on button "Minus" at bounding box center [355, 81] width 14 height 14
type input "18"
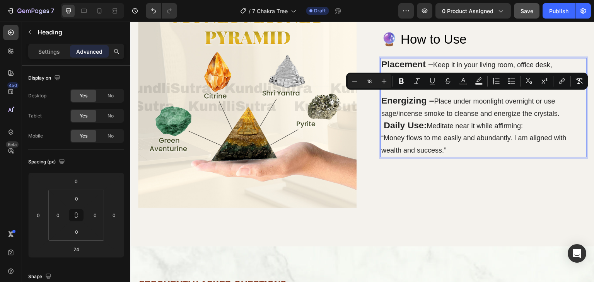
click at [477, 110] on span "Place under moonlight overnight or use sage/incense smoke to cleanse and energi…" at bounding box center [470, 107] width 178 height 20
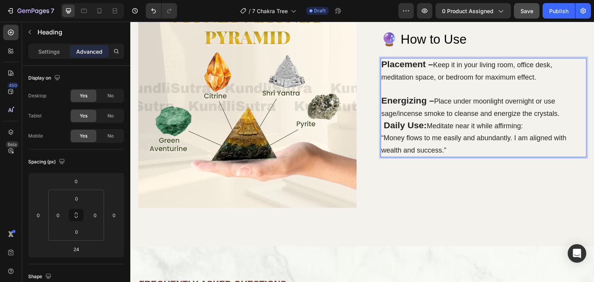
click at [562, 112] on p "Placement – Keep it in your living room, office desk, meditation space, or bedr…" at bounding box center [483, 108] width 205 height 98
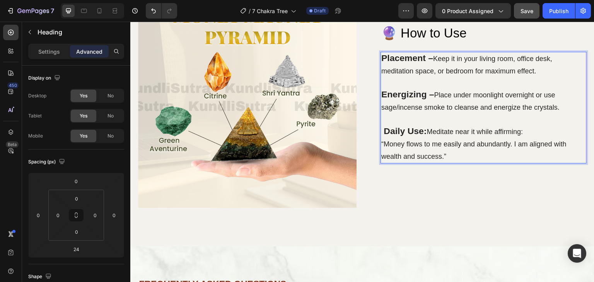
scroll to position [800, 0]
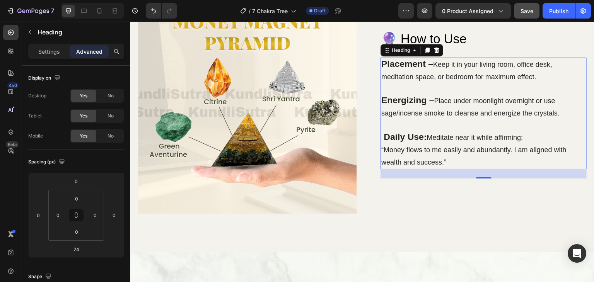
click at [427, 134] on span "Meditate near it while affirming:" at bounding box center [475, 138] width 96 height 8
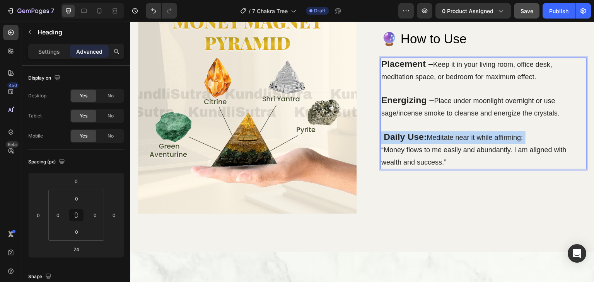
click at [427, 134] on span "Meditate near it while affirming:" at bounding box center [475, 138] width 96 height 8
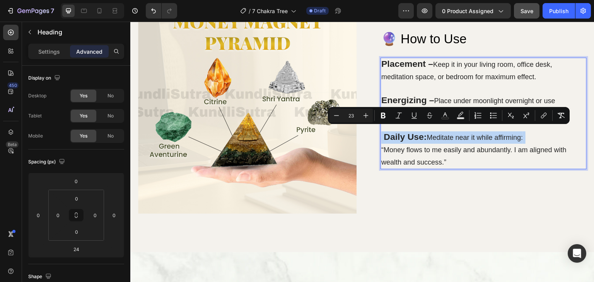
type input "18"
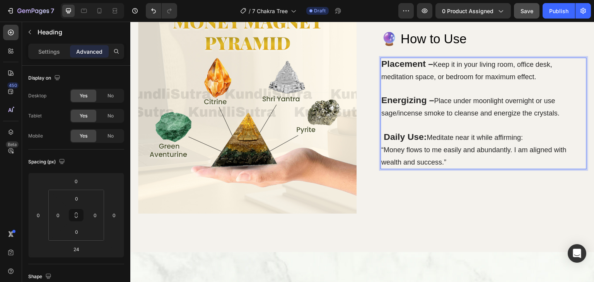
scroll to position [793, 0]
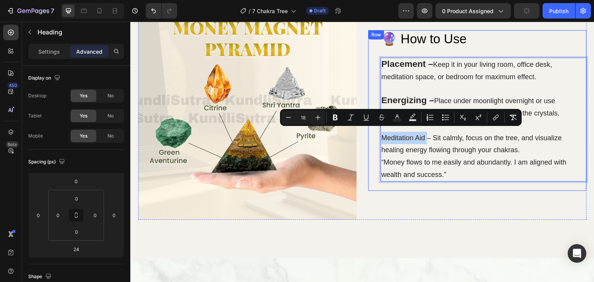
drag, startPoint x: 424, startPoint y: 134, endPoint x: 376, endPoint y: 134, distance: 47.6
click at [375, 134] on div "🔮 How to Use Heading Placement – Keep it in your living room, office desk, medi…" at bounding box center [477, 110] width 219 height 161
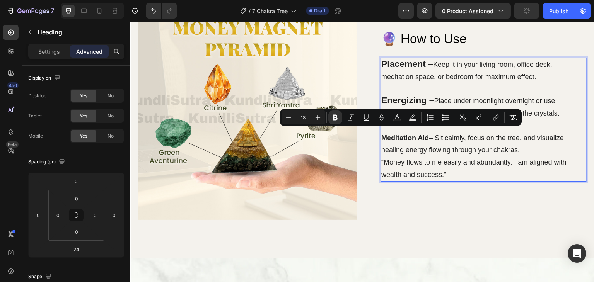
click at [441, 136] on span "Meditation Aid – Sit calmly, focus on the tree, and visualize healing energy fl…" at bounding box center [472, 144] width 183 height 20
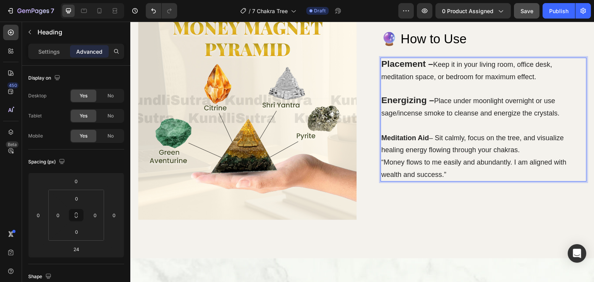
click at [390, 123] on p "Placement – Keep it in your living room, office desk, meditation space, or bedr…" at bounding box center [483, 119] width 205 height 123
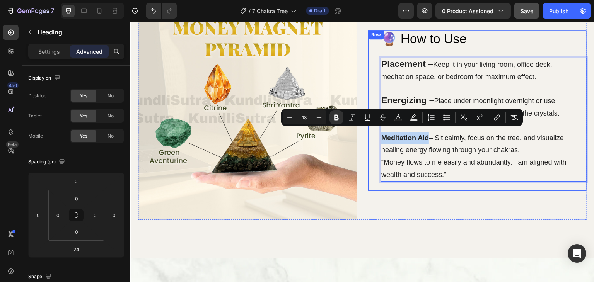
drag, startPoint x: 425, startPoint y: 134, endPoint x: 376, endPoint y: 133, distance: 49.1
click at [376, 133] on div "🔮 How to Use Heading Placement – Keep it in your living room, office desk, medi…" at bounding box center [477, 110] width 219 height 161
type input "23"
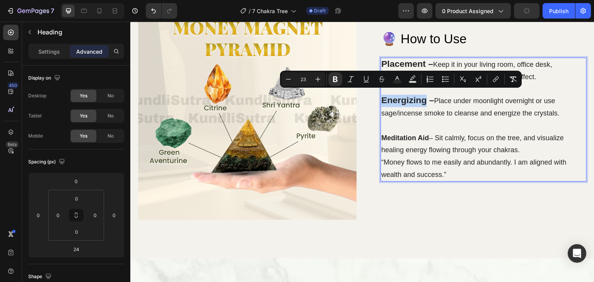
drag, startPoint x: 423, startPoint y: 98, endPoint x: 379, endPoint y: 98, distance: 44.1
click at [381, 98] on strong "Energizing –" at bounding box center [407, 100] width 53 height 10
type input "18"
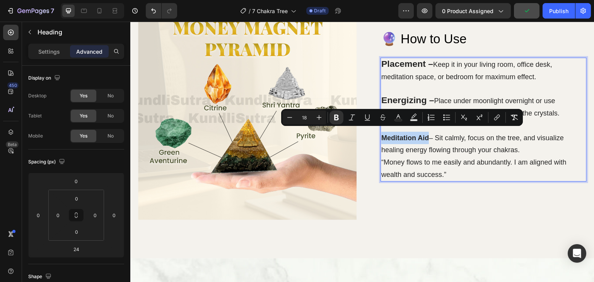
drag, startPoint x: 426, startPoint y: 134, endPoint x: 380, endPoint y: 132, distance: 46.1
click at [381, 134] on strong "Meditation Aid" at bounding box center [405, 138] width 48 height 8
click at [320, 119] on icon "Editor contextual toolbar" at bounding box center [319, 118] width 8 height 8
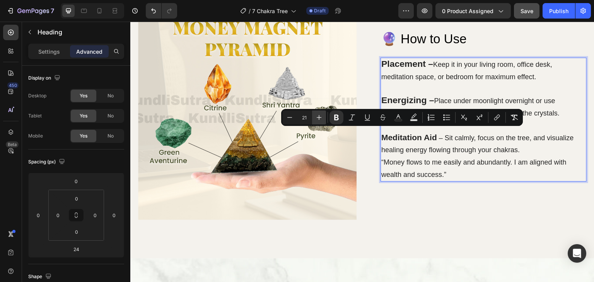
click at [320, 119] on icon "Editor contextual toolbar" at bounding box center [319, 118] width 8 height 8
type input "23"
click at [470, 139] on p "Placement – Keep it in your living room, office desk, meditation space, or bedr…" at bounding box center [483, 119] width 205 height 123
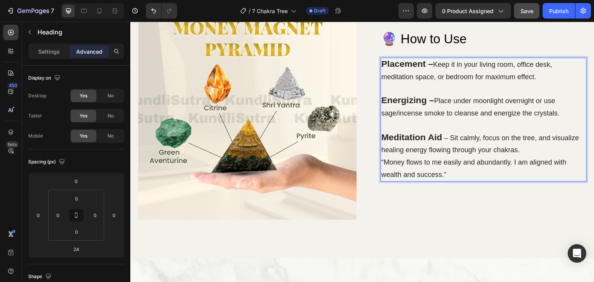
click at [517, 145] on p "Placement – Keep it in your living room, office desk, meditation space, or bedr…" at bounding box center [483, 119] width 205 height 123
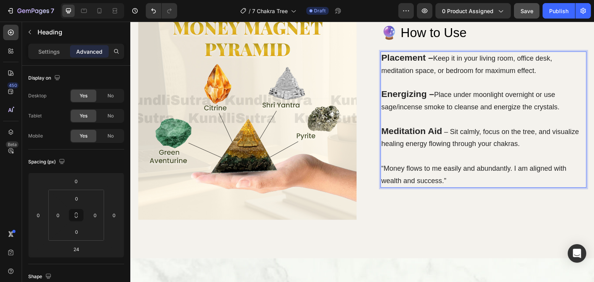
scroll to position [787, 0]
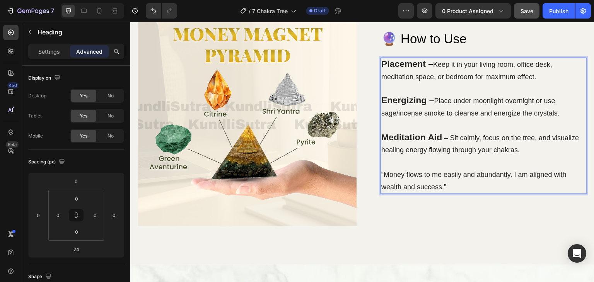
click at [479, 183] on p "Placement – Keep it in your living room, office desk, meditation space, or bedr…" at bounding box center [483, 125] width 205 height 135
click at [408, 172] on span "“Money flows to me easily and abundantly. I am aligned with wealth and success.”" at bounding box center [473, 180] width 185 height 20
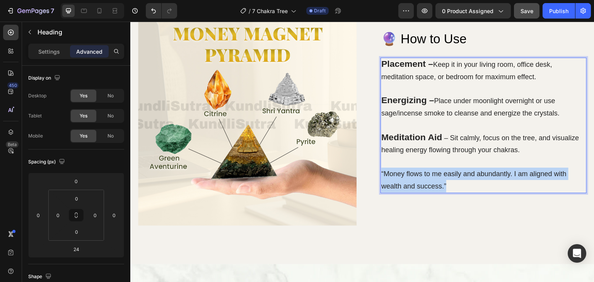
click at [408, 172] on span "“Money flows to me easily and abundantly. I am aligned with wealth and success.”" at bounding box center [473, 180] width 185 height 20
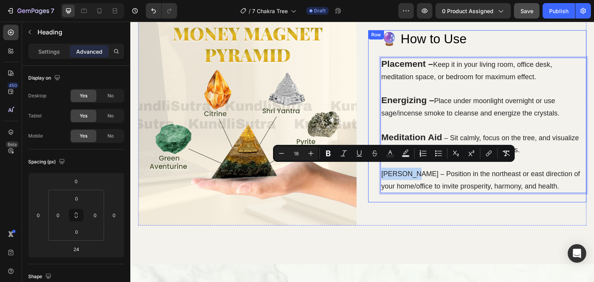
drag, startPoint x: 410, startPoint y: 169, endPoint x: 376, endPoint y: 167, distance: 34.1
click at [376, 167] on div "🔮 How to Use Heading Placement – Keep it in your living room, office desk, medi…" at bounding box center [477, 116] width 219 height 173
click at [402, 170] on strong "[PERSON_NAME]" at bounding box center [410, 174] width 58 height 8
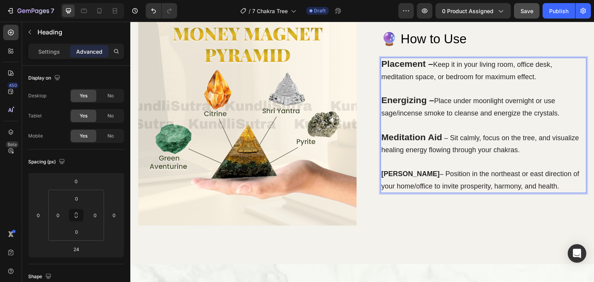
click at [415, 170] on span "[PERSON_NAME] – Position in the northeast or east direction of your home/office…" at bounding box center [480, 180] width 198 height 20
click at [413, 170] on span "[PERSON_NAME] – Position in the northeast or east direction of your home/office…" at bounding box center [480, 180] width 198 height 20
drag, startPoint x: 411, startPoint y: 168, endPoint x: 406, endPoint y: 168, distance: 5.0
click at [406, 170] on strong "[PERSON_NAME]" at bounding box center [410, 174] width 58 height 8
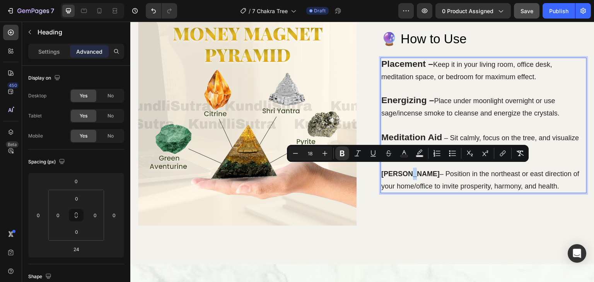
type input "23"
click at [439, 132] on strong "Meditation Aid" at bounding box center [411, 137] width 61 height 10
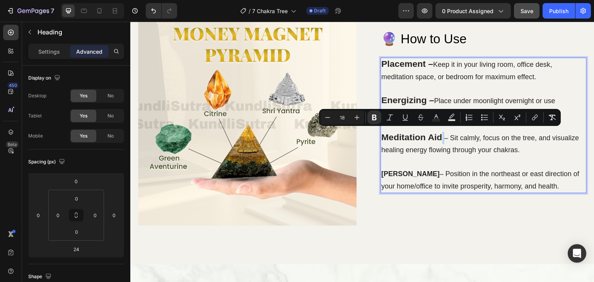
type input "23"
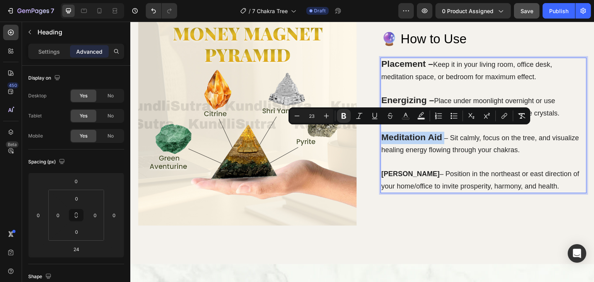
drag, startPoint x: 439, startPoint y: 130, endPoint x: 380, endPoint y: 130, distance: 58.8
click at [381, 132] on strong "Meditation Aid" at bounding box center [411, 137] width 61 height 10
click at [299, 120] on button "Minus" at bounding box center [297, 116] width 14 height 14
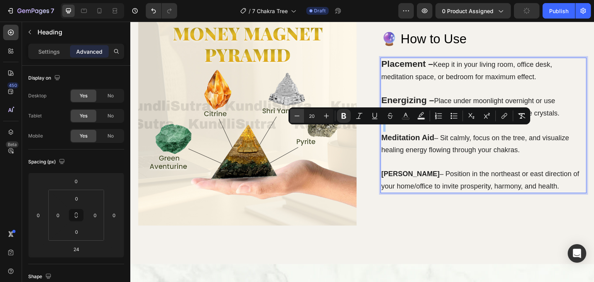
click at [299, 120] on button "Minus" at bounding box center [297, 116] width 14 height 14
type input "23"
click at [429, 153] on p "Placement – Keep it in your living room, office desk, meditation space, or bedr…" at bounding box center [483, 125] width 205 height 134
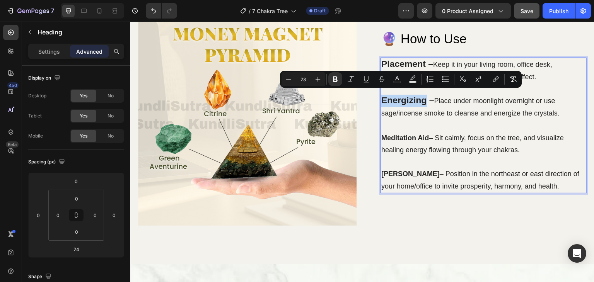
drag, startPoint x: 423, startPoint y: 97, endPoint x: 377, endPoint y: 96, distance: 46.1
click at [377, 96] on div "🔮 How to Use Heading Placement – Keep it in your living room, office desk, medi…" at bounding box center [477, 116] width 219 height 173
click at [291, 80] on icon "Editor contextual toolbar" at bounding box center [289, 79] width 8 height 8
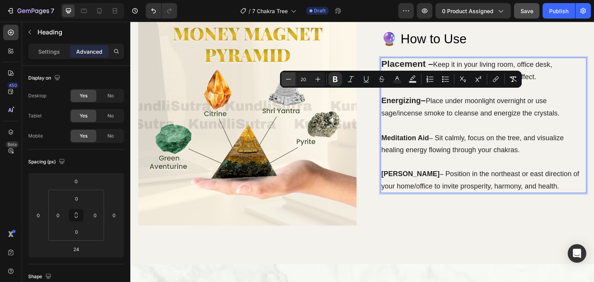
click at [291, 80] on icon "Editor contextual toolbar" at bounding box center [289, 79] width 8 height 8
type input "18"
click at [448, 128] on p "Placement – Keep it in your living room, office desk, meditation space, or bedr…" at bounding box center [483, 125] width 205 height 134
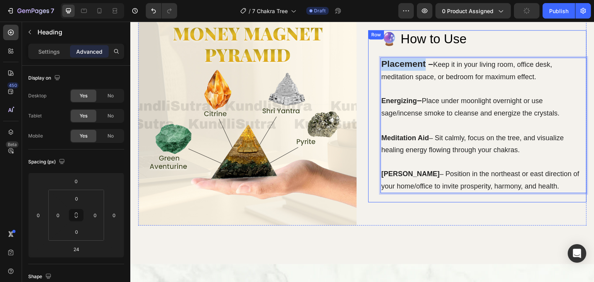
drag, startPoint x: 422, startPoint y: 61, endPoint x: 368, endPoint y: 59, distance: 54.2
click at [368, 59] on div "🔮 How to Use Heading Placement – Keep it in your living room, office desk, medi…" at bounding box center [477, 116] width 219 height 173
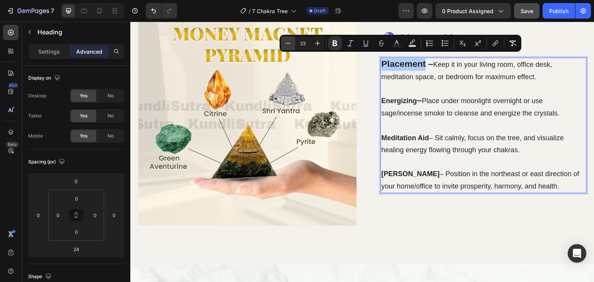
click at [287, 43] on icon "Editor contextual toolbar" at bounding box center [288, 43] width 8 height 8
type input "20"
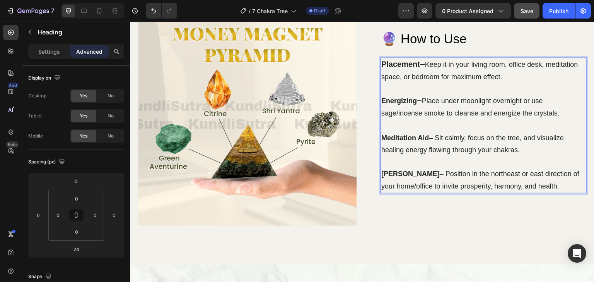
click at [451, 183] on span "[PERSON_NAME] – Position in the northeast or east direction of your home/office…" at bounding box center [480, 180] width 198 height 20
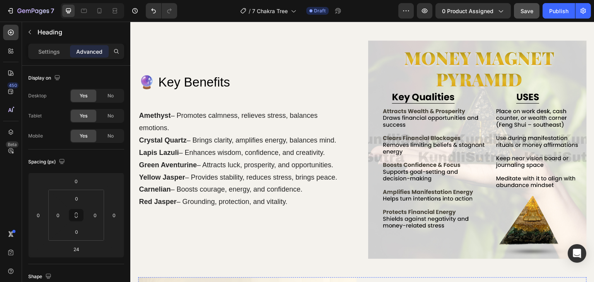
scroll to position [511, 0]
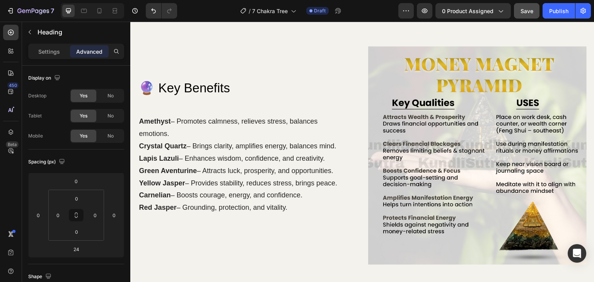
click at [530, 9] on span "Save" at bounding box center [527, 11] width 13 height 7
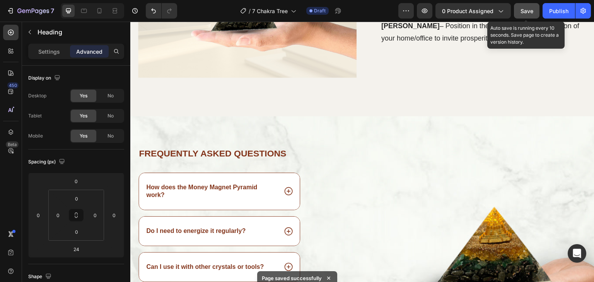
scroll to position [981, 0]
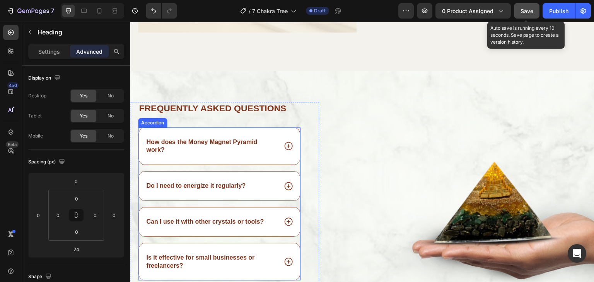
click at [288, 128] on div "How does the Money Magnet Pyramid work?" at bounding box center [219, 146] width 161 height 37
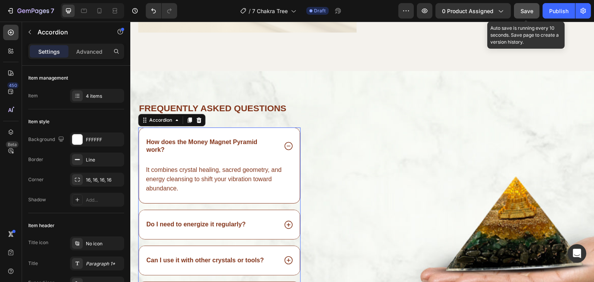
click at [254, 142] on p "How does the Money Magnet Pyramid work?" at bounding box center [211, 147] width 130 height 16
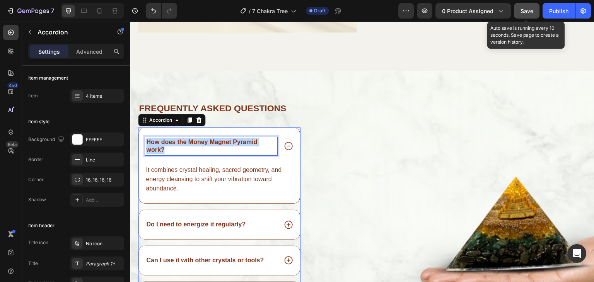
click at [254, 142] on p "How does the Money Magnet Pyramid work?" at bounding box center [211, 147] width 130 height 16
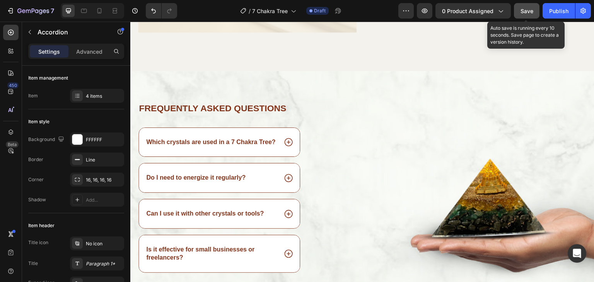
click at [291, 140] on div "Which crystals are used in a 7 Chakra Tree?" at bounding box center [219, 142] width 161 height 29
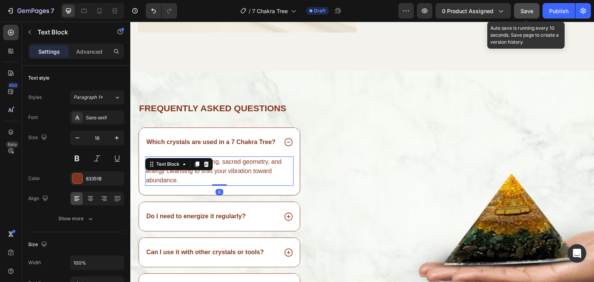
click at [267, 165] on p "It combines crystal healing, sacred geometry, and energy cleansing to shift you…" at bounding box center [219, 171] width 147 height 28
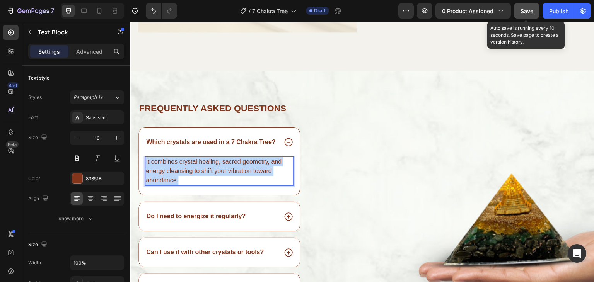
click at [267, 165] on p "It combines crystal healing, sacred geometry, and energy cleansing to shift you…" at bounding box center [219, 171] width 147 height 28
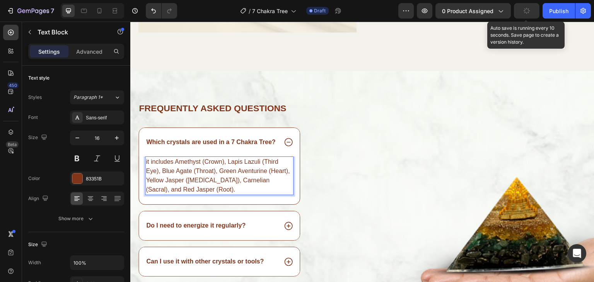
click at [263, 170] on p "it includes Amethyst (Crown), Lapis Lazuli (Third Eye), Blue Agate (Throat), Gr…" at bounding box center [219, 175] width 147 height 37
click at [260, 171] on p "it includes Amethyst (Crown), Lapis Lazuli (Third Eye), Blue Agate (Throat), Gr…" at bounding box center [219, 175] width 147 height 37
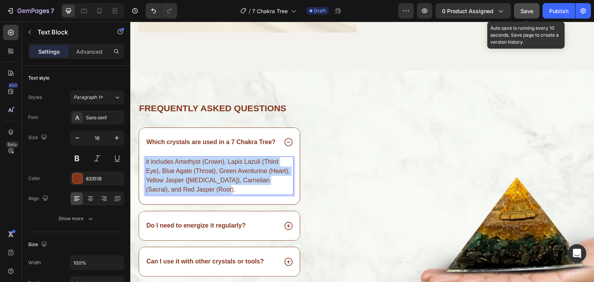
click at [260, 171] on p "it includes Amethyst (Crown), Lapis Lazuli (Third Eye), Blue Agate (Throat), Gr…" at bounding box center [219, 175] width 147 height 37
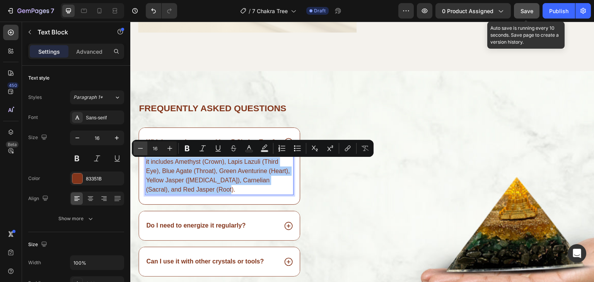
click at [142, 149] on icon "Editor contextual toolbar" at bounding box center [141, 149] width 8 height 8
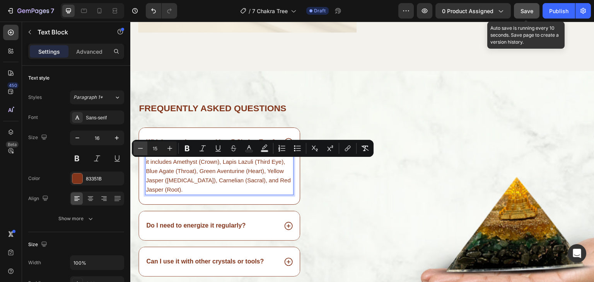
click at [142, 149] on icon "Editor contextual toolbar" at bounding box center [141, 149] width 8 height 8
click at [167, 149] on icon "Editor contextual toolbar" at bounding box center [170, 149] width 8 height 8
type input "16"
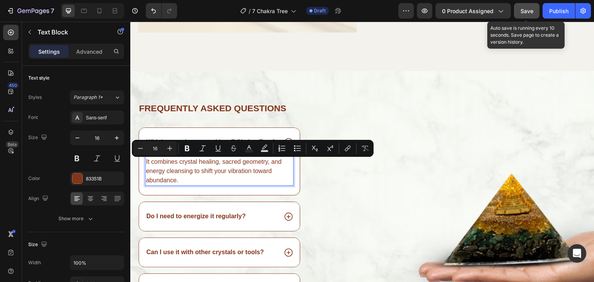
click at [229, 177] on p "It combines crystal healing, sacred geometry, and energy cleansing to shift you…" at bounding box center [219, 171] width 147 height 28
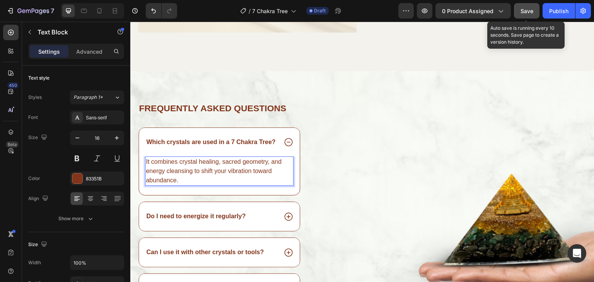
click at [211, 179] on p "It combines crystal healing, sacred geometry, and energy cleansing to shift you…" at bounding box center [219, 171] width 147 height 28
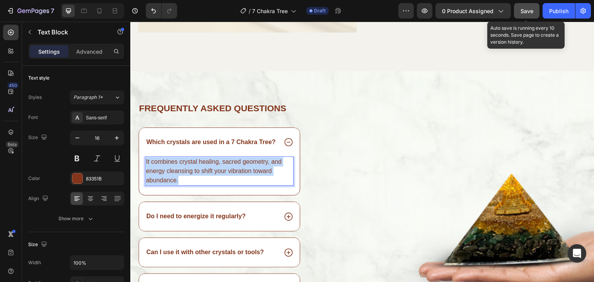
click at [211, 179] on p "It combines crystal healing, sacred geometry, and energy cleansing to shift you…" at bounding box center [219, 171] width 147 height 28
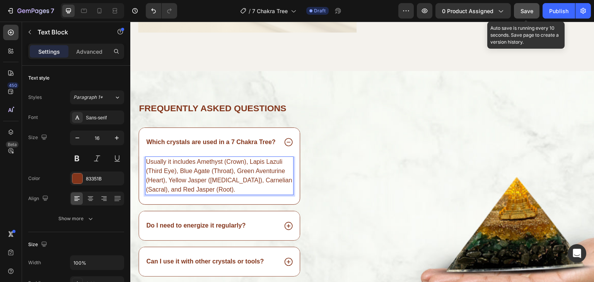
click at [211, 179] on p "Usually it includes Amethyst (Crown), Lapis Lazuli (Third Eye), Blue Agate (Thr…" at bounding box center [219, 175] width 147 height 37
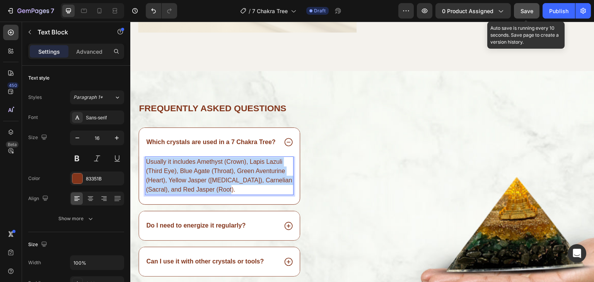
click at [211, 179] on p "Usually it includes Amethyst (Crown), Lapis Lazuli (Third Eye), Blue Agate (Thr…" at bounding box center [219, 175] width 147 height 37
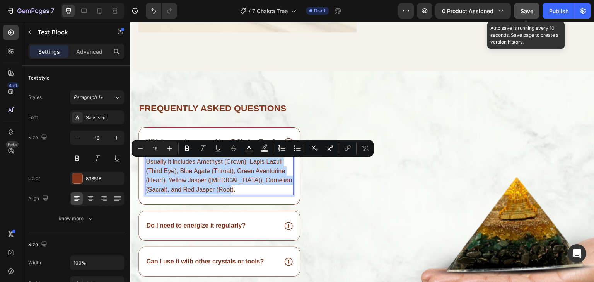
click at [230, 186] on p "Usually it includes Amethyst (Crown), Lapis Lazuli (Third Eye), Blue Agate (Thr…" at bounding box center [219, 175] width 147 height 37
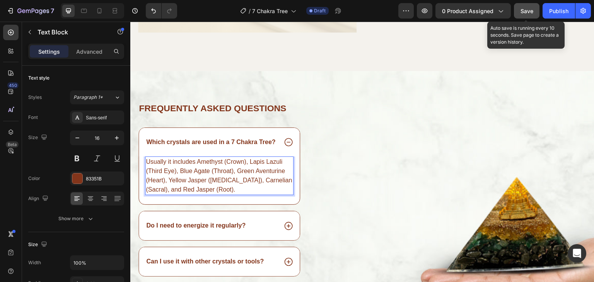
click at [230, 186] on p "Usually it includes Amethyst (Crown), Lapis Lazuli (Third Eye), Blue Agate (Thr…" at bounding box center [219, 175] width 147 height 37
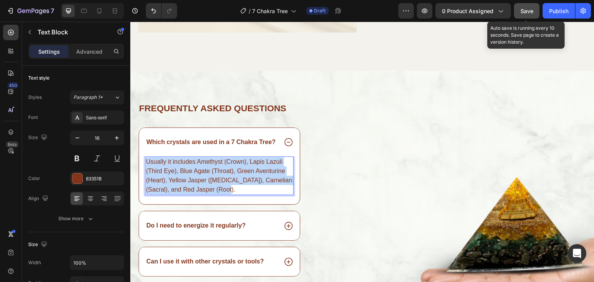
click at [230, 186] on p "Usually it includes Amethyst (Crown), Lapis Lazuli (Third Eye), Blue Agate (Thr…" at bounding box center [219, 175] width 147 height 37
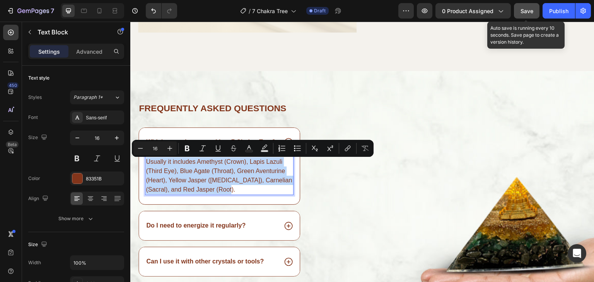
click at [230, 186] on p "Usually it includes Amethyst (Crown), Lapis Lazuli (Third Eye), Blue Agate (Thr…" at bounding box center [219, 175] width 147 height 37
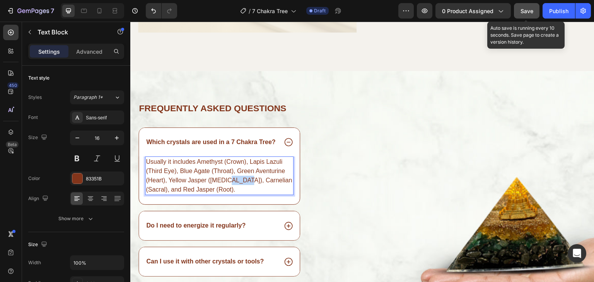
click at [230, 186] on p "Usually it includes Amethyst (Crown), Lapis Lazuli (Third Eye), Blue Agate (Thr…" at bounding box center [219, 175] width 147 height 37
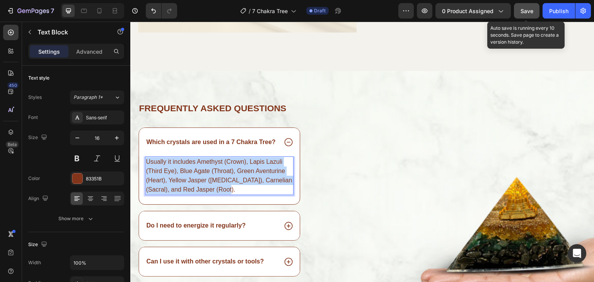
click at [230, 186] on p "Usually it includes Amethyst (Crown), Lapis Lazuli (Third Eye), Blue Agate (Thr…" at bounding box center [219, 175] width 147 height 37
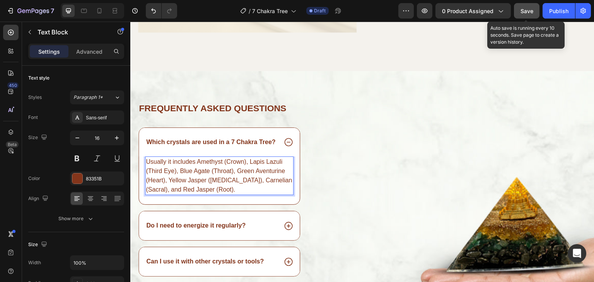
click at [248, 185] on p "Usually it includes Amethyst (Crown), Lapis Lazuli (Third Eye), Blue Agate (Thr…" at bounding box center [219, 175] width 147 height 37
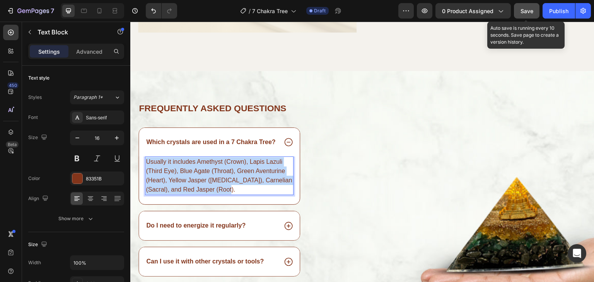
click at [248, 185] on p "Usually it includes Amethyst (Crown), Lapis Lazuli (Third Eye), Blue Agate (Thr…" at bounding box center [219, 175] width 147 height 37
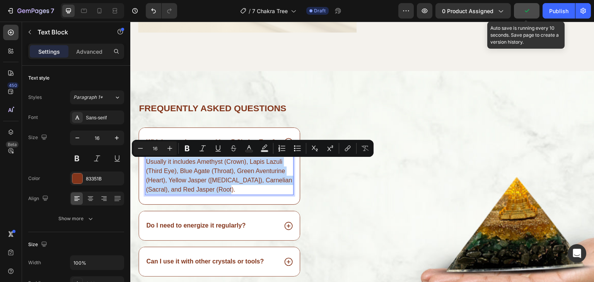
click at [250, 190] on p "Usually it includes Amethyst (Crown), Lapis Lazuli (Third Eye), Blue Agate (Thr…" at bounding box center [219, 175] width 147 height 37
click at [235, 181] on p "Usually it includes Amethyst (Crown), Lapis Lazuli (Third Eye), Blue Agate (Thr…" at bounding box center [219, 175] width 147 height 37
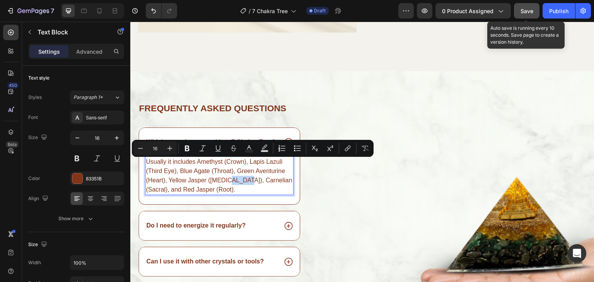
click at [235, 181] on p "Usually it includes Amethyst (Crown), Lapis Lazuli (Third Eye), Blue Agate (Thr…" at bounding box center [219, 175] width 147 height 37
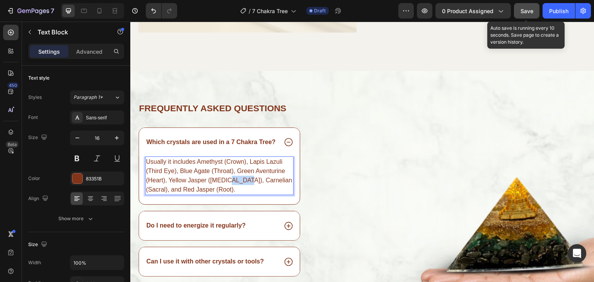
click at [235, 181] on p "Usually it includes Amethyst (Crown), Lapis Lazuli (Third Eye), Blue Agate (Thr…" at bounding box center [219, 175] width 147 height 37
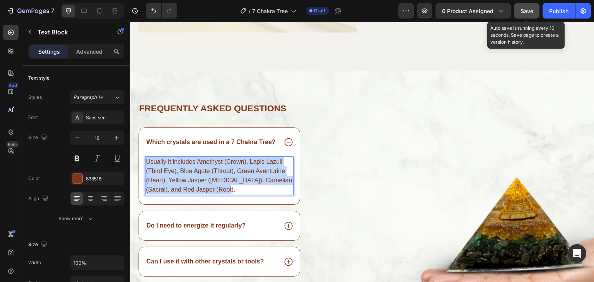
click at [235, 181] on p "Usually it includes Amethyst (Crown), Lapis Lazuli (Third Eye), Blue Agate (Thr…" at bounding box center [219, 175] width 147 height 37
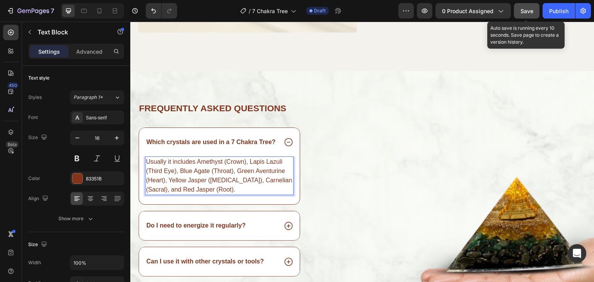
click at [235, 181] on p "Usually it includes Amethyst (Crown), Lapis Lazuli (Third Eye), Blue Agate (Thr…" at bounding box center [219, 175] width 147 height 37
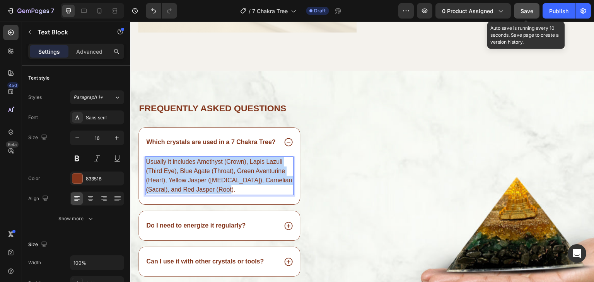
click at [235, 181] on p "Usually it includes Amethyst (Crown), Lapis Lazuli (Third Eye), Blue Agate (Thr…" at bounding box center [219, 175] width 147 height 37
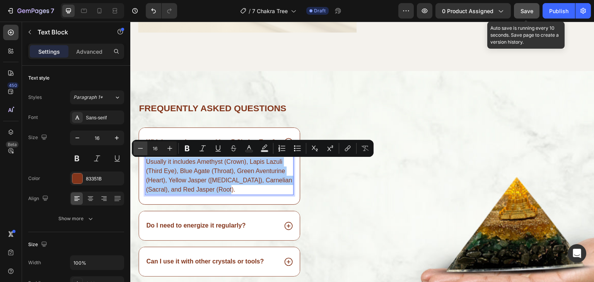
click at [144, 149] on icon "Editor contextual toolbar" at bounding box center [141, 149] width 8 height 8
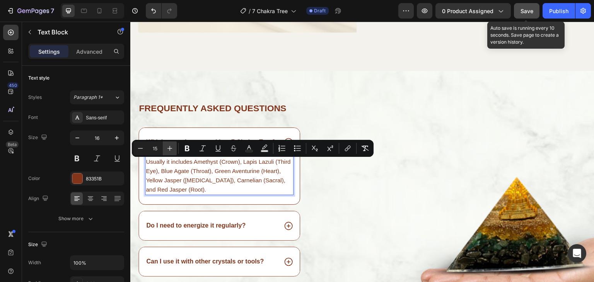
click at [169, 149] on icon "Editor contextual toolbar" at bounding box center [170, 149] width 8 height 8
type input "16"
click at [234, 182] on span "Usually it includes Amethyst (Crown), Lapis Lazuli (Third Eye), Blue Agate (Thr…" at bounding box center [219, 176] width 146 height 34
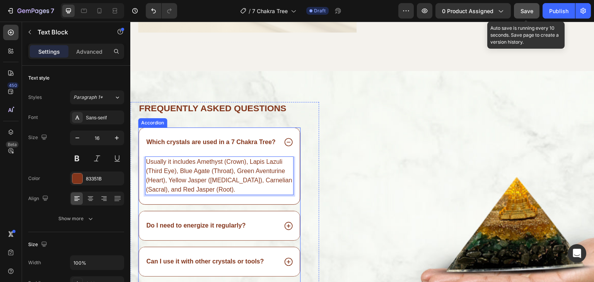
click at [285, 144] on icon at bounding box center [288, 142] width 8 height 8
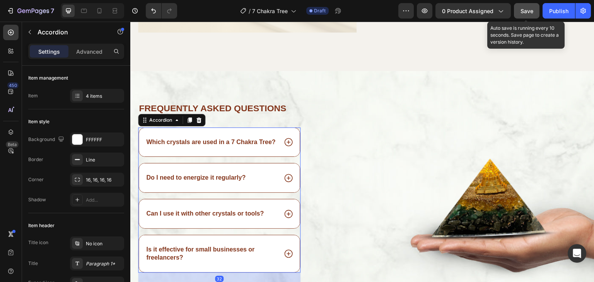
click at [285, 144] on icon at bounding box center [288, 142] width 8 height 8
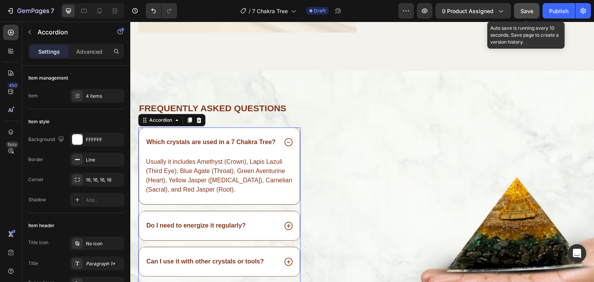
click at [285, 144] on icon at bounding box center [288, 142] width 8 height 8
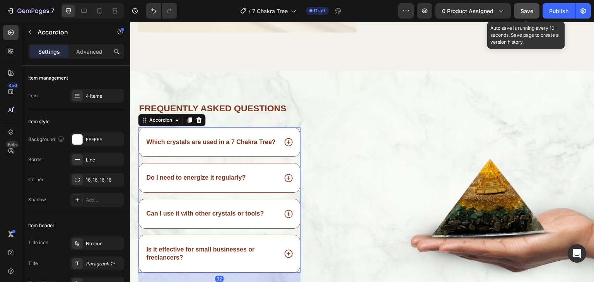
click at [284, 182] on icon at bounding box center [289, 178] width 10 height 10
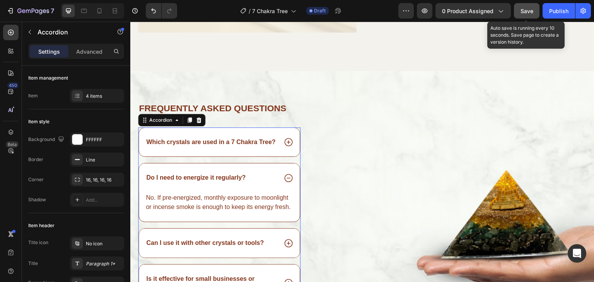
click at [284, 182] on icon at bounding box center [289, 178] width 10 height 10
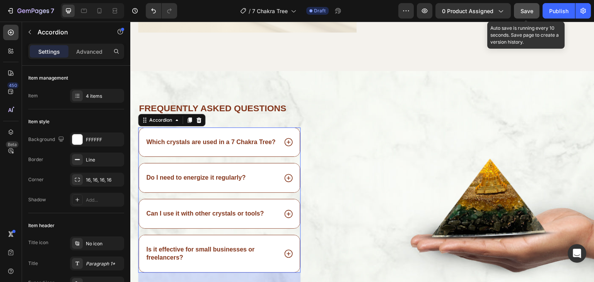
click at [284, 140] on icon at bounding box center [289, 142] width 10 height 10
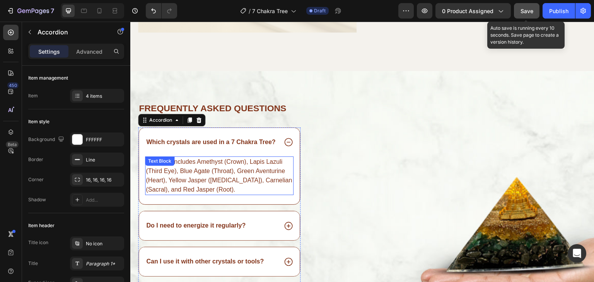
click at [262, 168] on p "Usually it includes Amethyst (Crown), Lapis Lazuli (Third Eye), Blue Agate (Thr…" at bounding box center [219, 175] width 147 height 37
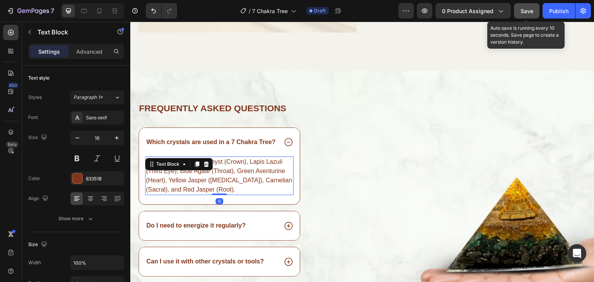
click at [262, 168] on p "Usually it includes Amethyst (Crown), Lapis Lazuli (Third Eye), Blue Agate (Thr…" at bounding box center [219, 175] width 147 height 37
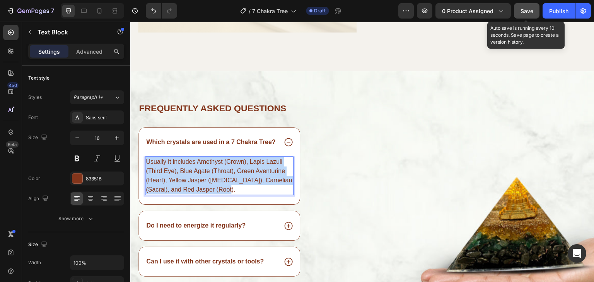
click at [262, 168] on p "Usually it includes Amethyst (Crown), Lapis Lazuli (Third Eye), Blue Agate (Thr…" at bounding box center [219, 175] width 147 height 37
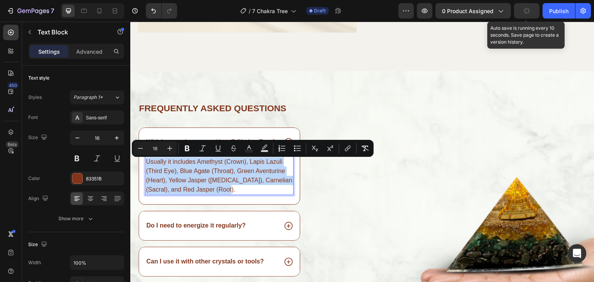
click at [262, 168] on p "Usually it includes Amethyst (Crown), Lapis Lazuli (Third Eye), Blue Agate (Thr…" at bounding box center [219, 175] width 147 height 37
click at [263, 171] on span "Usually it includes Amethyst (Crown), Lapis Lazuli (Third Eye), Blue Agate (Thr…" at bounding box center [219, 176] width 146 height 34
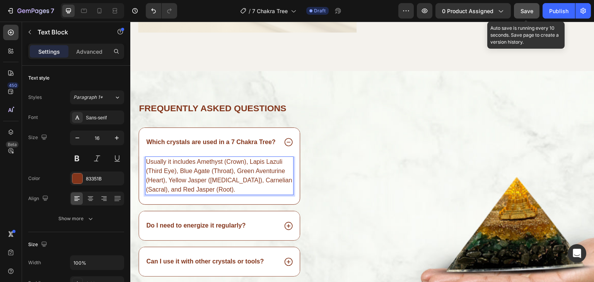
click at [268, 183] on span "Usually it includes Amethyst (Crown), Lapis Lazuli (Third Eye), Blue Agate (Thr…" at bounding box center [219, 176] width 146 height 34
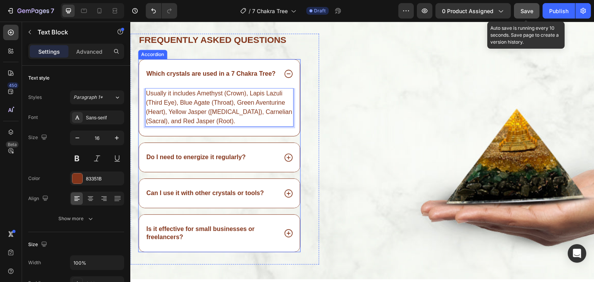
scroll to position [1058, 0]
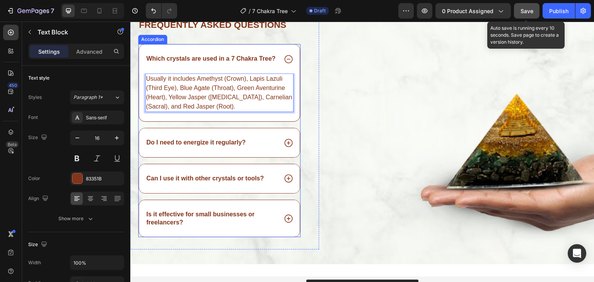
click at [270, 148] on div "Do I need to energize it regularly?" at bounding box center [211, 143] width 132 height 10
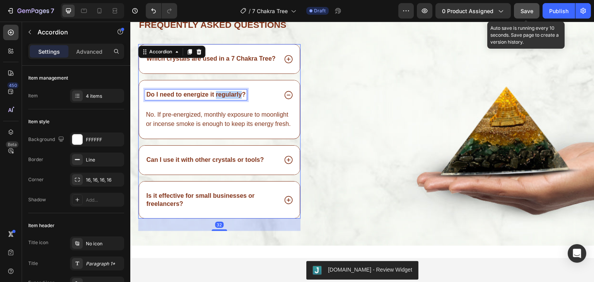
click at [234, 99] on p "Do I need to energize it regularly?" at bounding box center [195, 95] width 99 height 8
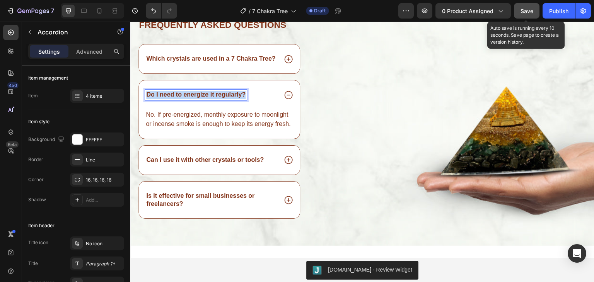
click at [234, 99] on p "Do I need to energize it regularly?" at bounding box center [195, 95] width 99 height 8
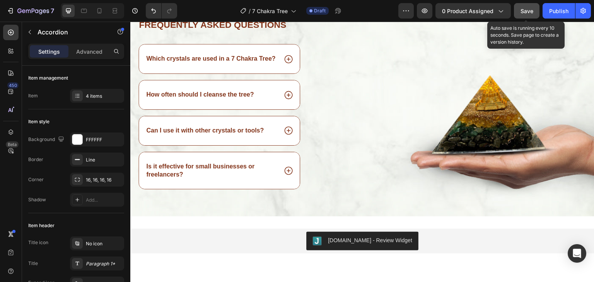
click at [279, 104] on div "How often should I cleanse the tree?" at bounding box center [219, 94] width 161 height 29
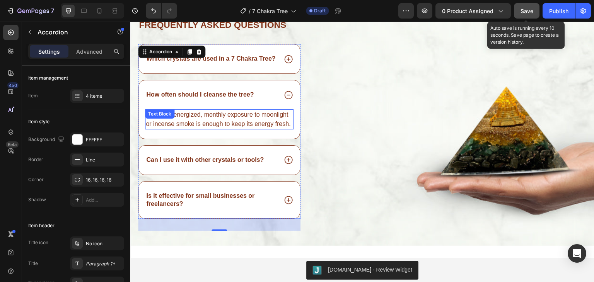
click at [267, 128] on p "No. If pre-energized, monthly exposure to moonlight or incense smoke is enough …" at bounding box center [219, 119] width 147 height 19
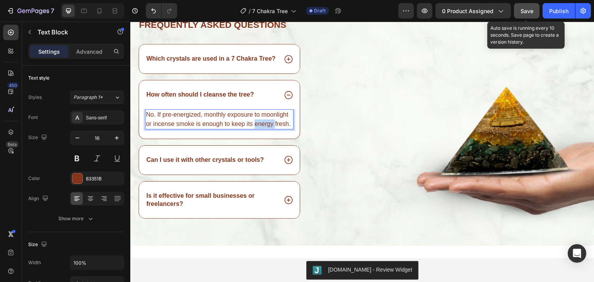
click at [267, 128] on p "No. If pre-energized, monthly exposure to moonlight or incense smoke is enough …" at bounding box center [219, 119] width 147 height 19
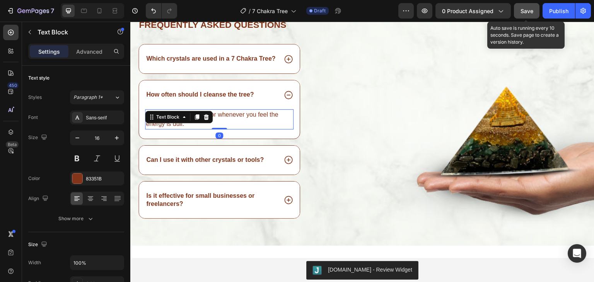
click at [267, 128] on p "Once every 2–3 weeks or whenever you feel the energy is dull." at bounding box center [219, 119] width 147 height 19
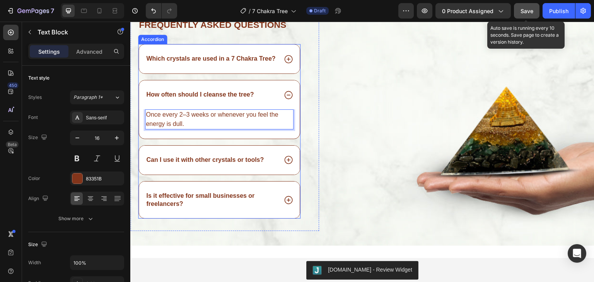
click at [271, 163] on div "Can I use it with other crystals or tools?" at bounding box center [211, 160] width 132 height 10
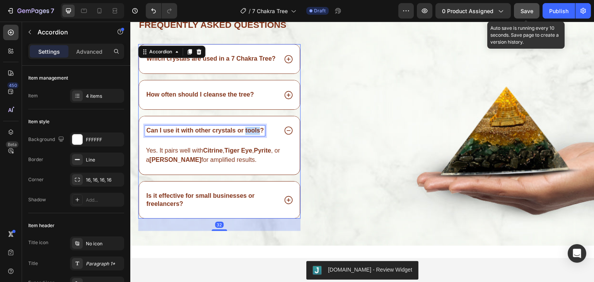
click at [253, 135] on p "Can I use it with other crystals or tools?" at bounding box center [205, 131] width 118 height 8
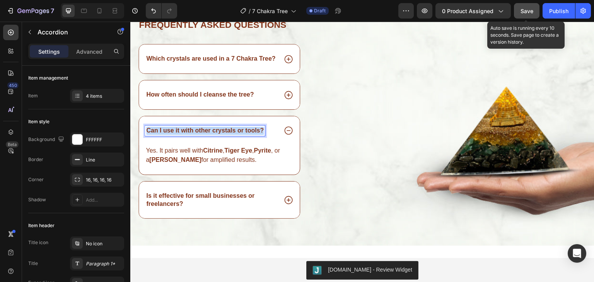
click at [253, 135] on p "Can I use it with other crystals or tools?" at bounding box center [205, 131] width 118 height 8
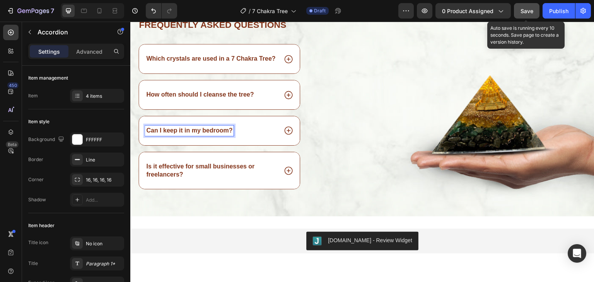
click at [258, 136] on div "Can I keep it in my bedroom?" at bounding box center [211, 131] width 132 height 10
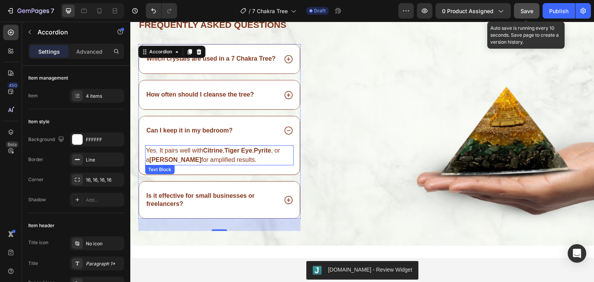
click at [231, 154] on strong "Tiger Eye" at bounding box center [238, 150] width 28 height 7
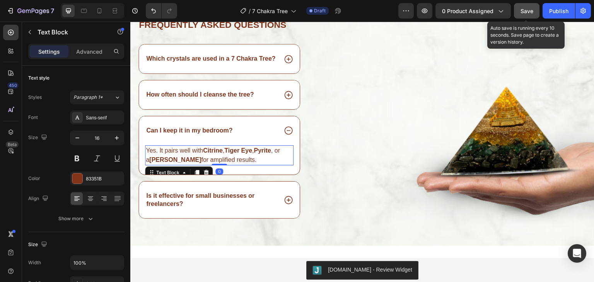
click at [231, 154] on strong "Tiger Eye" at bounding box center [238, 150] width 28 height 7
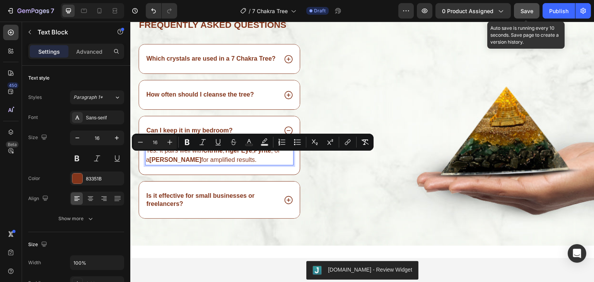
click at [231, 154] on strong "Tiger Eye" at bounding box center [238, 150] width 28 height 7
click at [169, 159] on p "Yes. It pairs well with Citrine , Tiger Eye , Pyrite , or a Lakshmi yantra for …" at bounding box center [219, 155] width 147 height 19
drag, startPoint x: 146, startPoint y: 157, endPoint x: 249, endPoint y: 169, distance: 103.6
click at [249, 165] on p "Yes. It pairs well with Citrine , Tiger Eye , Pyrite , or a Lakshmi yantra for …" at bounding box center [219, 155] width 147 height 19
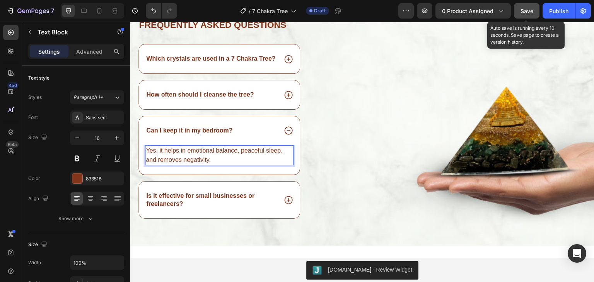
click at [232, 165] on p "Yes, it helps in emotional balance, peaceful sleep, and removes negativity." at bounding box center [219, 155] width 147 height 19
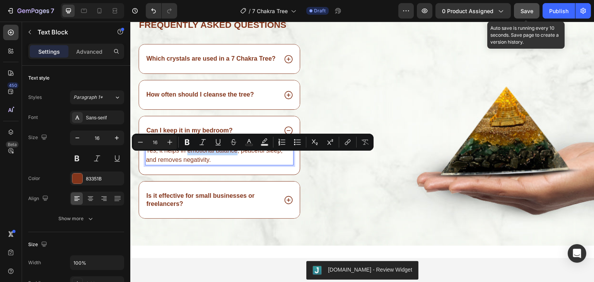
drag, startPoint x: 189, startPoint y: 158, endPoint x: 237, endPoint y: 159, distance: 48.4
click at [237, 159] on p "Yes, it helps in emotional balance, peaceful sleep, and removes negativity." at bounding box center [219, 155] width 147 height 19
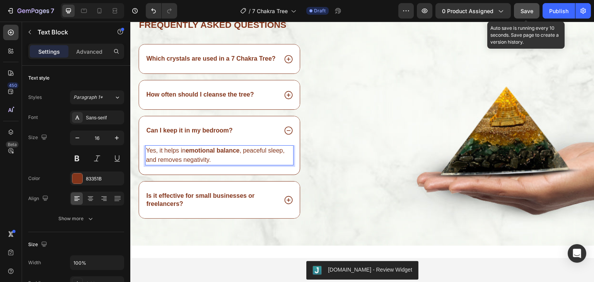
click at [245, 161] on p "Yes, it helps in emotional balance , peaceful sleep, and removes negativity." at bounding box center [219, 155] width 147 height 19
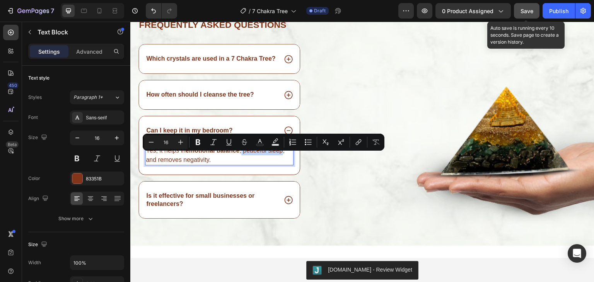
drag, startPoint x: 243, startPoint y: 157, endPoint x: 284, endPoint y: 160, distance: 40.7
click at [284, 160] on p "Yes, it helps in emotional balance , peaceful sleep, and removes negativity." at bounding box center [219, 155] width 147 height 19
click at [255, 165] on p "Yes, it helps in emotional balance , peaceful sleep , and removes negativity." at bounding box center [219, 155] width 147 height 19
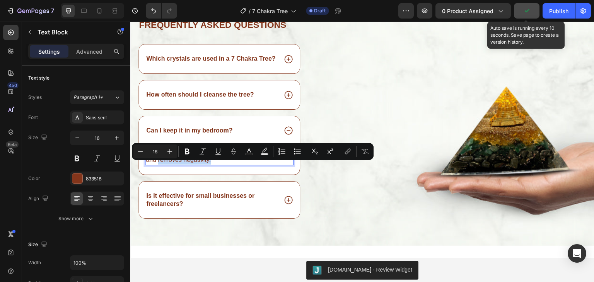
drag, startPoint x: 157, startPoint y: 168, endPoint x: 209, endPoint y: 170, distance: 52.3
click at [210, 165] on p "Yes, it helps in emotional balance , peaceful sleep , and removes negativity." at bounding box center [219, 155] width 147 height 19
click at [215, 165] on p "Yes, it helps in emotional balance , peaceful sleep , and removes negativity." at bounding box center [219, 155] width 147 height 19
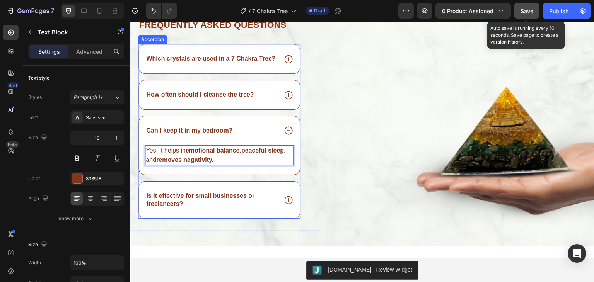
click at [284, 135] on icon at bounding box center [288, 131] width 8 height 8
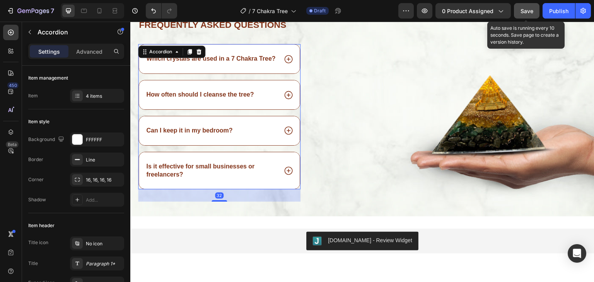
click at [285, 176] on icon at bounding box center [289, 171] width 10 height 10
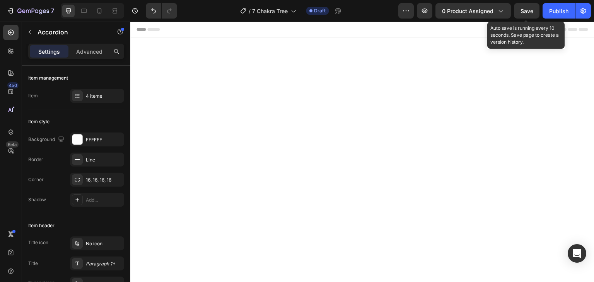
scroll to position [1058, 0]
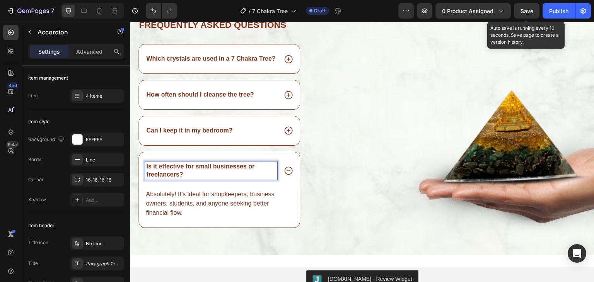
click at [204, 173] on p "Is it effective for small businesses or freelancers?" at bounding box center [211, 171] width 130 height 16
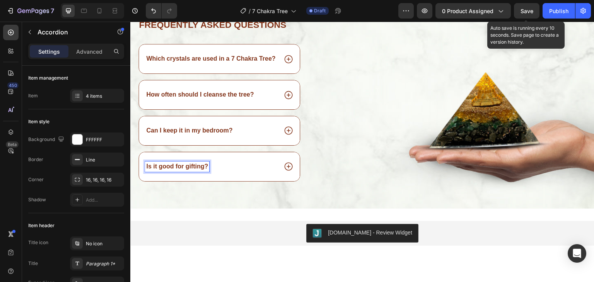
click at [288, 171] on icon at bounding box center [288, 167] width 8 height 8
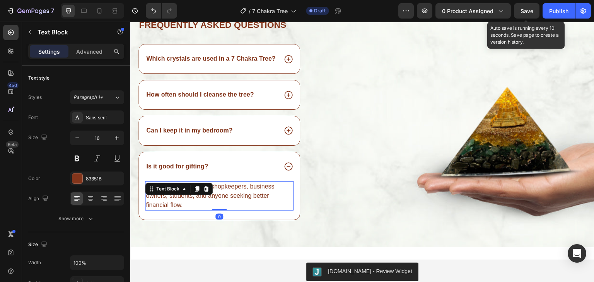
click at [242, 193] on p "Absolutely! It’s ideal for shopkeepers, business owners, students, and anyone s…" at bounding box center [219, 196] width 147 height 28
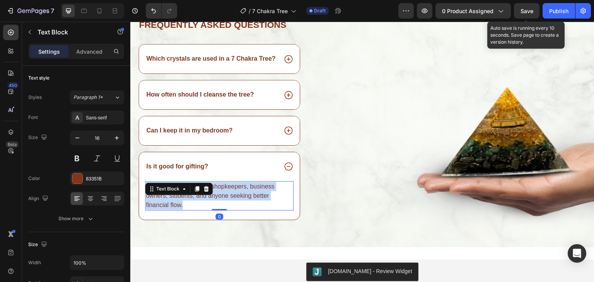
click at [242, 193] on p "Absolutely! It’s ideal for shopkeepers, business owners, students, and anyone s…" at bounding box center [219, 196] width 147 height 28
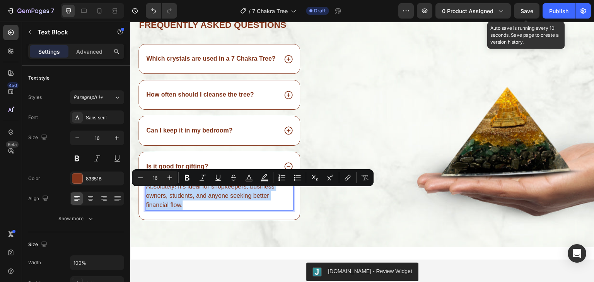
click at [256, 210] on p "Absolutely! It’s ideal for shopkeepers, business owners, students, and anyone s…" at bounding box center [219, 196] width 147 height 28
click at [246, 203] on p "Absolutely! It’s ideal for shopkeepers, business owners, students, and anyone s…" at bounding box center [219, 196] width 147 height 28
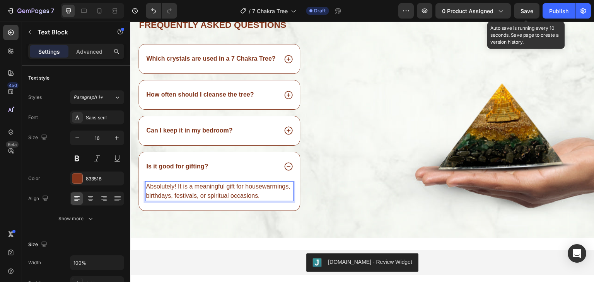
click at [246, 201] on p "Absolutely! It is a meaningful gift for housewarmings, birthdays, festivals, or…" at bounding box center [219, 191] width 147 height 19
click at [526, 5] on button "Save" at bounding box center [527, 10] width 26 height 15
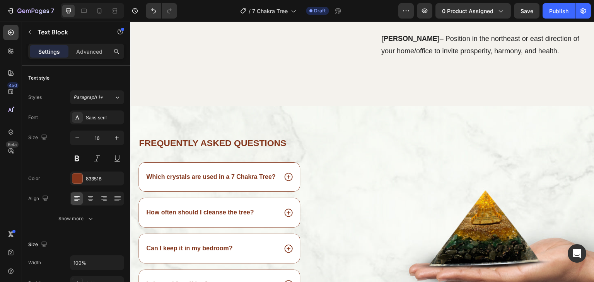
scroll to position [890, 0]
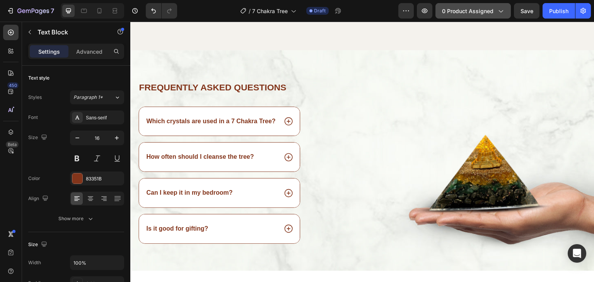
click at [503, 8] on icon "button" at bounding box center [501, 11] width 8 height 8
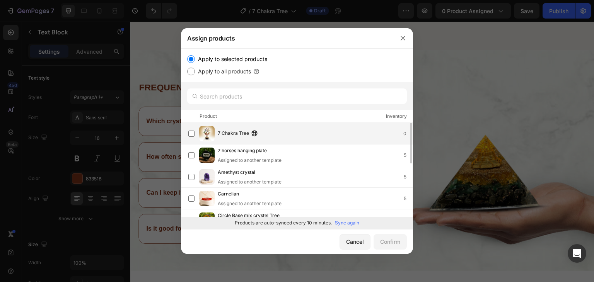
click at [300, 136] on div "7 Chakra Tree 0" at bounding box center [315, 134] width 195 height 9
click at [396, 240] on div "Confirm" at bounding box center [390, 242] width 20 height 8
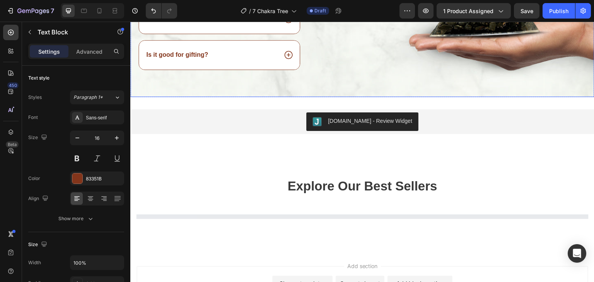
scroll to position [1122, 0]
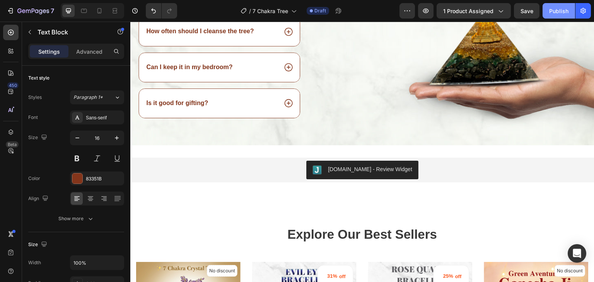
click at [560, 8] on div "Publish" at bounding box center [558, 11] width 19 height 8
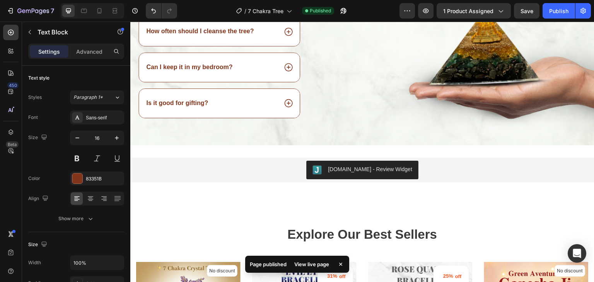
click at [320, 267] on div "View live page" at bounding box center [312, 264] width 44 height 11
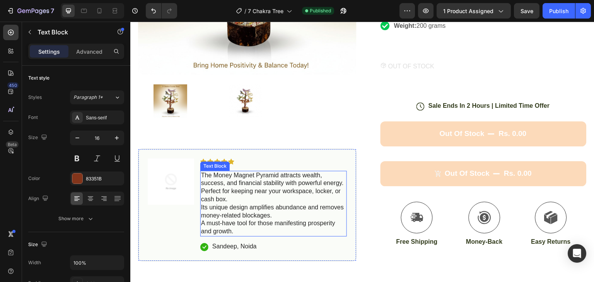
scroll to position [271, 0]
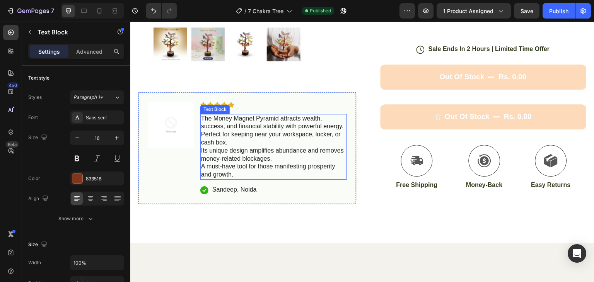
click at [272, 132] on p "The Money Magnet Pyramid attracts wealth, success, and financial stability with…" at bounding box center [273, 147] width 145 height 64
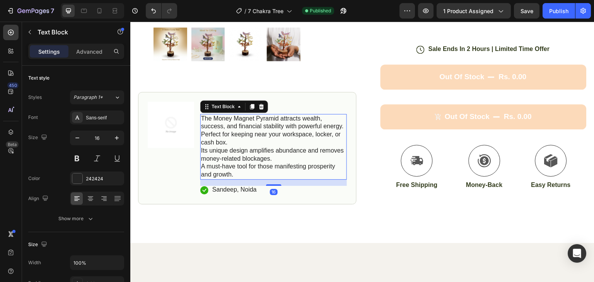
click at [272, 132] on p "The Money Magnet Pyramid attracts wealth, success, and financial stability with…" at bounding box center [273, 147] width 145 height 64
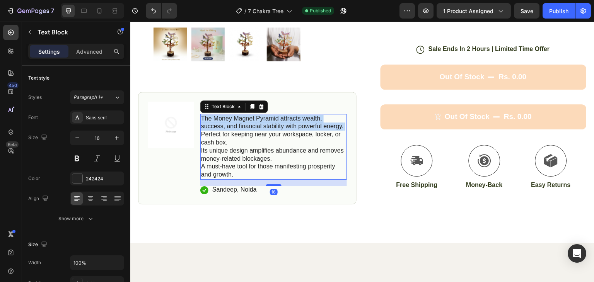
click at [272, 132] on p "The Money Magnet Pyramid attracts wealth, success, and financial stability with…" at bounding box center [273, 147] width 145 height 64
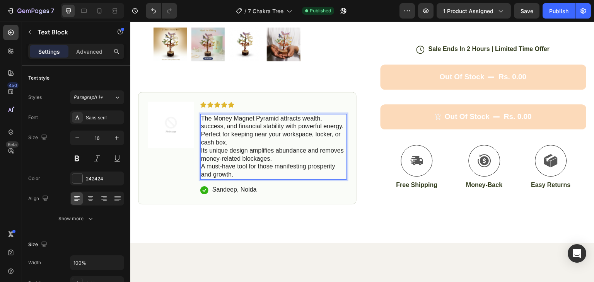
click at [251, 177] on p "The Money Magnet Pyramid attracts wealth, success, and financial stability with…" at bounding box center [273, 147] width 145 height 64
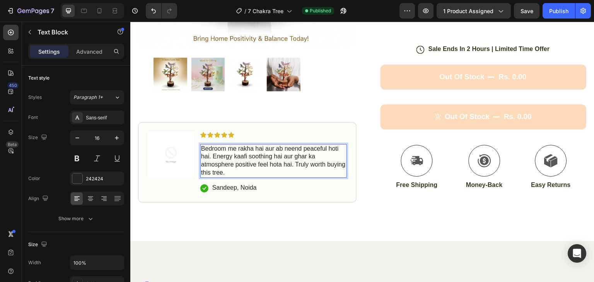
click at [255, 169] on p "Bedroom me rakha hai aur ab neend peaceful hoti hai. Energy kaafi soothing hai …" at bounding box center [273, 161] width 145 height 32
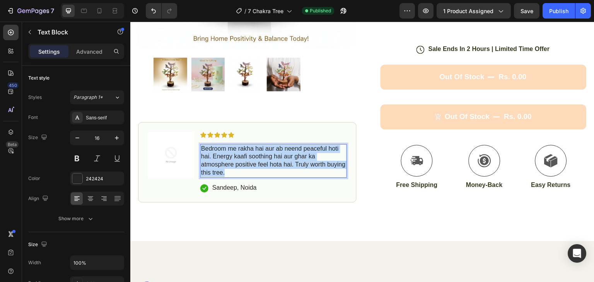
click at [255, 169] on p "Bedroom me rakha hai aur ab neend peaceful hoti hai. Energy kaafi soothing hai …" at bounding box center [273, 161] width 145 height 32
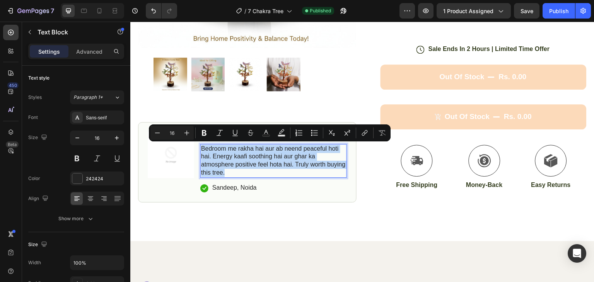
click at [255, 169] on p "Bedroom me rakha hai aur ab neend peaceful hoti hai. Energy kaafi soothing hai …" at bounding box center [273, 161] width 145 height 32
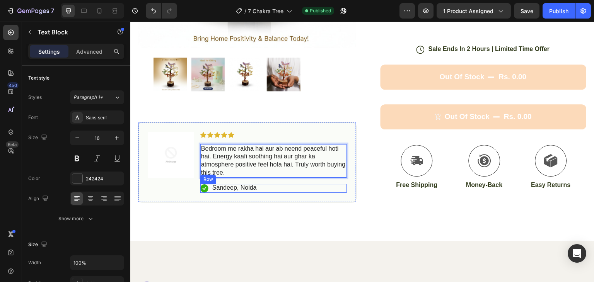
click at [260, 185] on div "Icon Sandeep, Noida Text Block Row" at bounding box center [273, 188] width 147 height 9
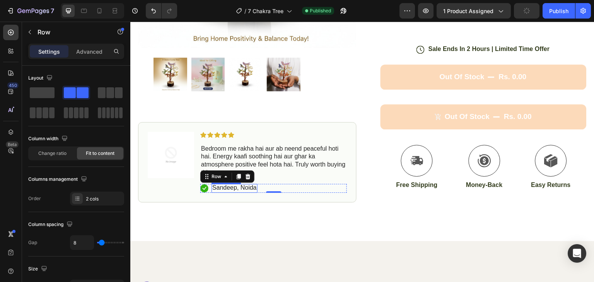
click at [229, 187] on p "Sandeep, Noida" at bounding box center [234, 188] width 44 height 8
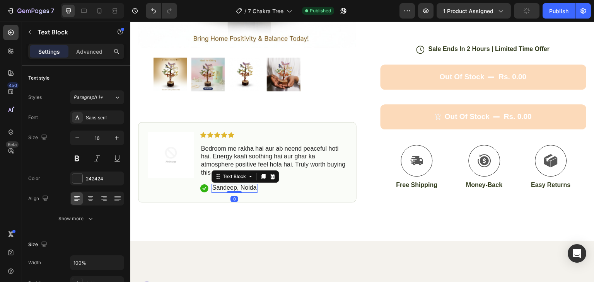
click at [229, 187] on p "Sandeep, Noida" at bounding box center [234, 188] width 44 height 8
click at [257, 189] on p "Rakesh Jain, Noida" at bounding box center [247, 188] width 70 height 8
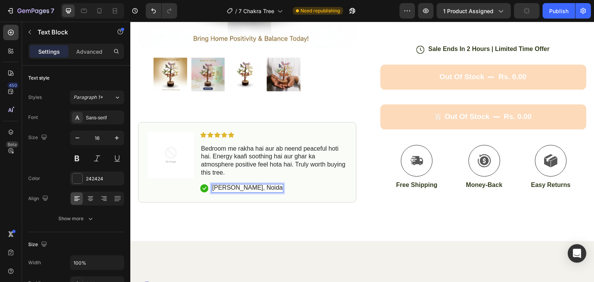
click at [252, 189] on p "Rakesh Jain, Noida" at bounding box center [247, 188] width 70 height 8
click at [251, 189] on p "Rakesh Jain, Noida" at bounding box center [247, 188] width 70 height 8
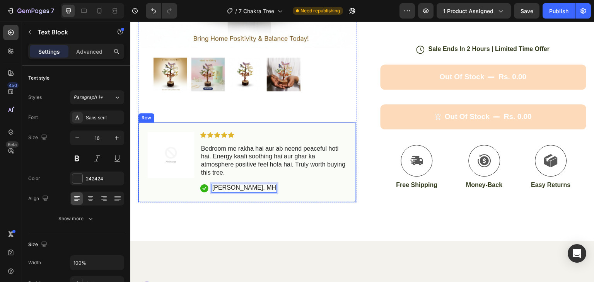
click at [285, 194] on div "Image Icon Icon Icon Icon Icon Icon List Bedroom me rakha hai aur ab neend peac…" at bounding box center [247, 162] width 219 height 80
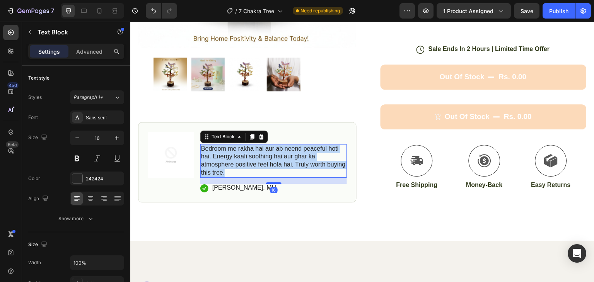
click at [234, 157] on p "Bedroom me rakha hai aur ab neend peaceful hoti hai. Energy kaafi soothing hai …" at bounding box center [273, 161] width 145 height 32
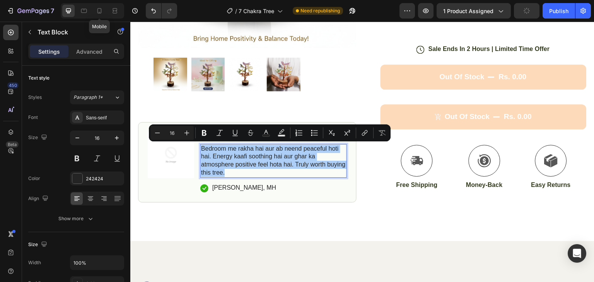
drag, startPoint x: 99, startPoint y: 10, endPoint x: 100, endPoint y: 17, distance: 7.1
click at [98, 10] on icon at bounding box center [100, 11] width 8 height 8
type input "14"
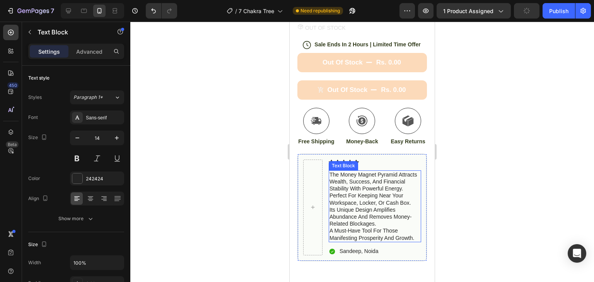
scroll to position [282, 0]
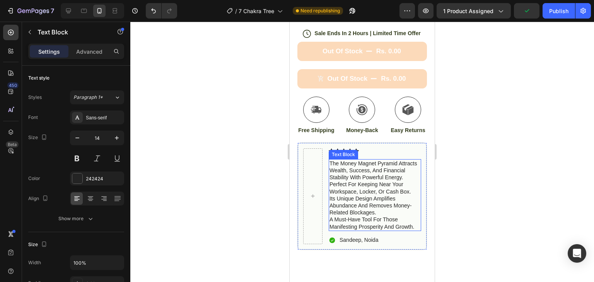
click at [357, 188] on p "the money magnet pyramid attracts wealth, success, and financial stability with…" at bounding box center [375, 195] width 91 height 70
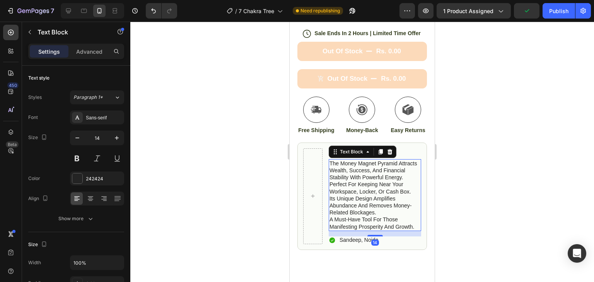
click at [357, 188] on p "the money magnet pyramid attracts wealth, success, and financial stability with…" at bounding box center [375, 195] width 91 height 70
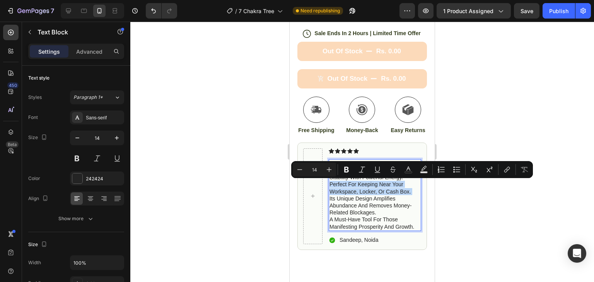
click at [368, 192] on p "the money magnet pyramid attracts wealth, success, and financial stability with…" at bounding box center [375, 195] width 91 height 70
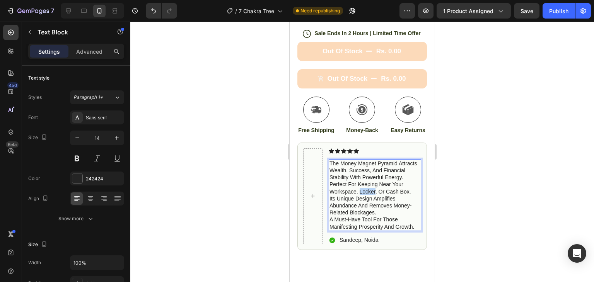
click at [368, 192] on p "the money magnet pyramid attracts wealth, success, and financial stability with…" at bounding box center [375, 195] width 91 height 70
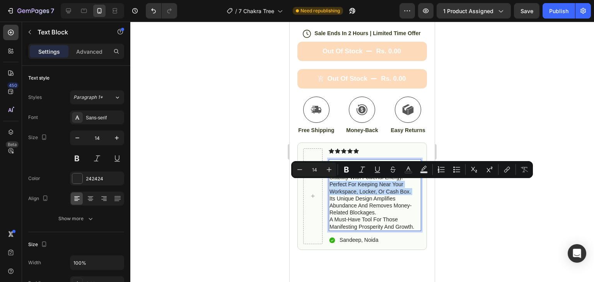
click at [368, 192] on p "the money magnet pyramid attracts wealth, success, and financial stability with…" at bounding box center [375, 195] width 91 height 70
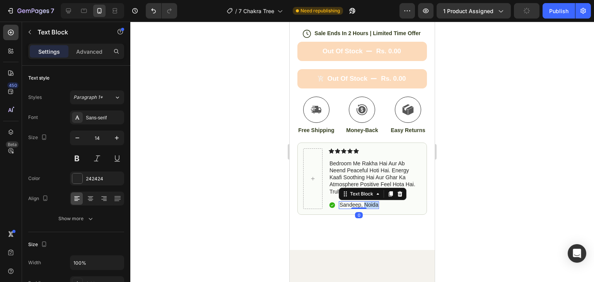
click at [368, 202] on p "Sandeep, Noida" at bounding box center [359, 205] width 39 height 7
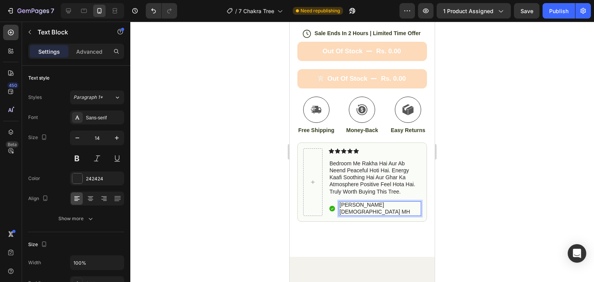
click at [368, 202] on p "Rakesh Jain MH" at bounding box center [380, 209] width 81 height 14
click at [453, 190] on div at bounding box center [362, 152] width 464 height 261
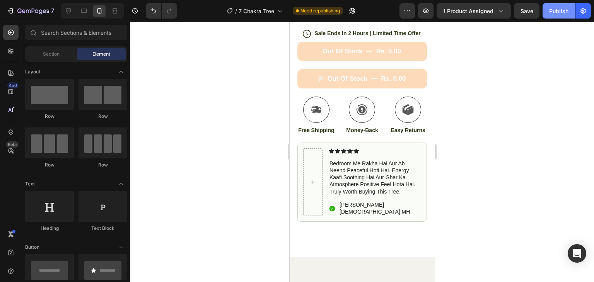
click at [549, 12] on div "Publish" at bounding box center [558, 11] width 19 height 8
click at [69, 13] on icon at bounding box center [68, 11] width 5 height 5
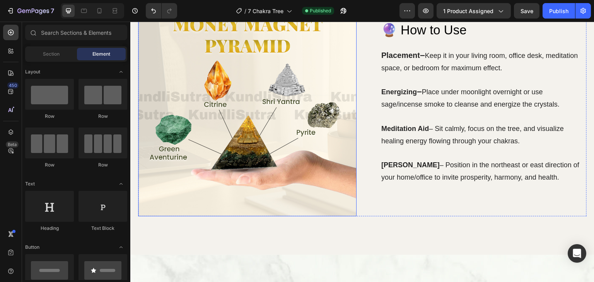
scroll to position [746, 0]
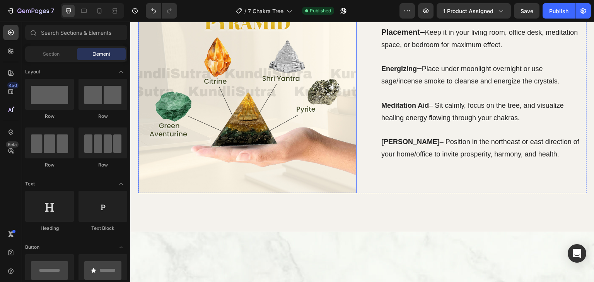
click at [315, 120] on img at bounding box center [247, 84] width 219 height 219
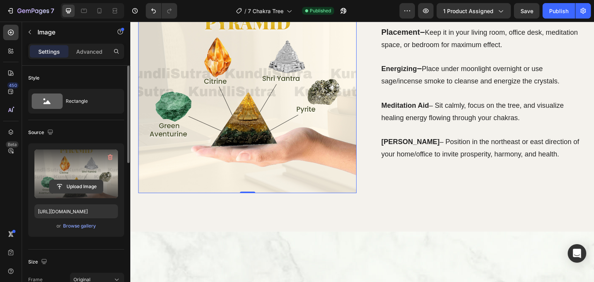
click at [88, 186] on input "file" at bounding box center [76, 186] width 53 height 13
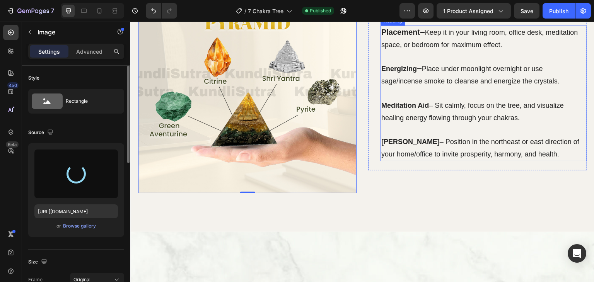
type input "https://cdn.shopify.com/s/files/1/0658/8183/3634/files/gempages_553504340866761…"
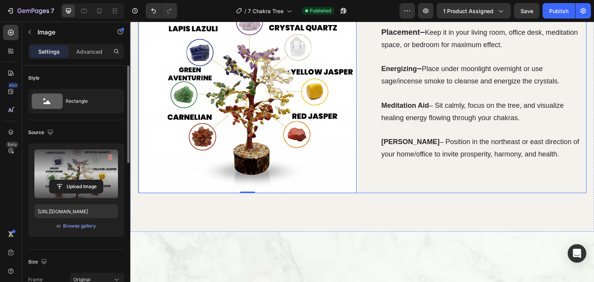
scroll to position [669, 0]
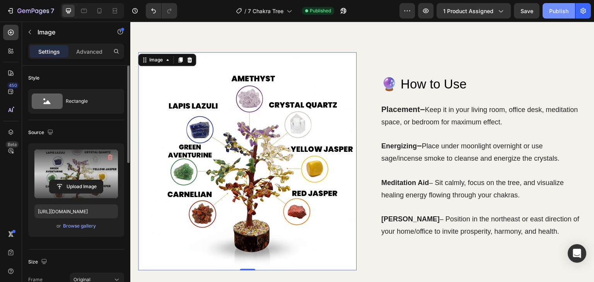
click at [553, 12] on div "Publish" at bounding box center [558, 11] width 19 height 8
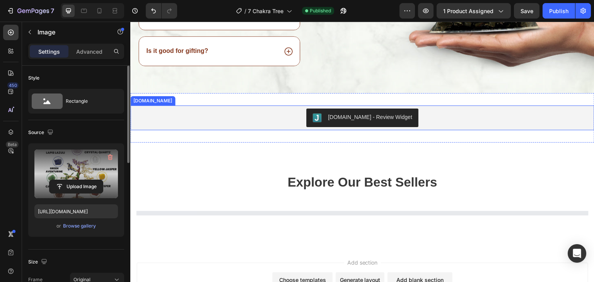
scroll to position [1050, 0]
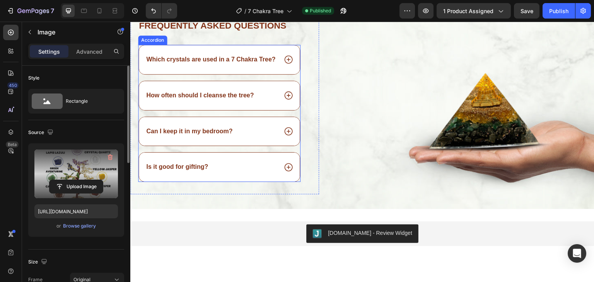
click at [286, 64] on icon at bounding box center [288, 60] width 8 height 8
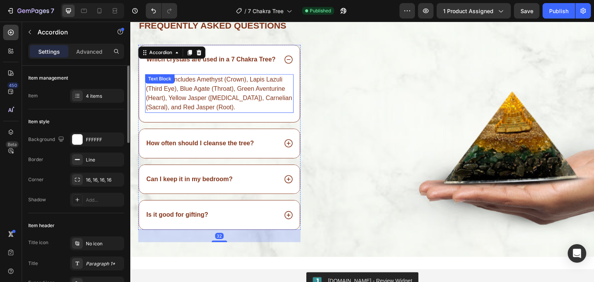
click at [187, 88] on span "Usually it includes Amethyst (Crown), Lapis Lazuli (Third Eye), Blue Agate (Thr…" at bounding box center [219, 93] width 146 height 34
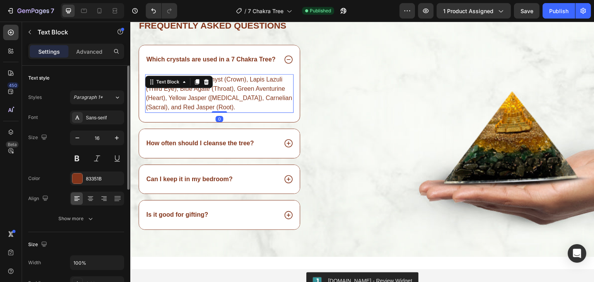
click at [249, 94] on span "Usually it includes Amethyst (Crown), Lapis Lazuli (Third Eye), Blue Agate (Thr…" at bounding box center [219, 93] width 146 height 34
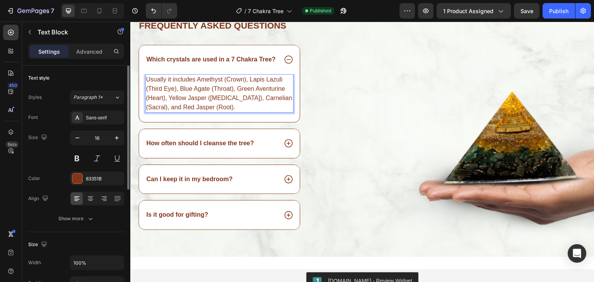
click at [166, 89] on span "Usually it includes Amethyst (Crown), Lapis Lazuli (Third Eye), Blue Agate (Thr…" at bounding box center [219, 93] width 146 height 34
click at [152, 89] on span "U it includes Amethyst (Crown), Lapis Lazuli (Third Eye), Blue Agate (Throat), …" at bounding box center [218, 93] width 144 height 34
click at [554, 16] on button "Publish" at bounding box center [559, 10] width 32 height 15
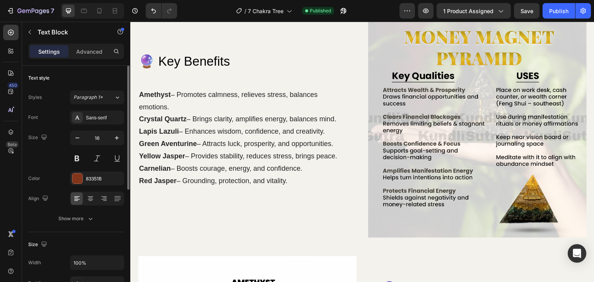
scroll to position [503, 0]
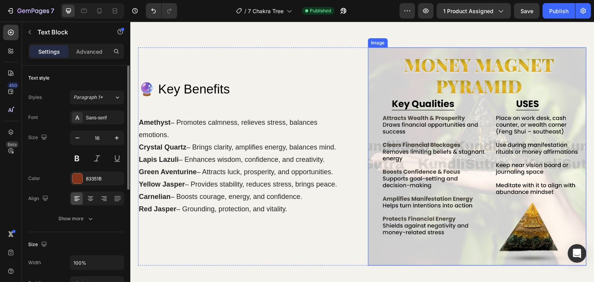
click at [465, 93] on div "🔮 Key Benefits Heading Amethyst – Promotes calmness, relieves stress, balances …" at bounding box center [362, 275] width 464 height 533
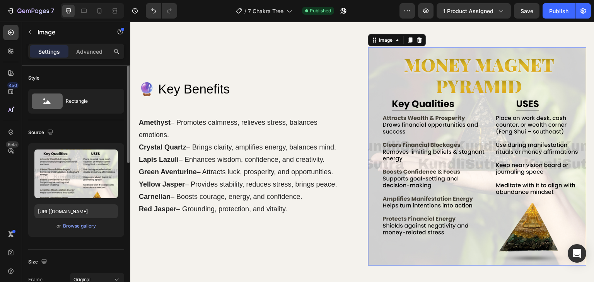
scroll to position [453, 0]
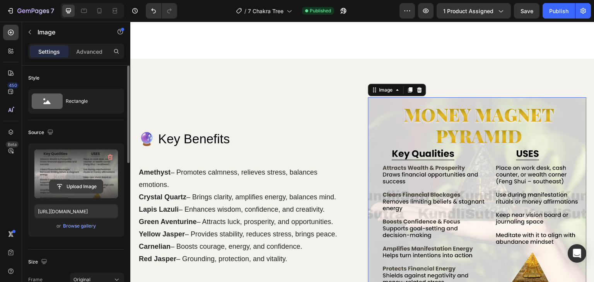
click at [82, 188] on input "file" at bounding box center [76, 186] width 53 height 13
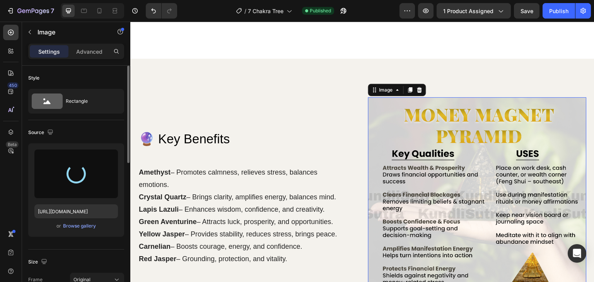
type input "https://cdn.shopify.com/s/files/1/0658/8183/3634/files/gempages_553504340866761…"
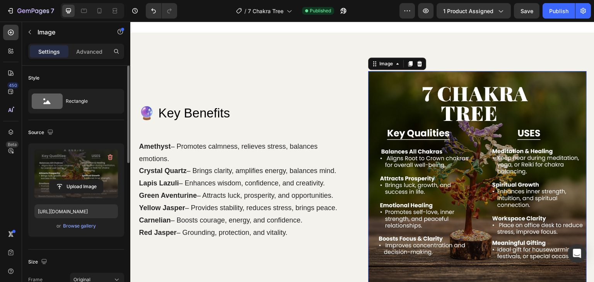
scroll to position [492, 0]
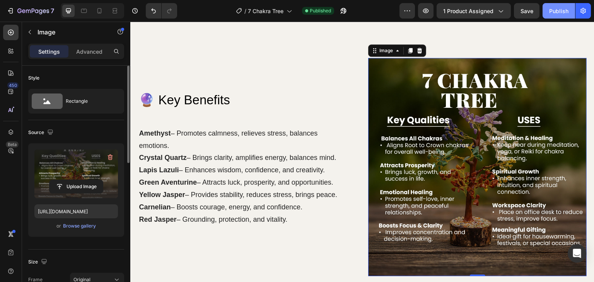
click at [549, 15] on button "Publish" at bounding box center [559, 10] width 32 height 15
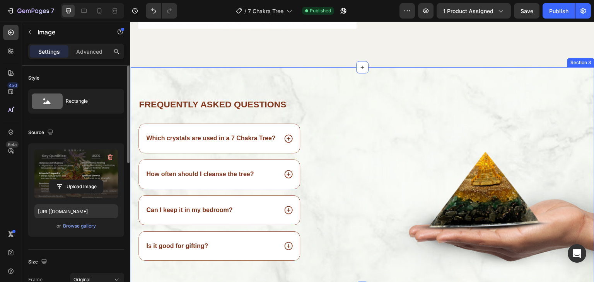
scroll to position [978, 0]
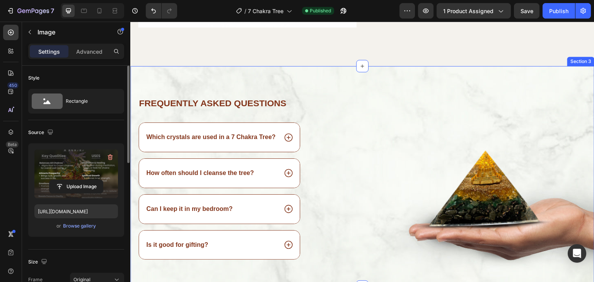
click at [364, 137] on div "Image" at bounding box center [463, 192] width 264 height 190
click at [392, 88] on div "Frequently asked questions Heading Which crystals are used in a 7 Chakra Tree? …" at bounding box center [362, 176] width 464 height 221
